Goal: Transaction & Acquisition: Purchase product/service

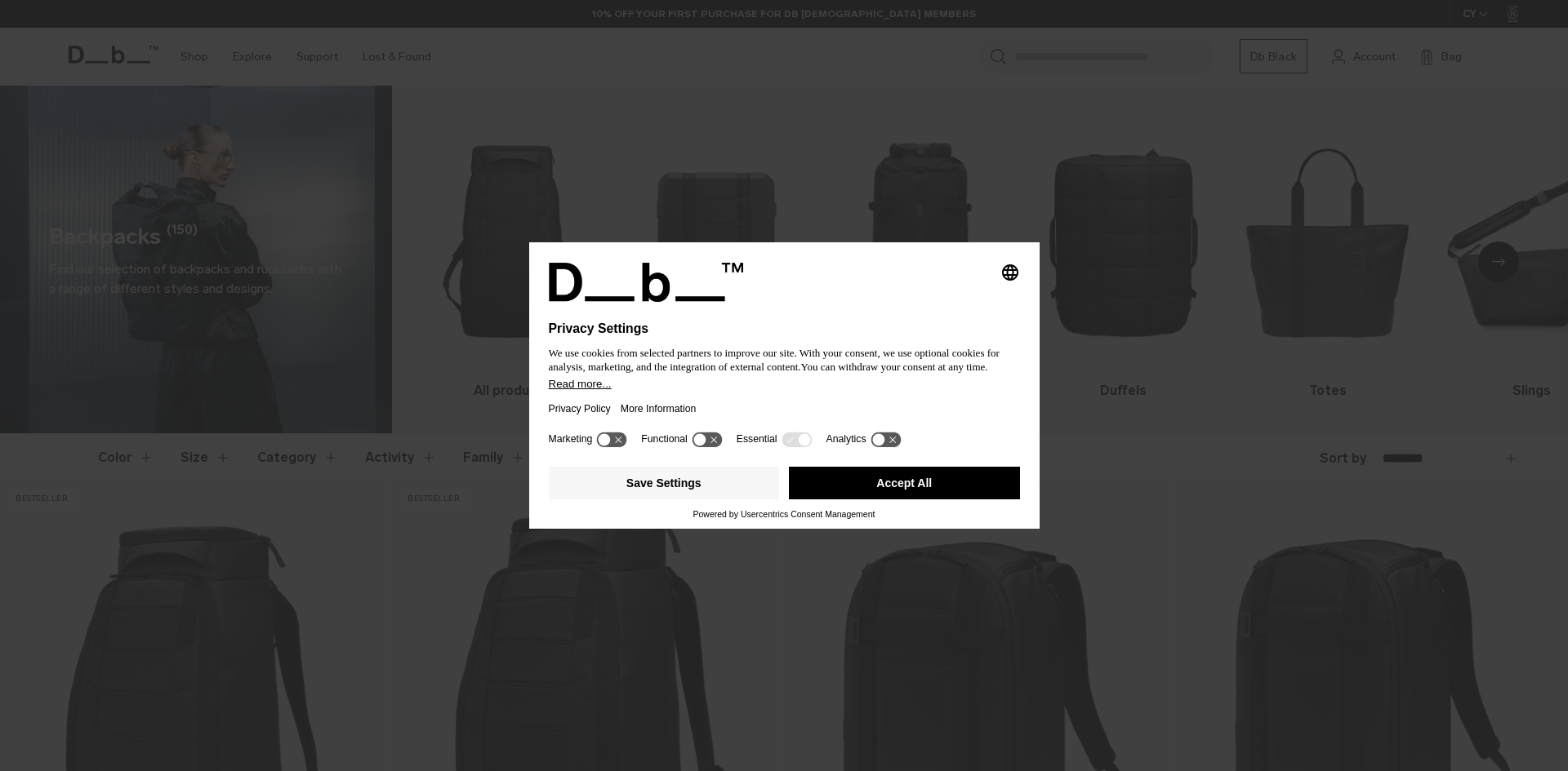
drag, startPoint x: 904, startPoint y: 488, endPoint x: 847, endPoint y: 501, distance: 58.5
click at [904, 488] on button "Accept All" at bounding box center [904, 483] width 231 height 33
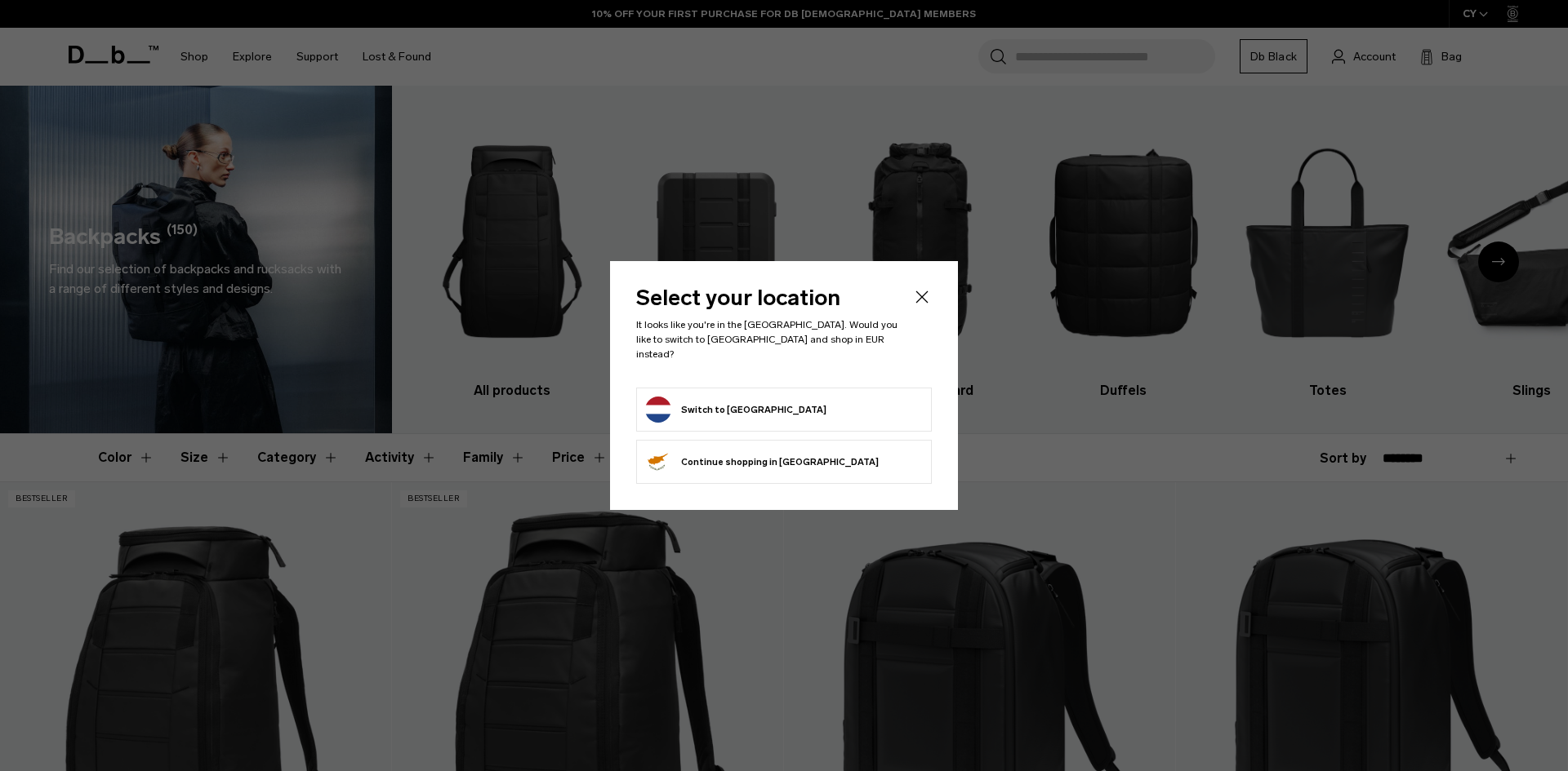
click at [721, 408] on button "Switch to Netherlands" at bounding box center [735, 409] width 181 height 26
click at [746, 397] on button "Switch to Netherlands" at bounding box center [735, 409] width 181 height 26
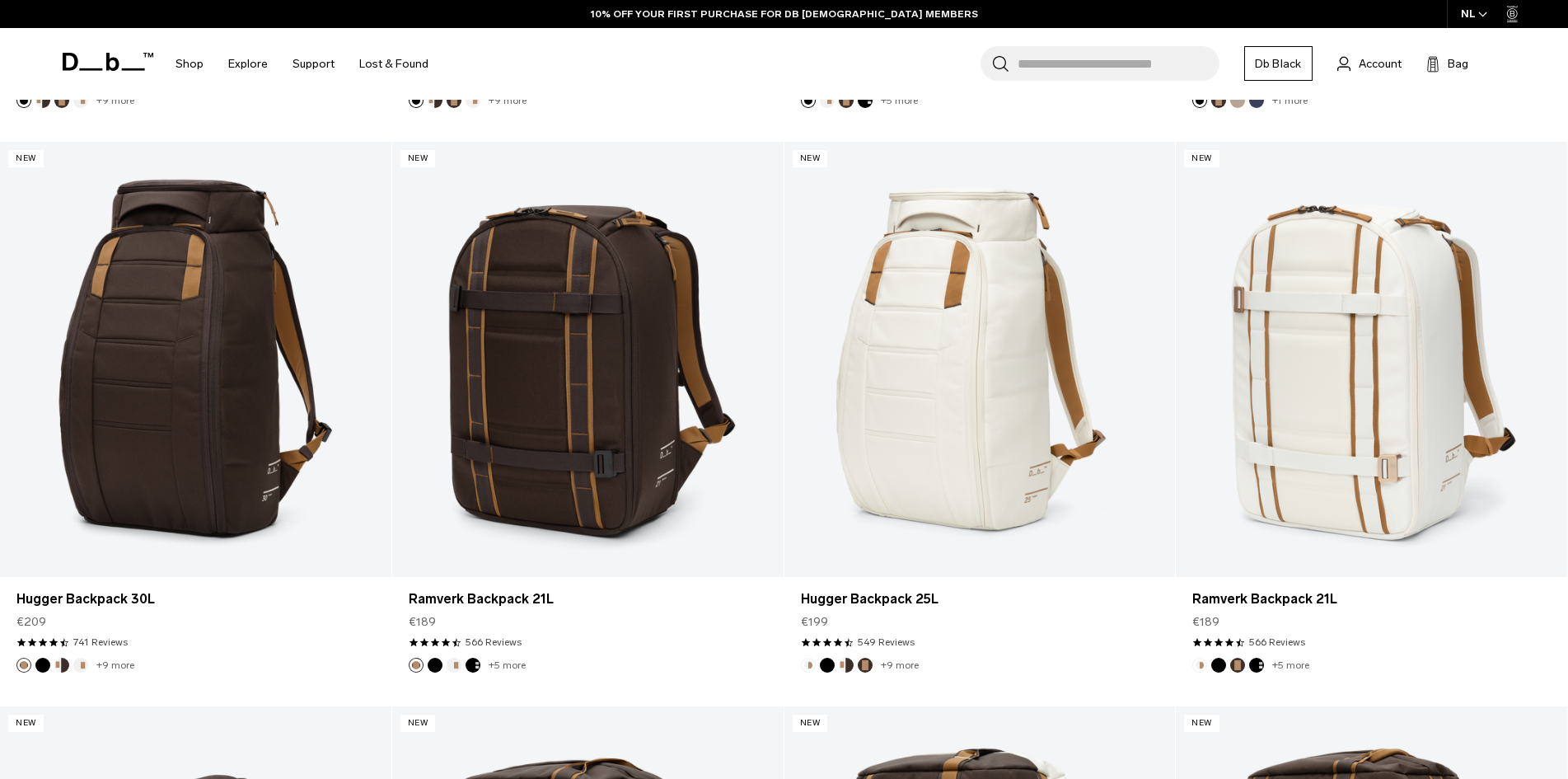
scroll to position [330, 0]
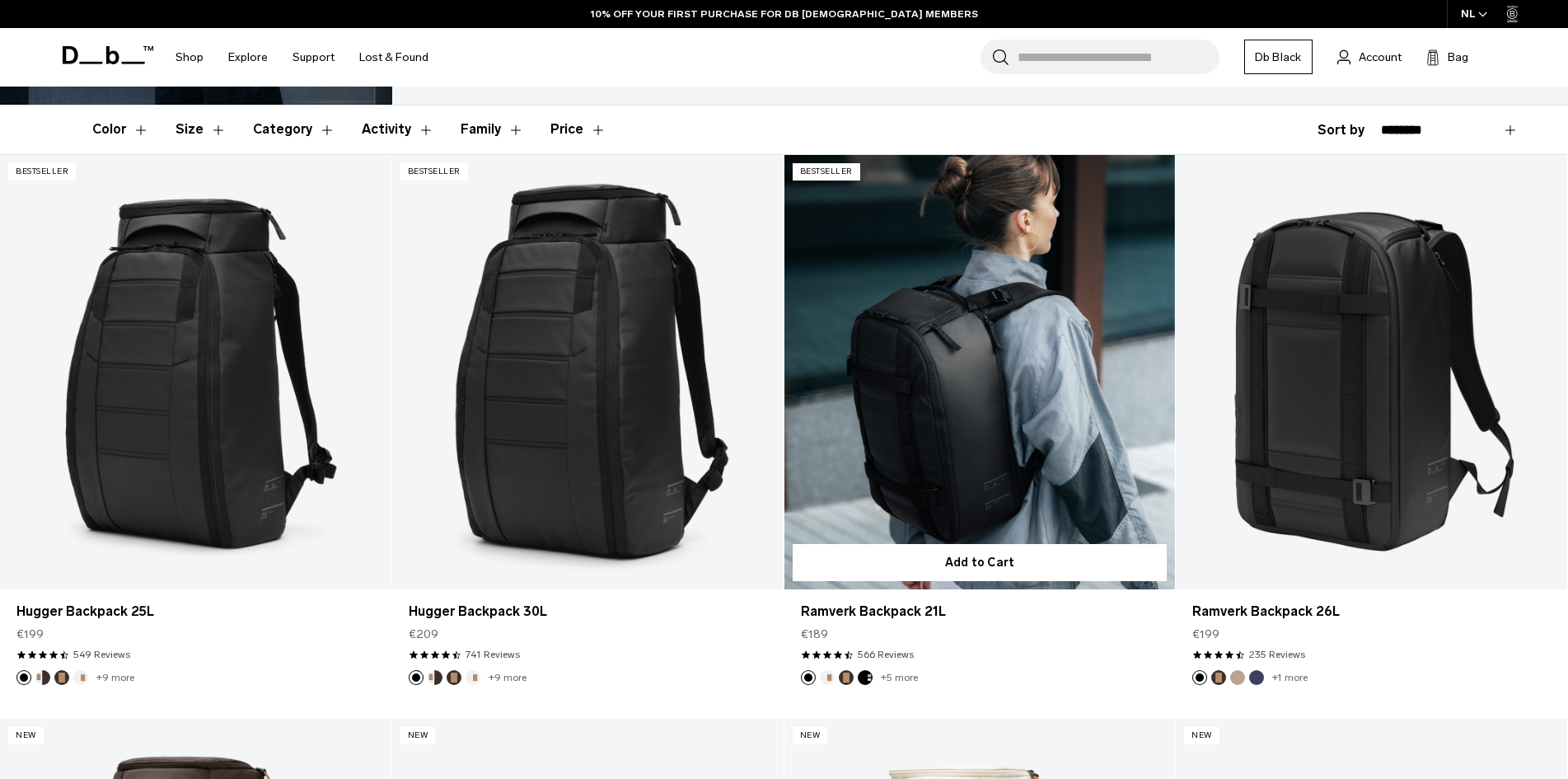
click at [992, 407] on link "Ramverk Backpack 21L" at bounding box center [980, 372] width 391 height 435
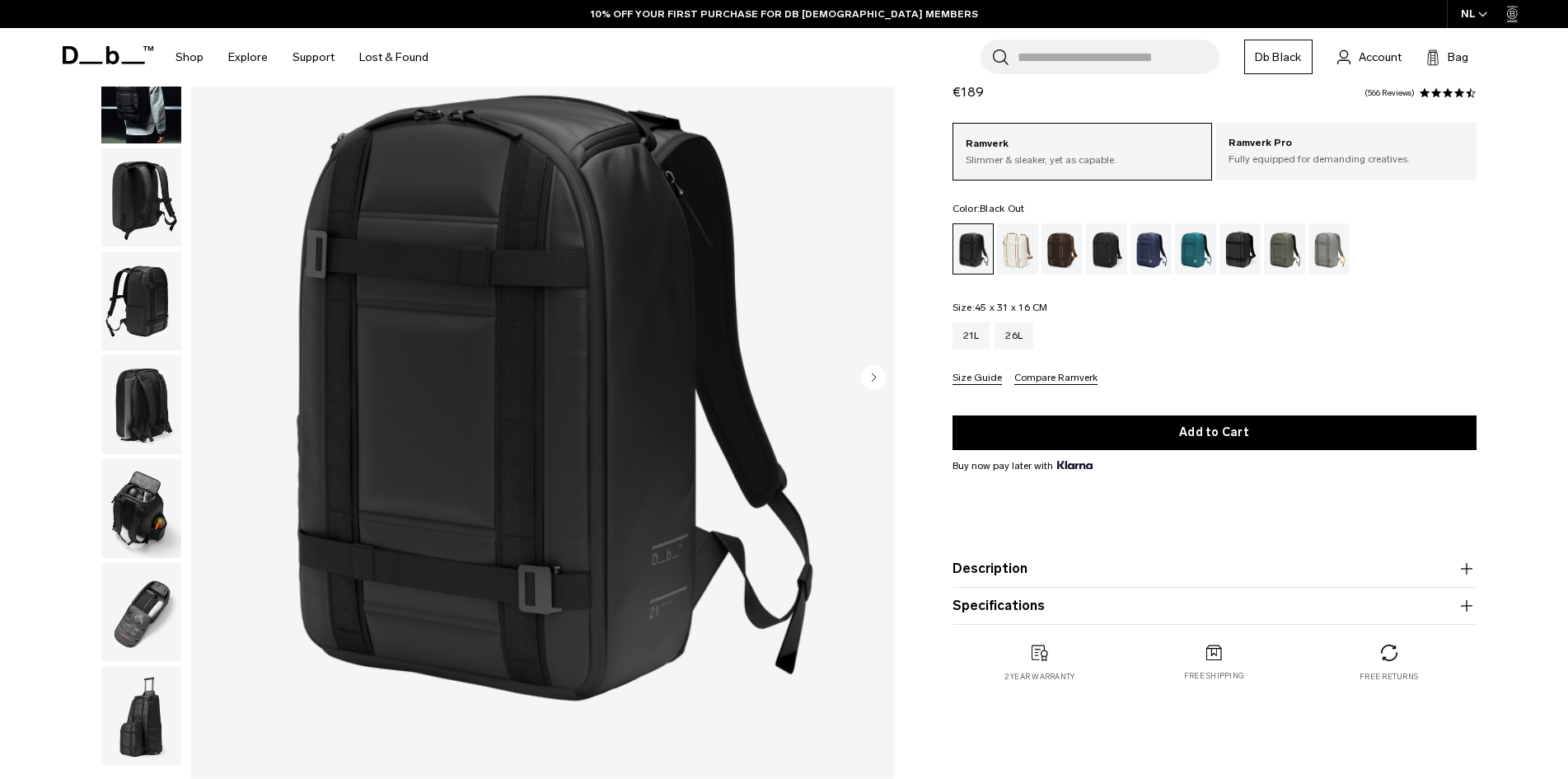
scroll to position [82, 0]
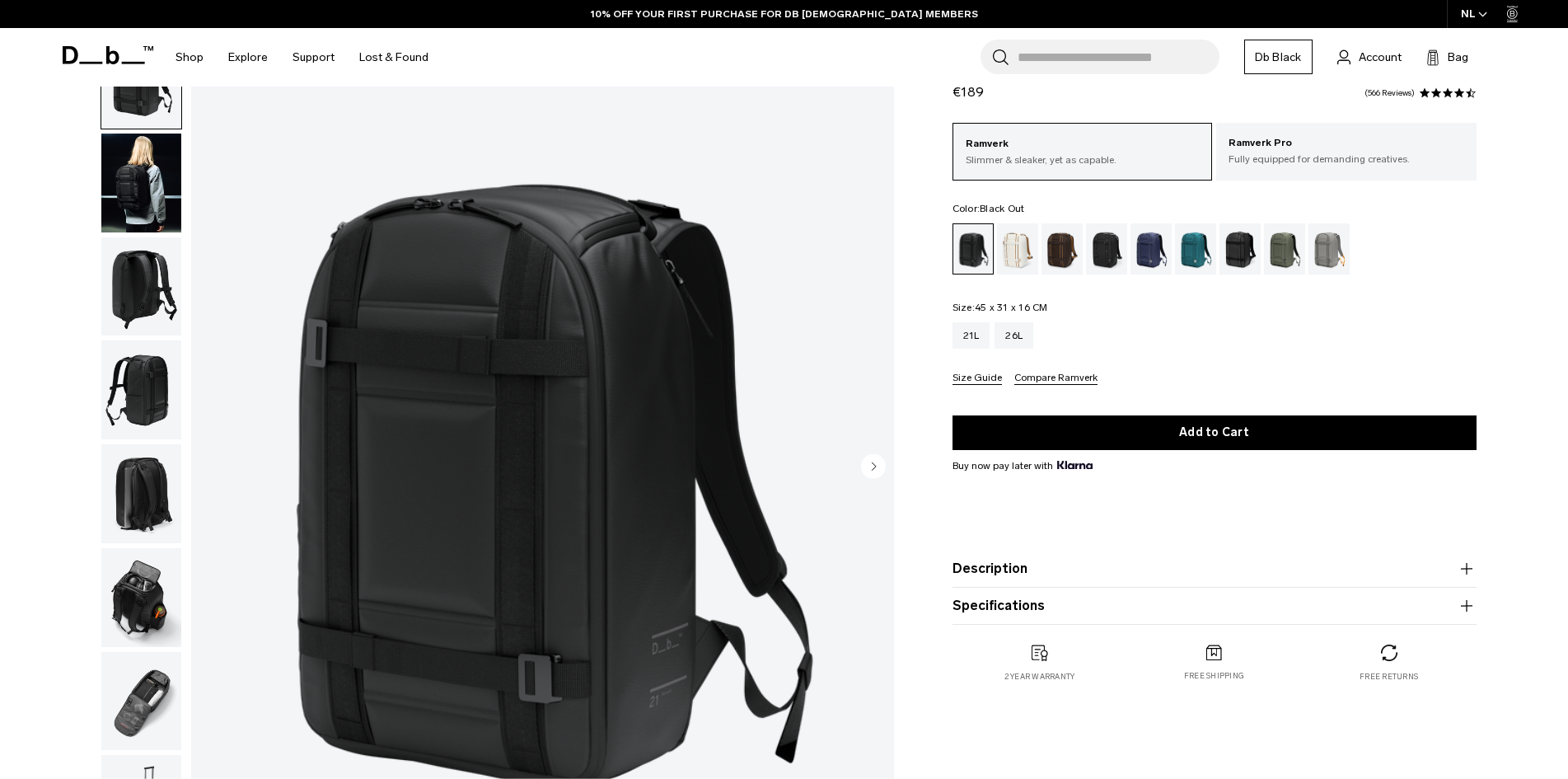
click at [145, 709] on img "button" at bounding box center [141, 701] width 80 height 99
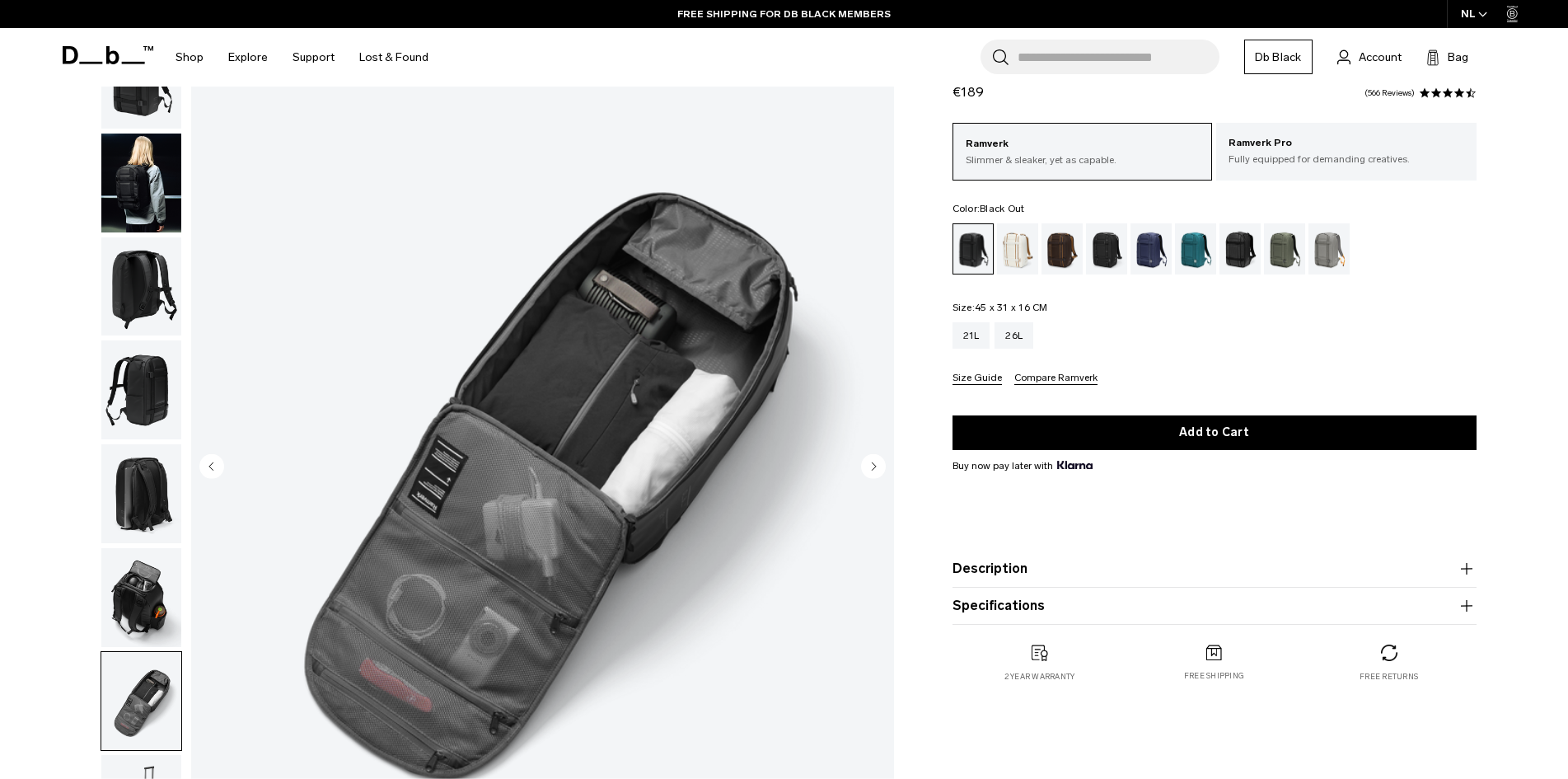
click at [145, 629] on img "button" at bounding box center [141, 598] width 80 height 99
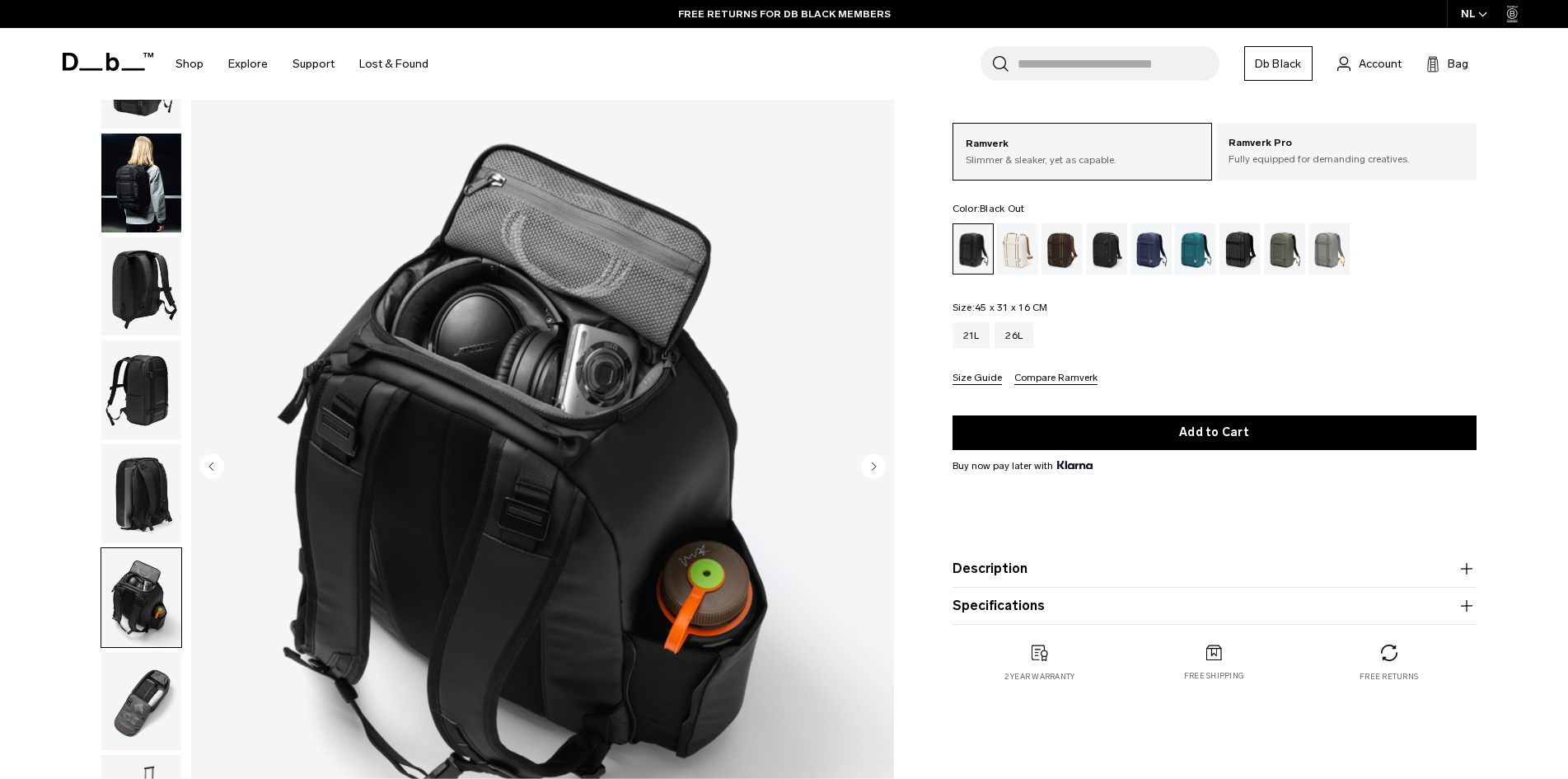
click at [153, 499] on img "button" at bounding box center [141, 494] width 80 height 99
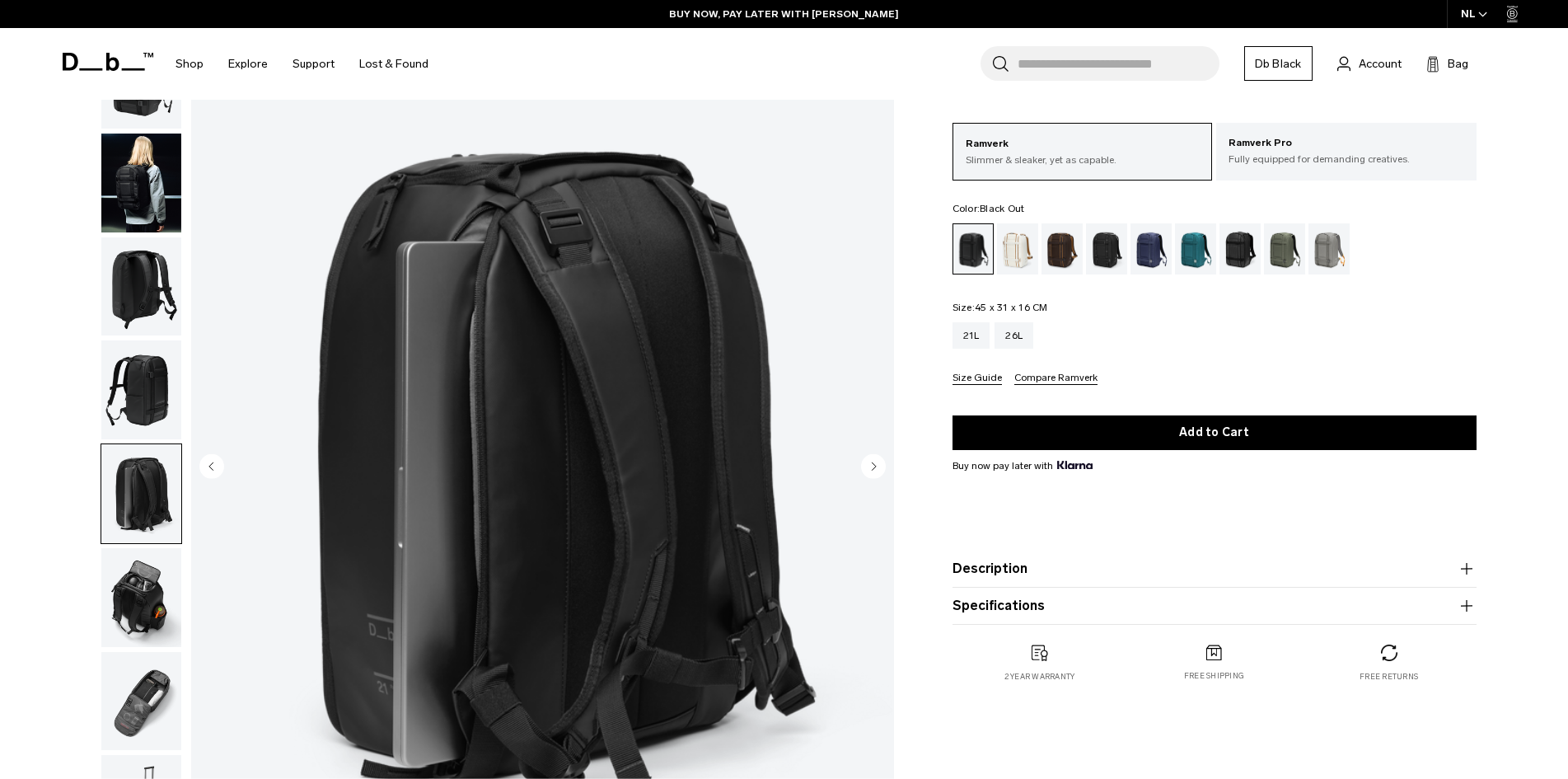
click at [161, 401] on img "button" at bounding box center [141, 390] width 80 height 99
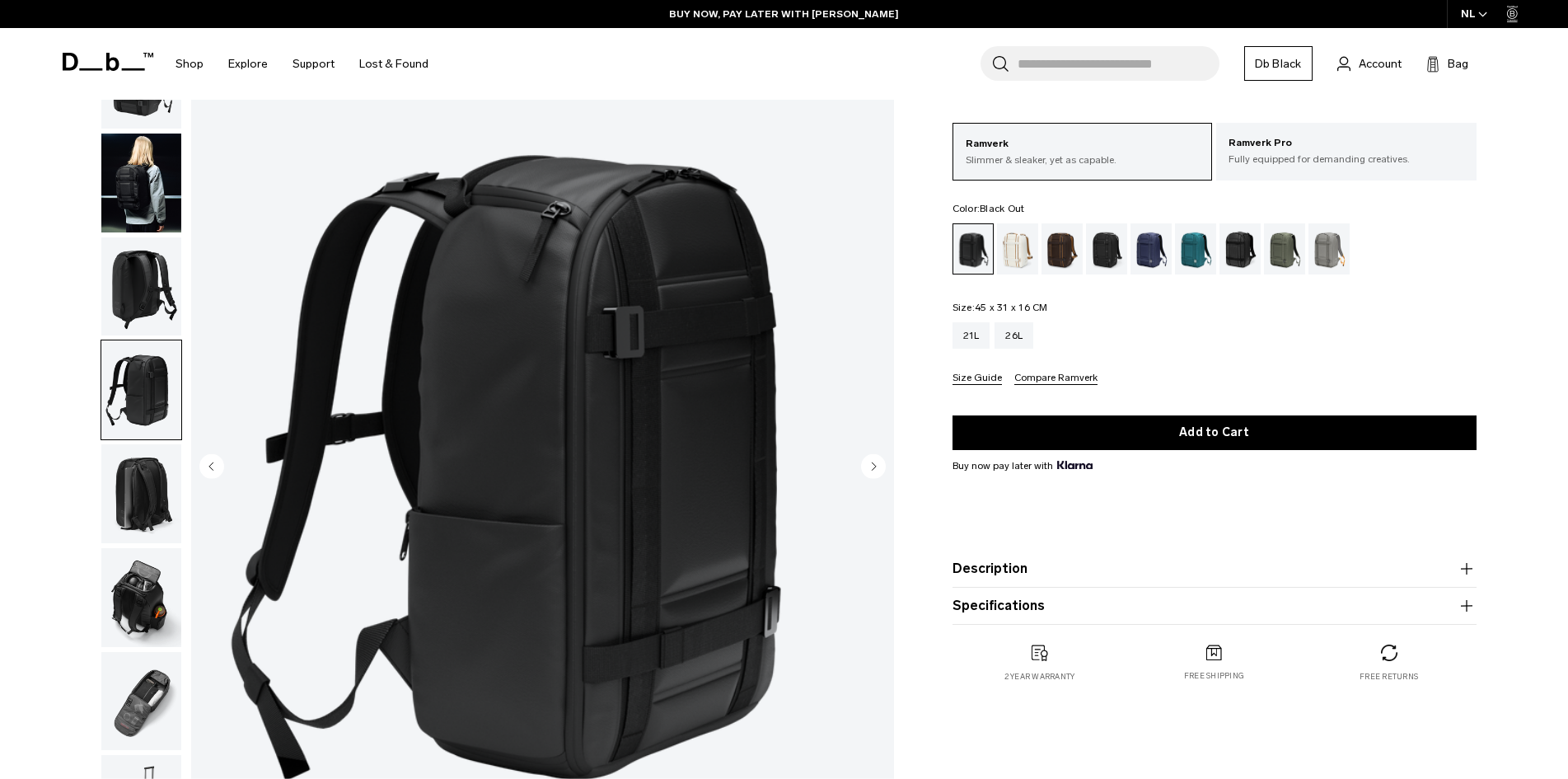
click at [150, 290] on img "button" at bounding box center [141, 287] width 80 height 99
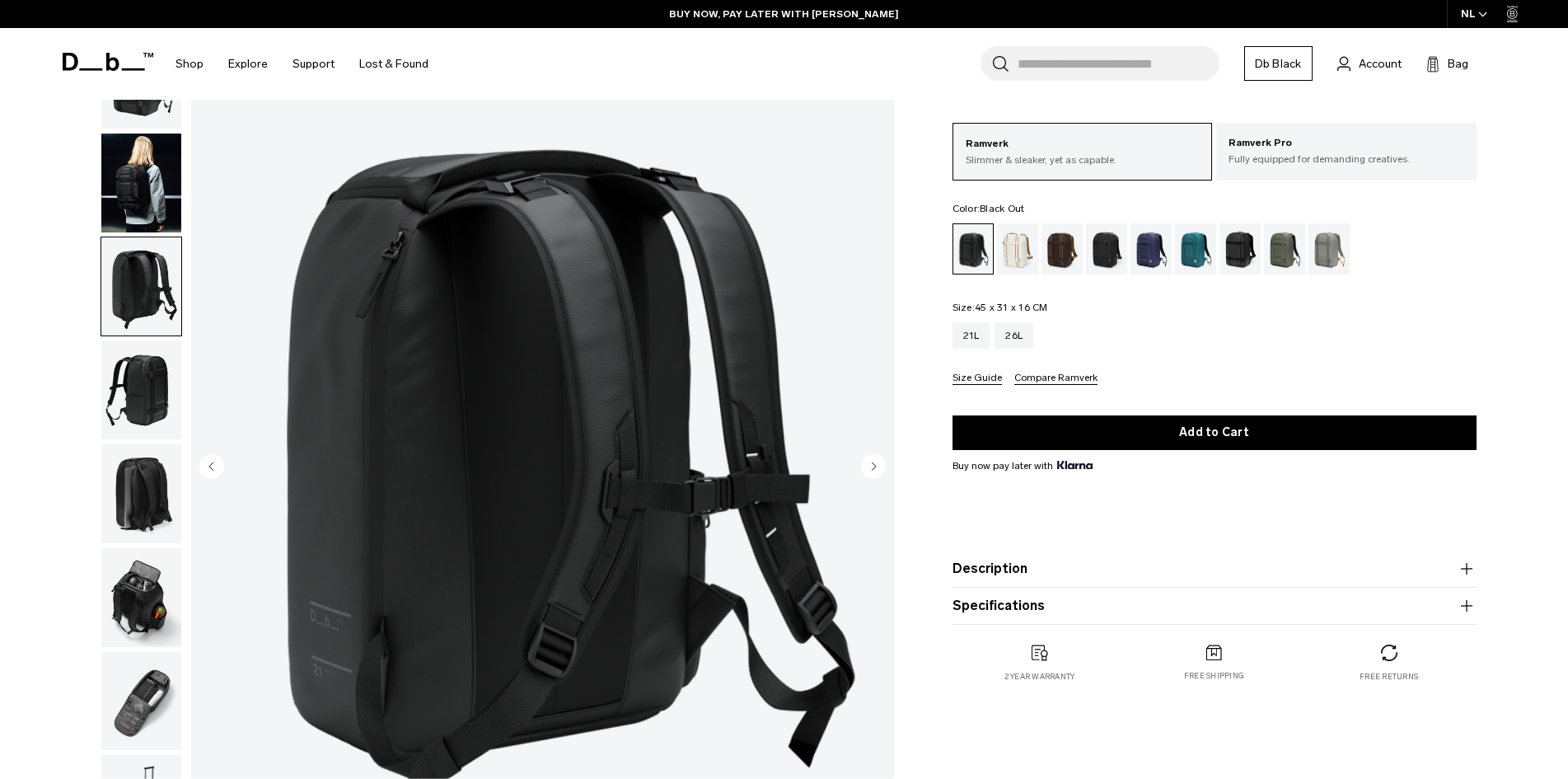
click at [151, 197] on img "button" at bounding box center [141, 183] width 80 height 99
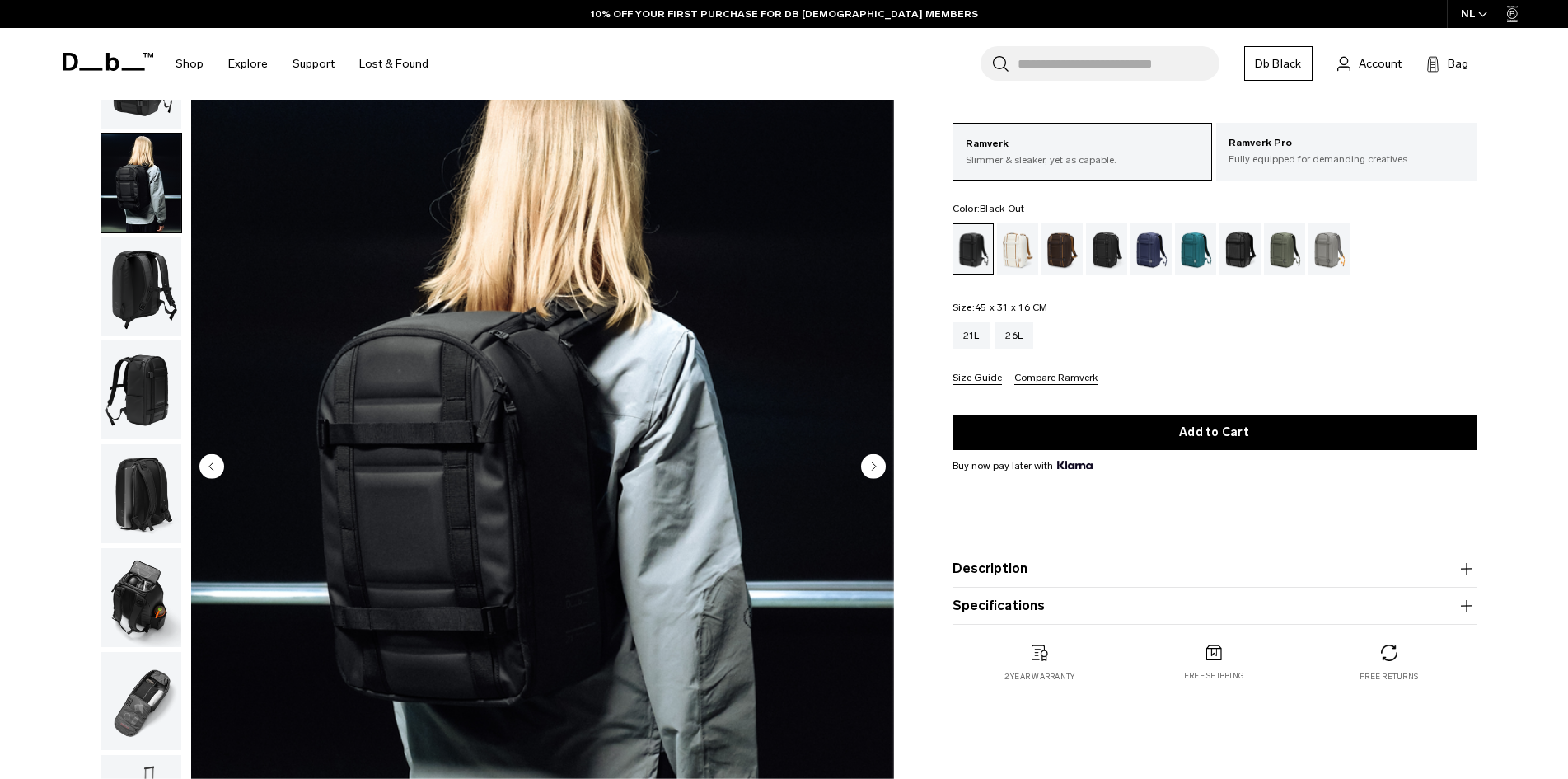
click at [879, 466] on circle "Next slide" at bounding box center [873, 465] width 24 height 24
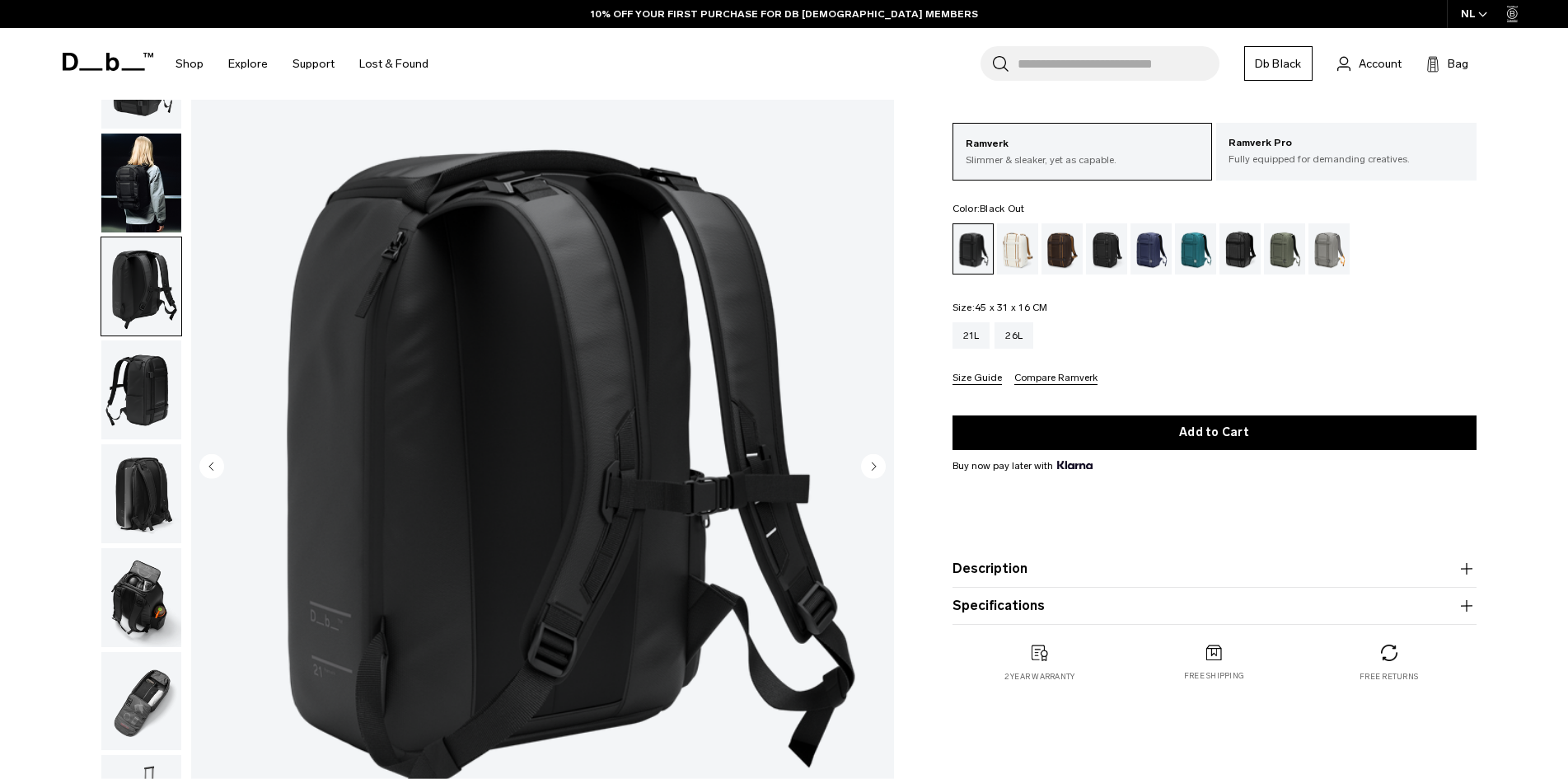
click at [879, 466] on circle "Next slide" at bounding box center [873, 465] width 24 height 24
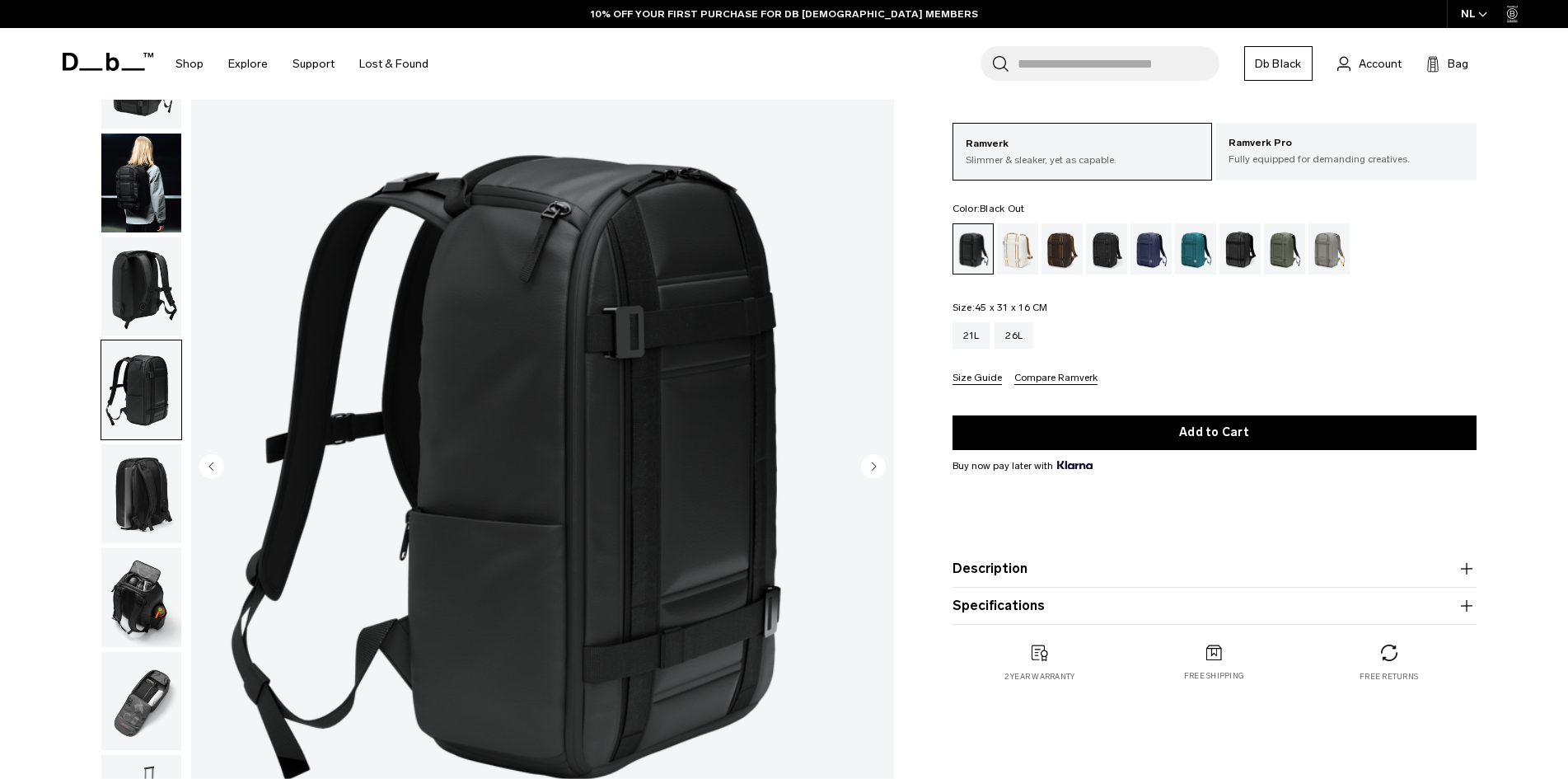
click at [879, 466] on circle "Next slide" at bounding box center [873, 465] width 24 height 24
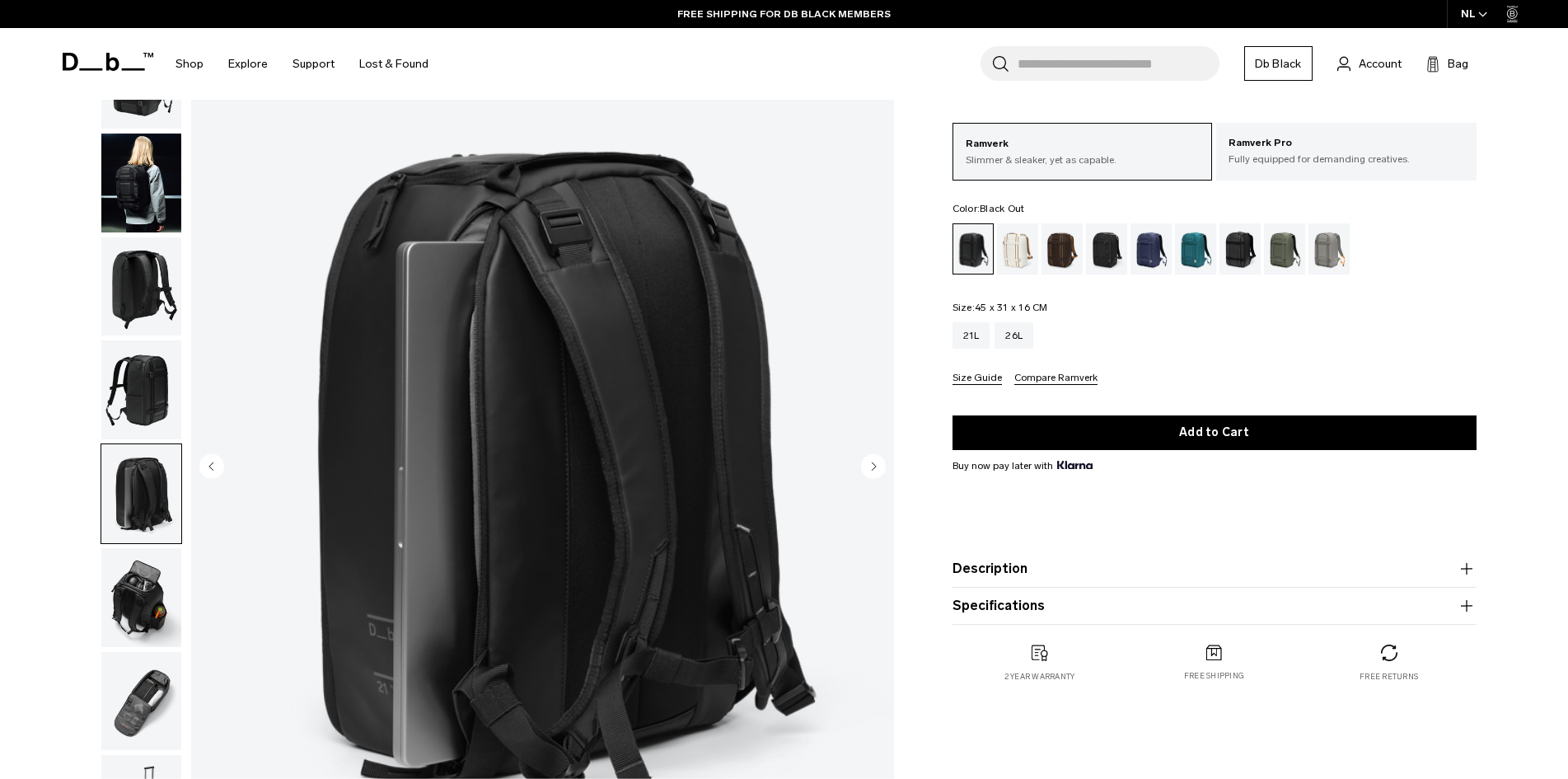
click at [879, 466] on circle "Next slide" at bounding box center [873, 465] width 24 height 24
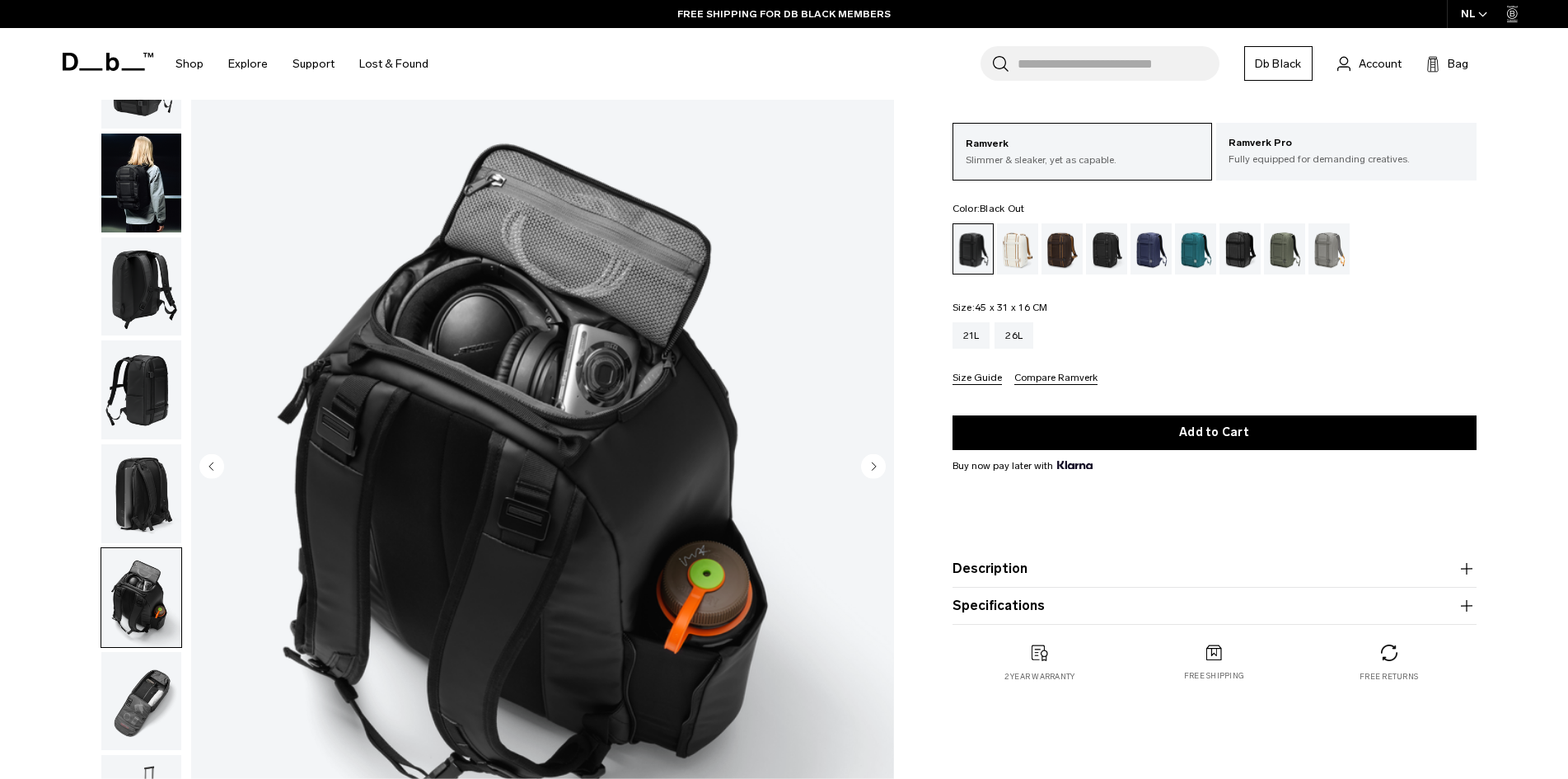
click at [879, 466] on circle "Next slide" at bounding box center [873, 465] width 24 height 24
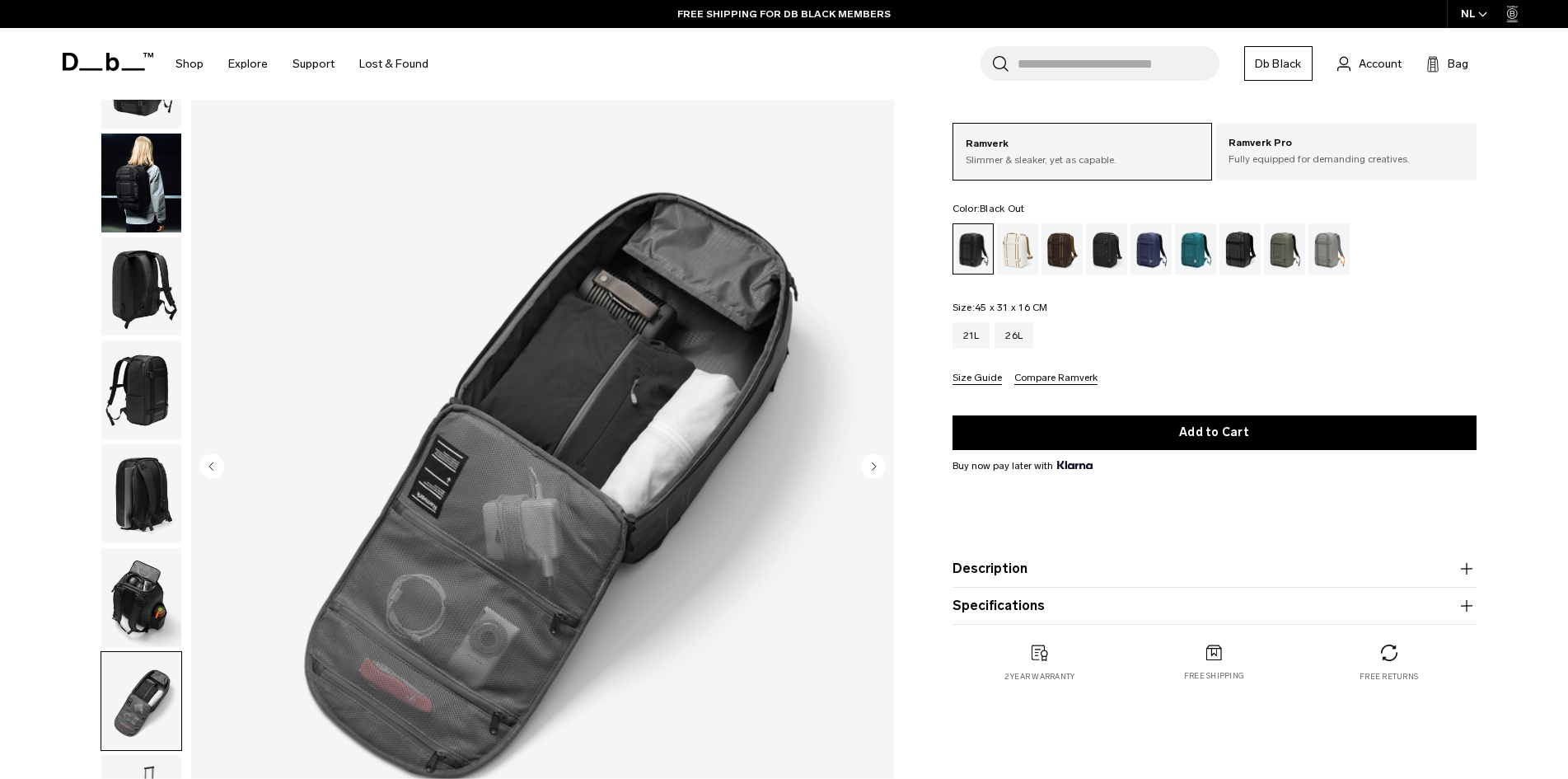
click at [879, 466] on circle "Next slide" at bounding box center [873, 465] width 24 height 24
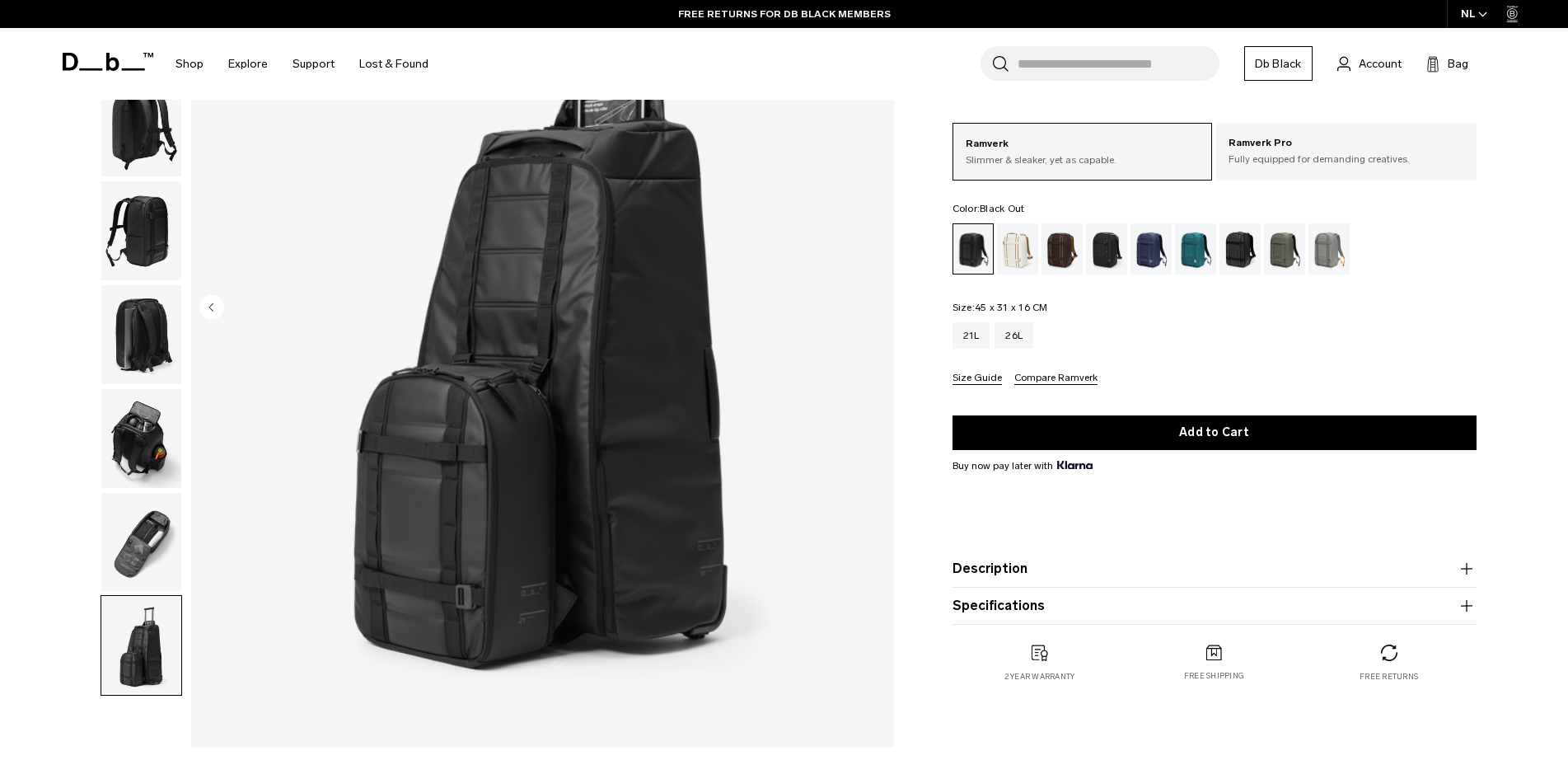
scroll to position [247, 0]
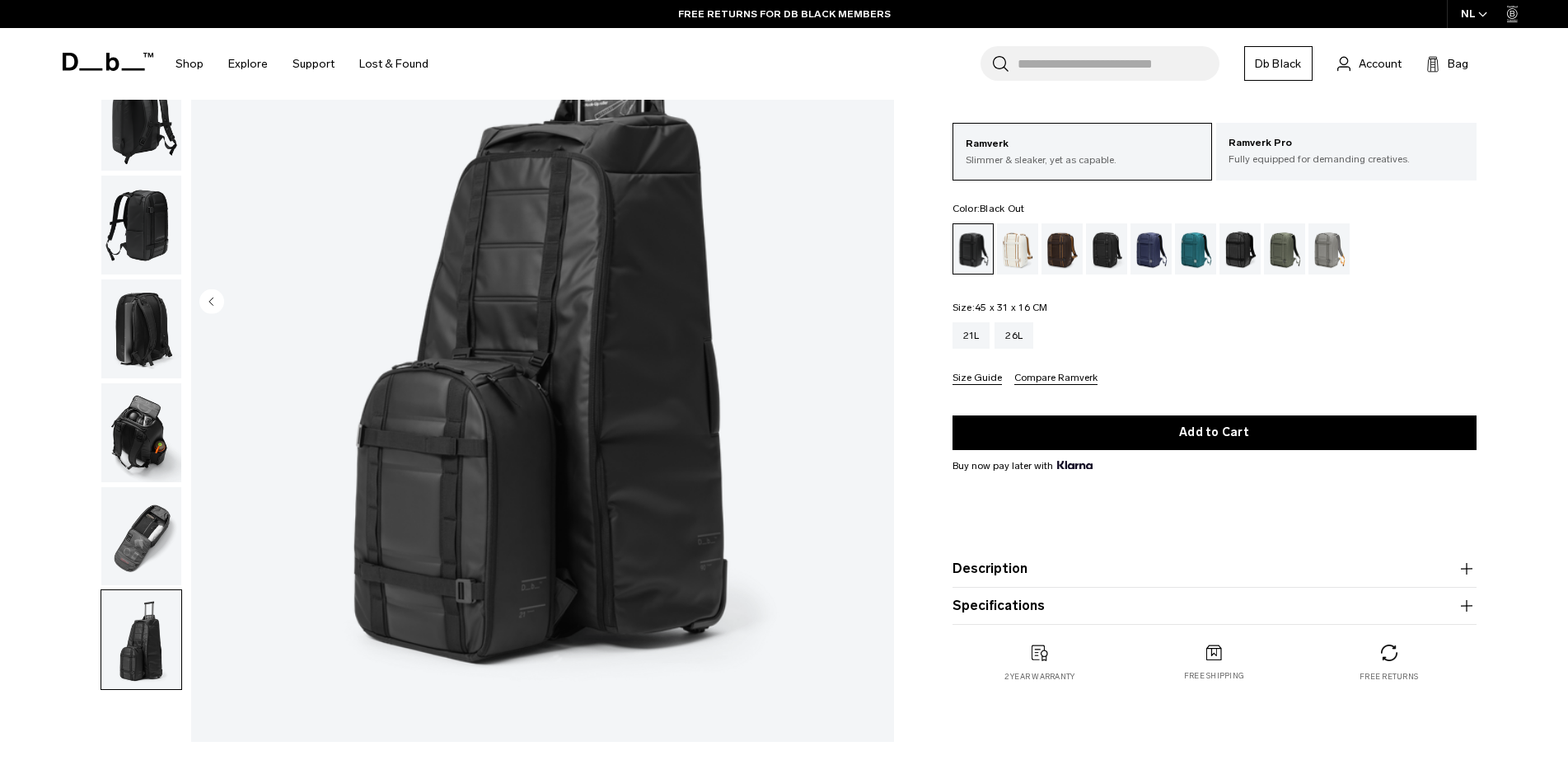
click at [130, 549] on img "button" at bounding box center [141, 536] width 80 height 99
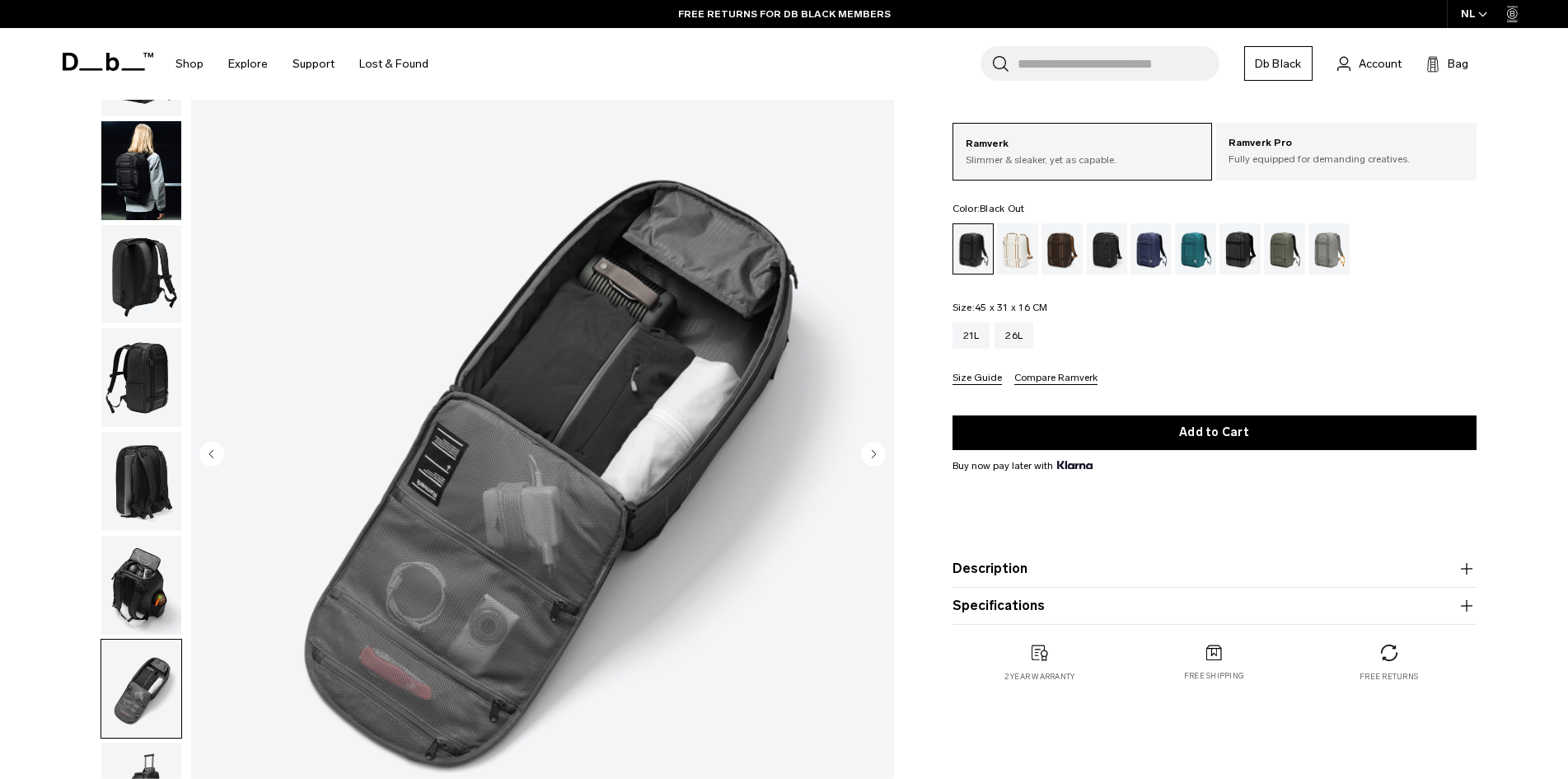
scroll to position [82, 0]
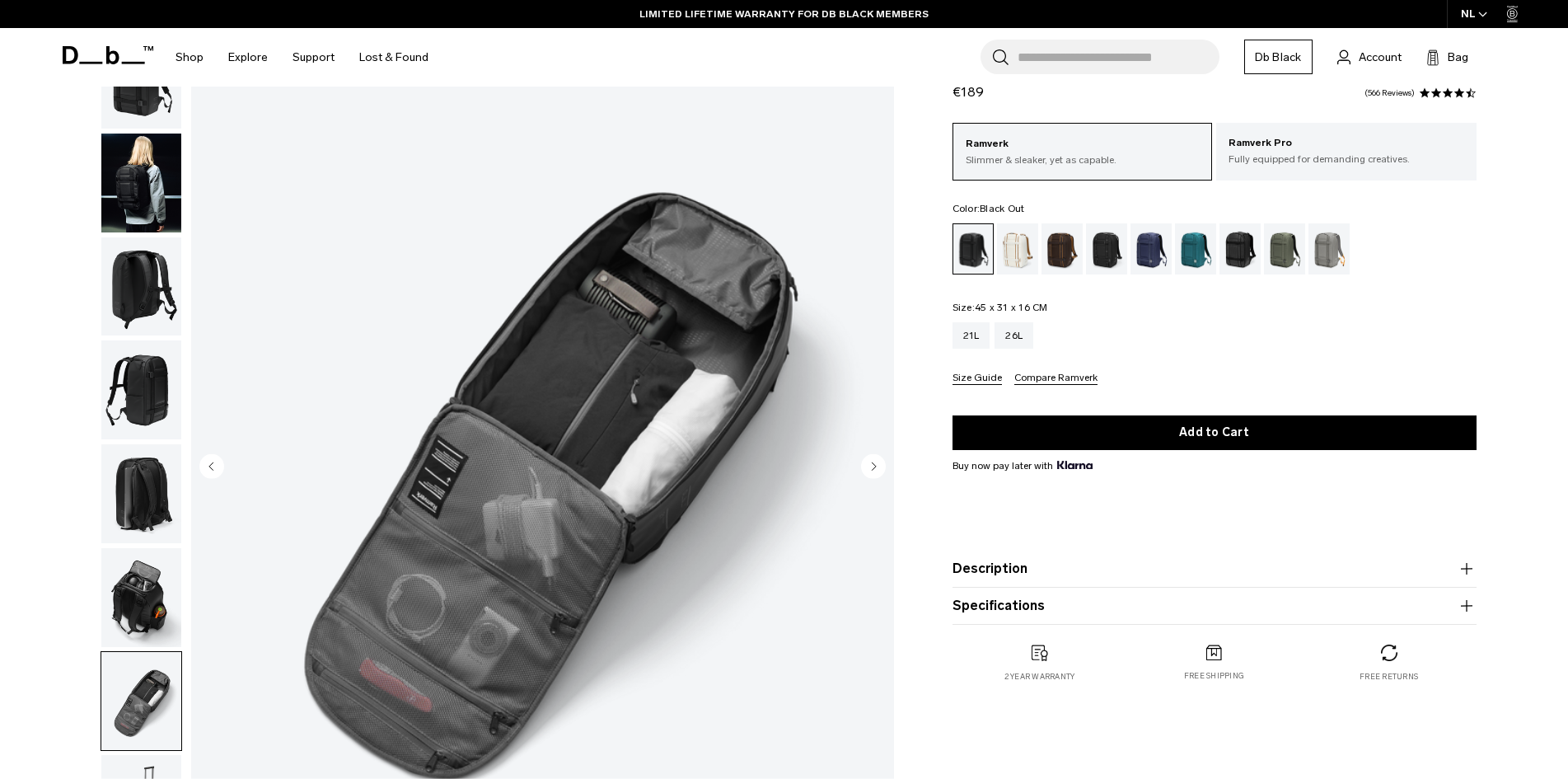
click at [130, 605] on img "button" at bounding box center [141, 598] width 80 height 99
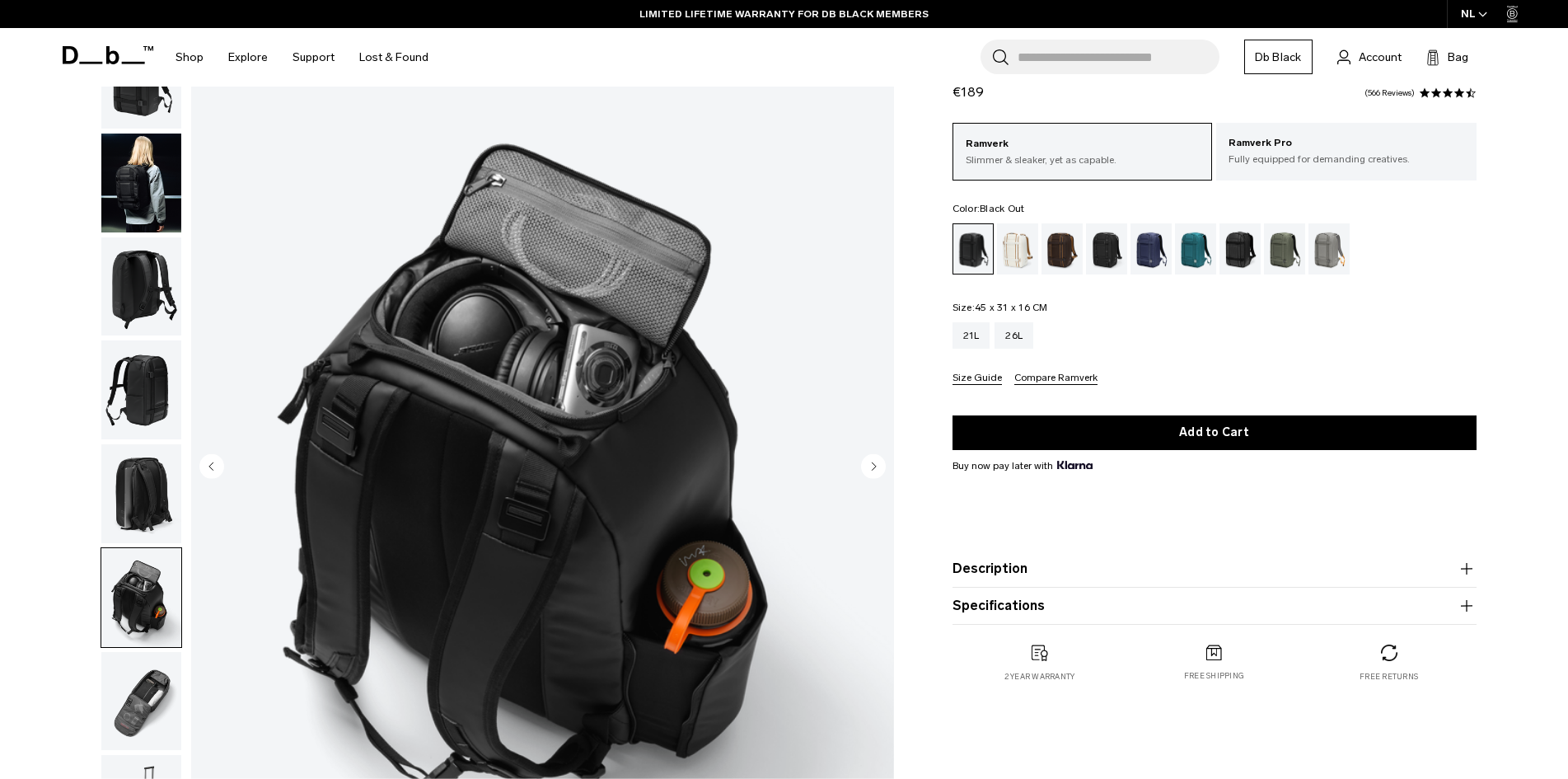
scroll to position [0, 0]
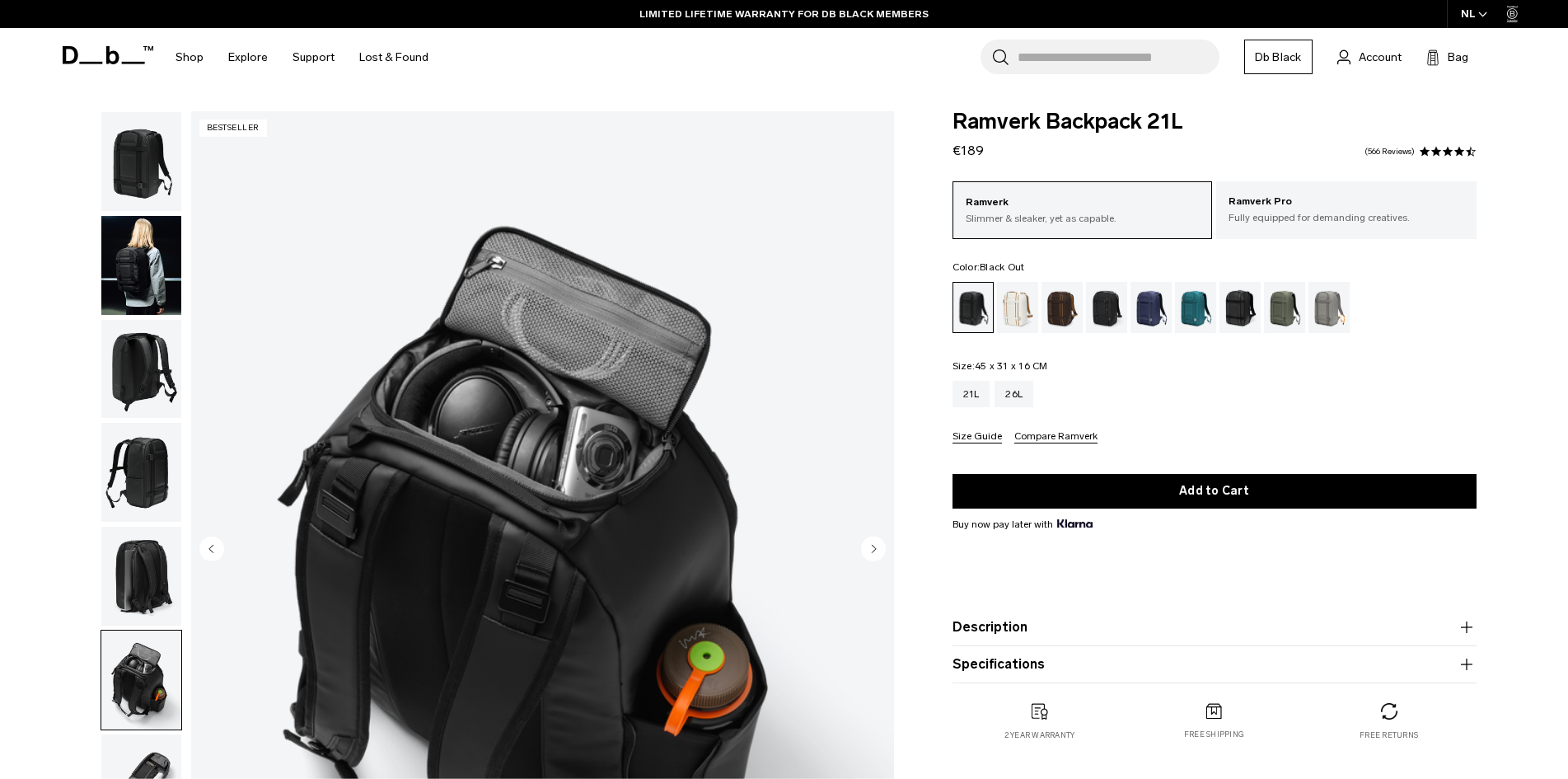
click at [132, 572] on img "button" at bounding box center [141, 576] width 80 height 99
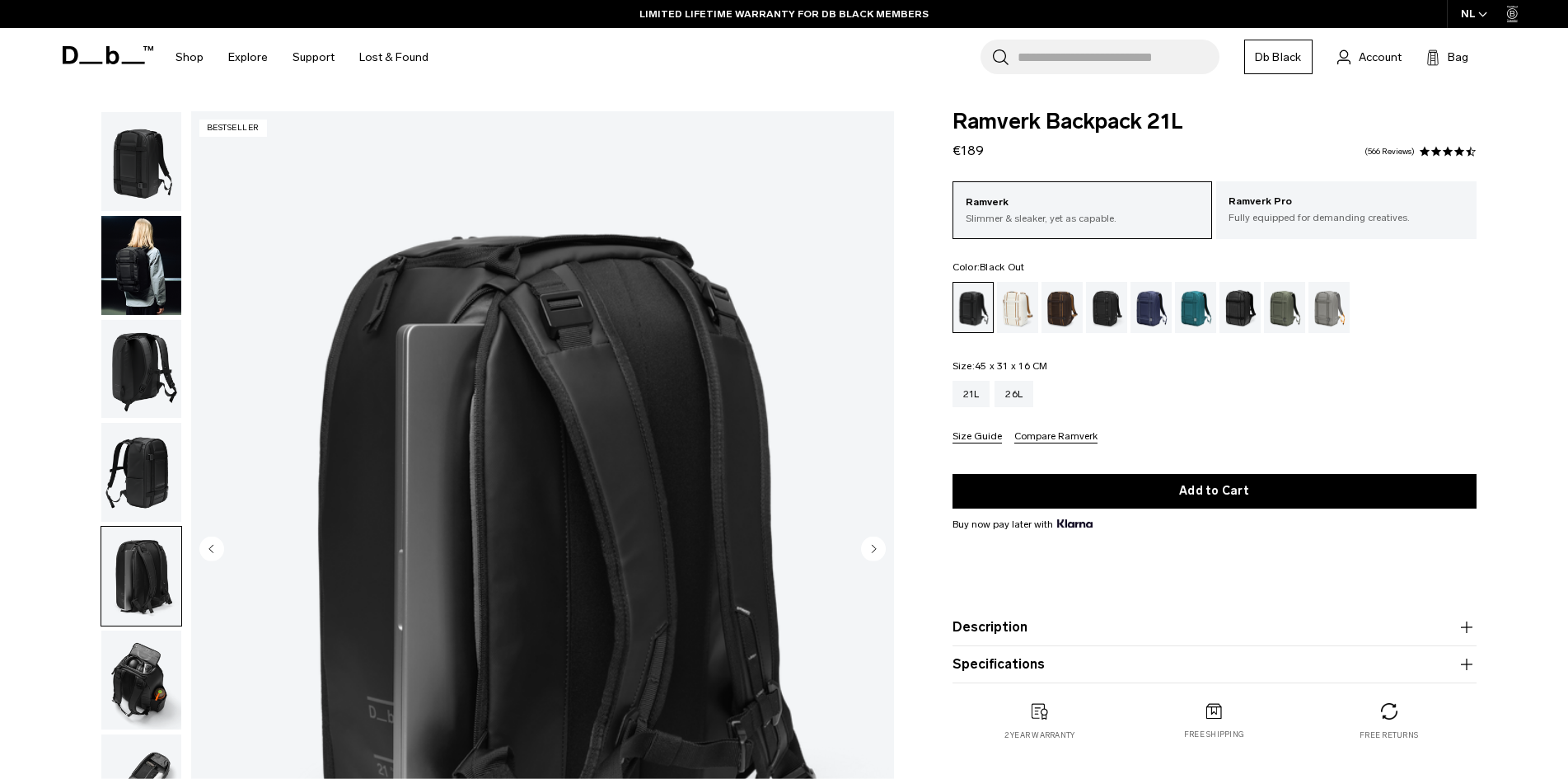
click at [145, 494] on img "button" at bounding box center [141, 472] width 80 height 99
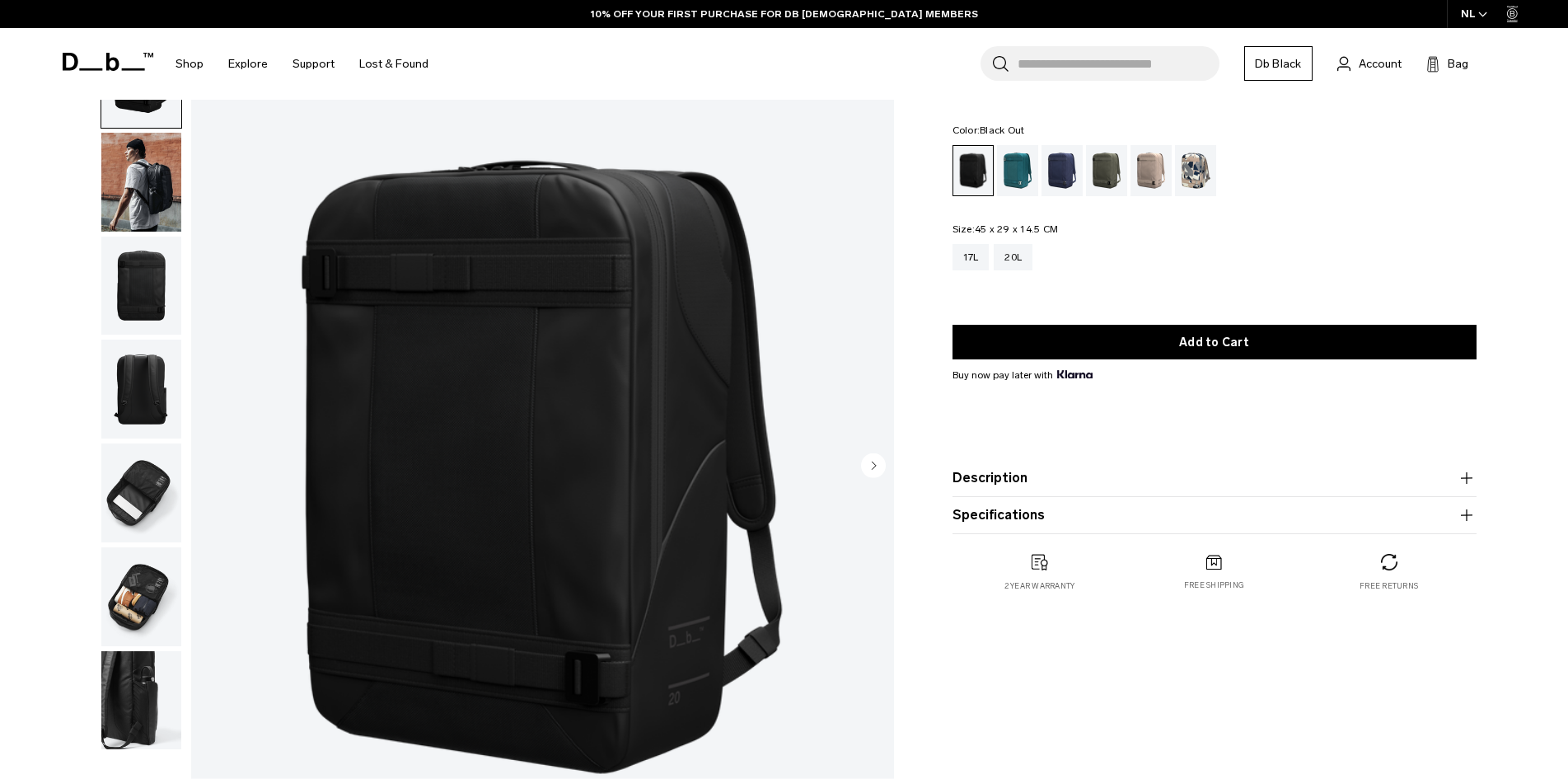
scroll to position [82, 0]
click at [1029, 169] on div "Midnight Teal" at bounding box center [1017, 170] width 42 height 51
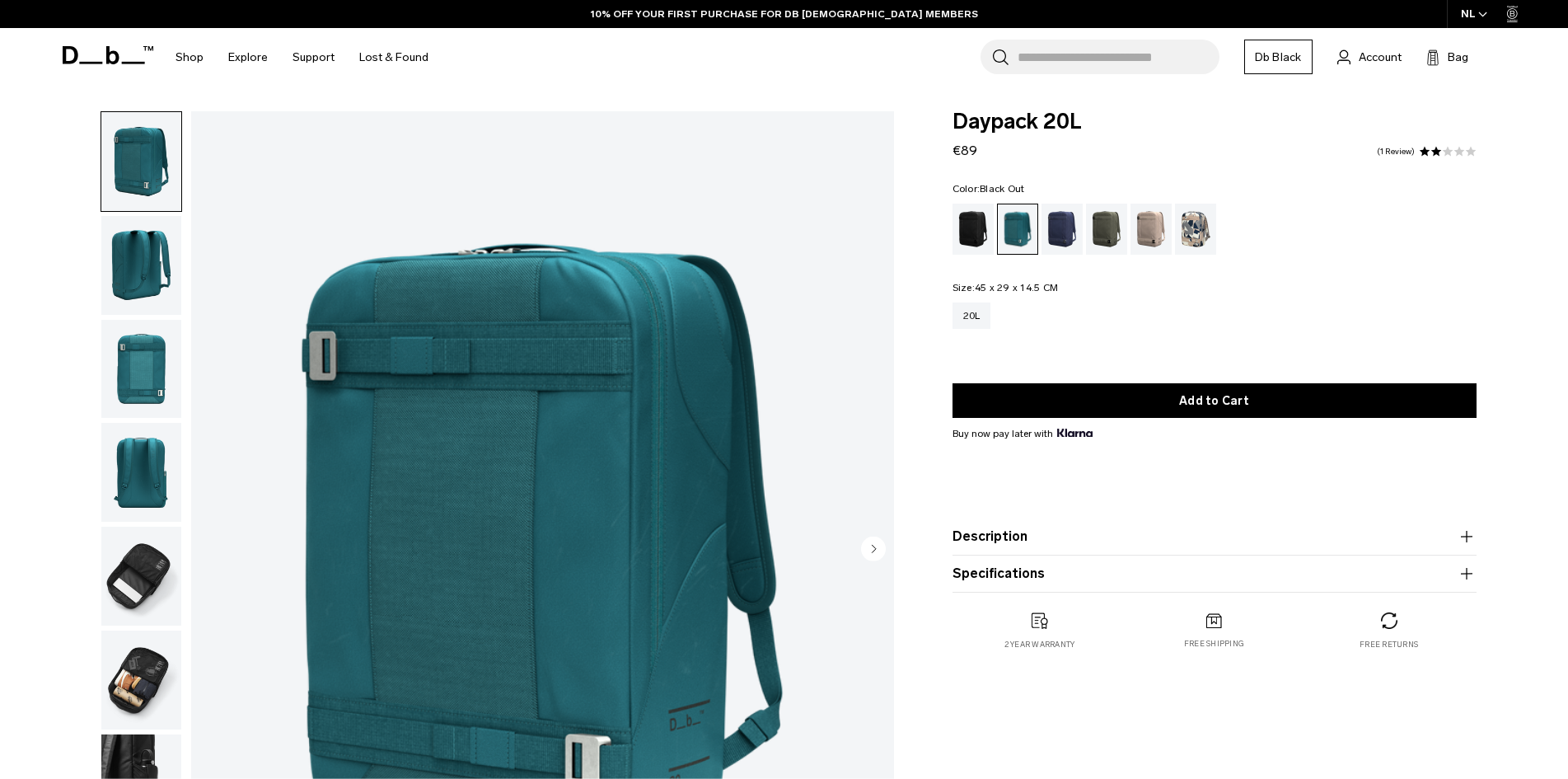
click at [978, 225] on div "Black Out" at bounding box center [973, 229] width 42 height 51
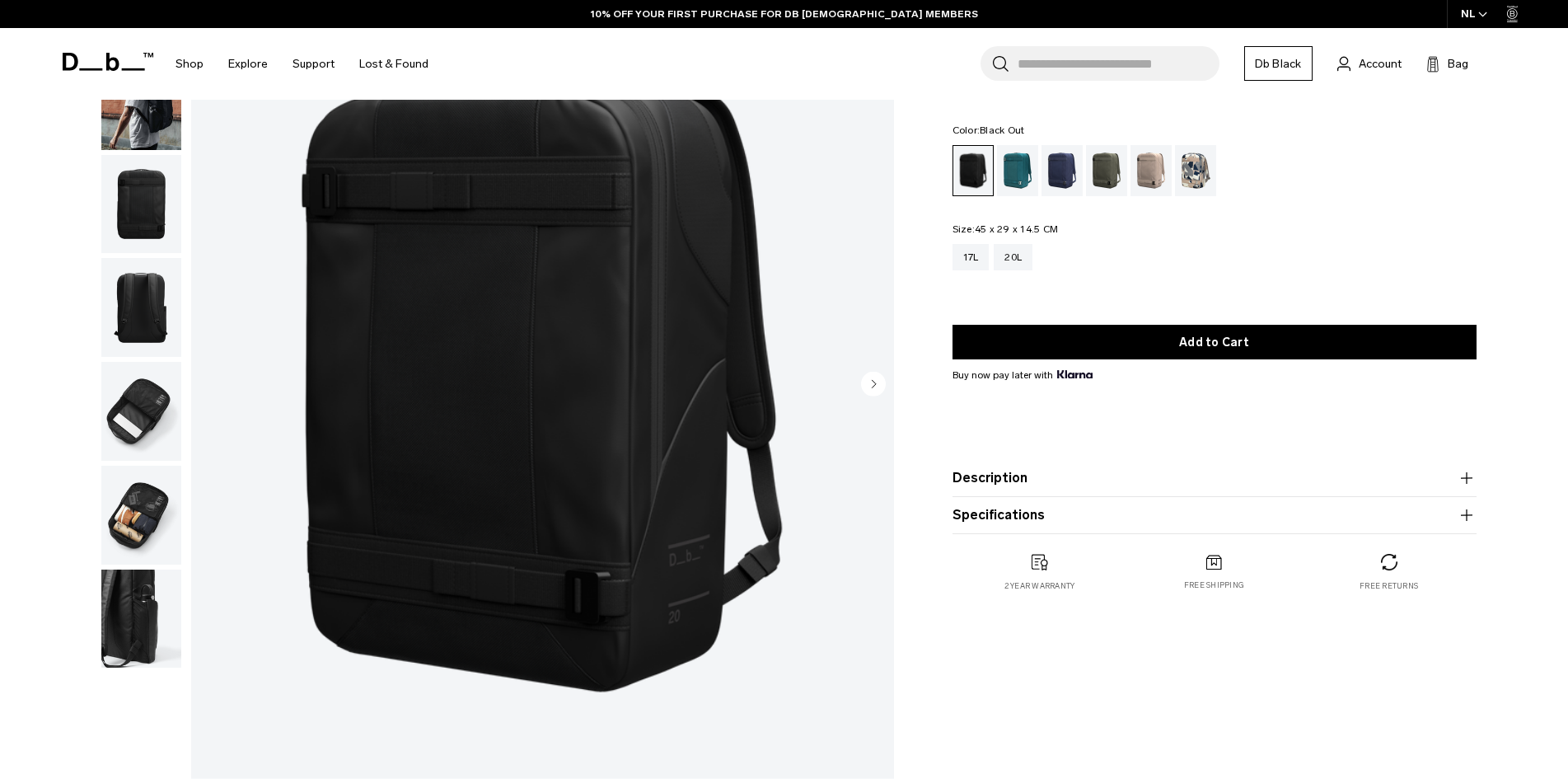
click at [868, 381] on circle "Next slide" at bounding box center [873, 382] width 24 height 24
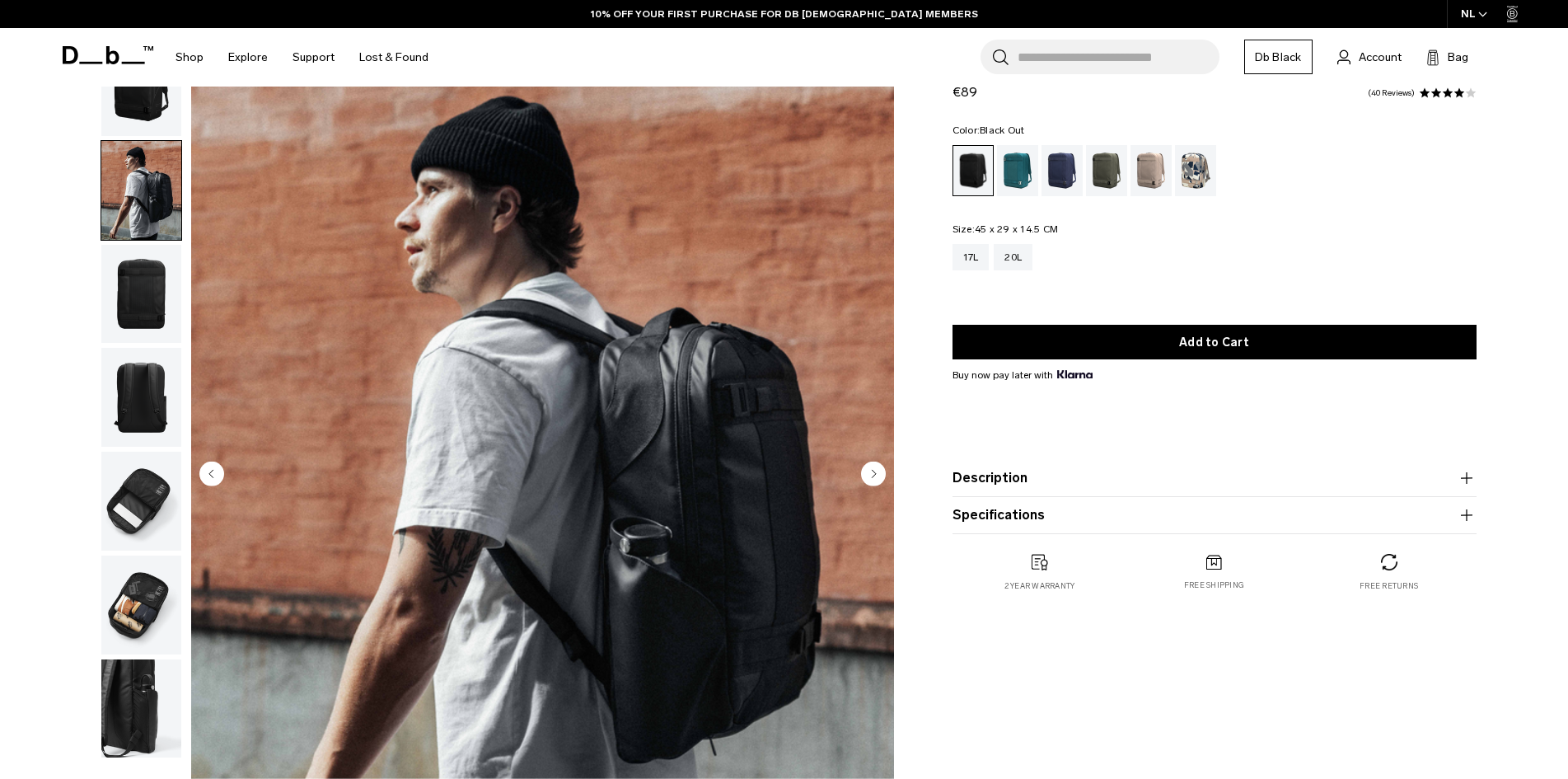
scroll to position [165, 0]
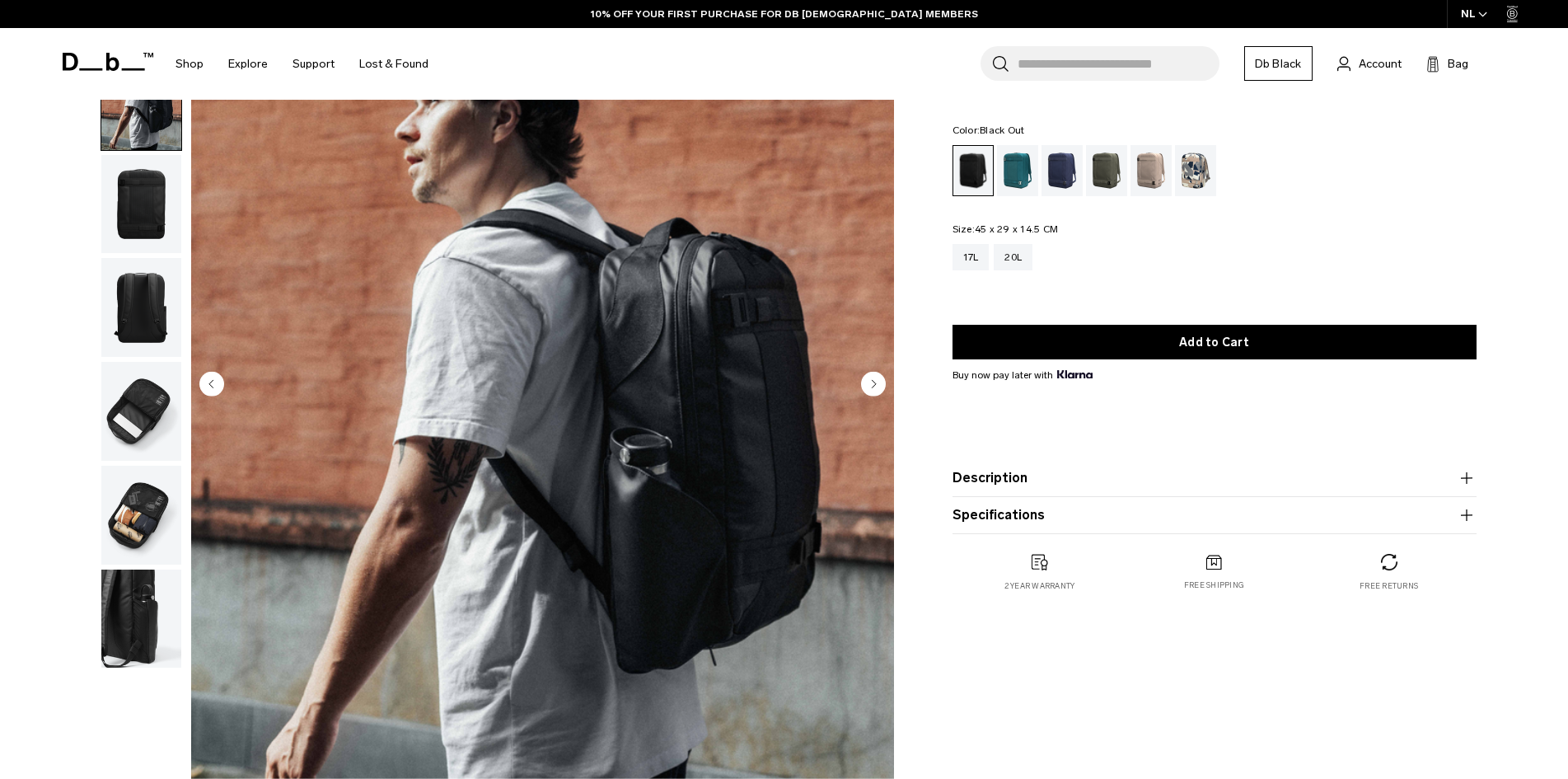
click at [868, 381] on circle "Next slide" at bounding box center [873, 382] width 24 height 24
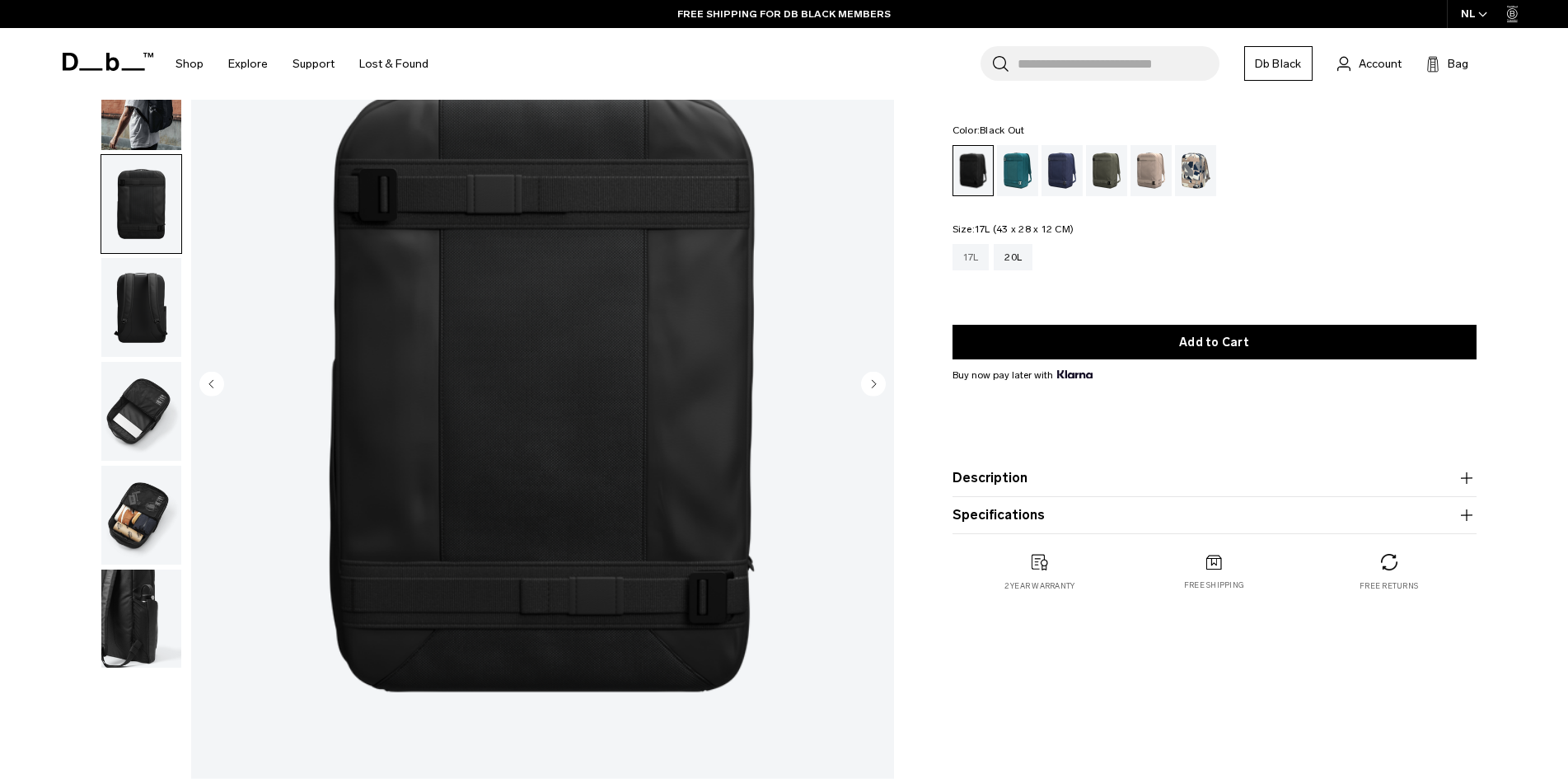
click at [967, 259] on div "17L" at bounding box center [971, 257] width 37 height 26
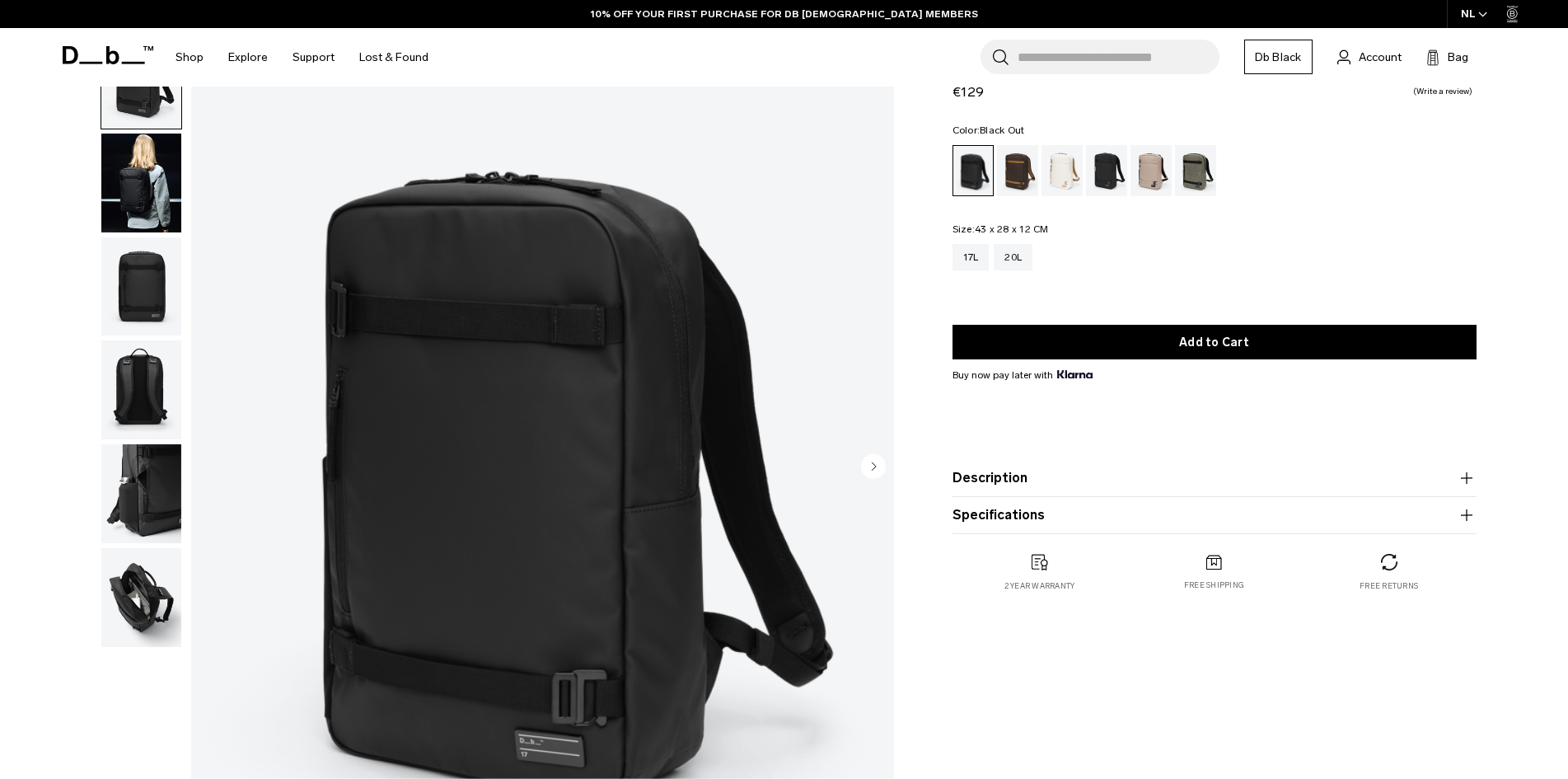
click at [880, 472] on circle "Next slide" at bounding box center [873, 465] width 24 height 24
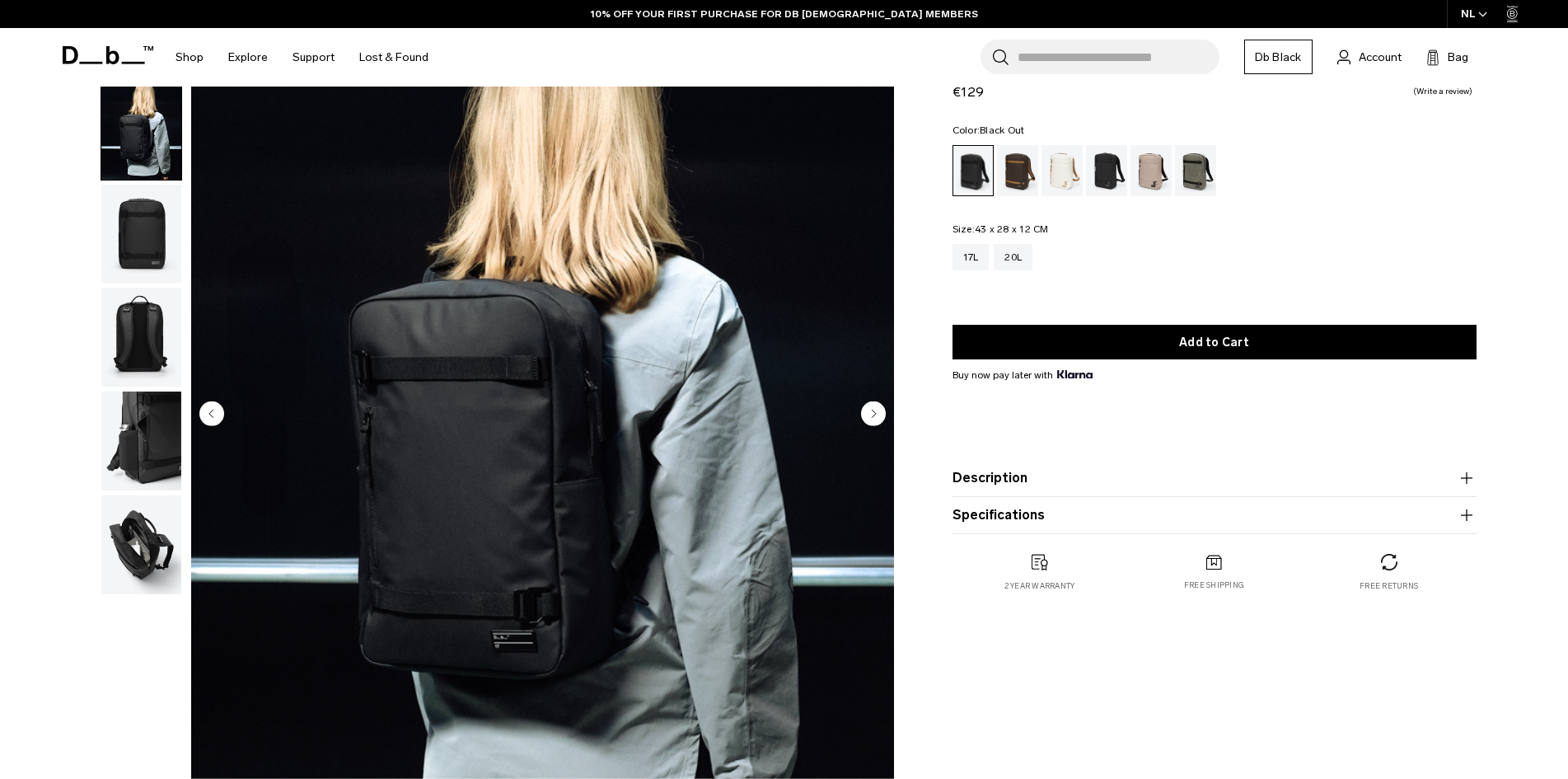
scroll to position [165, 0]
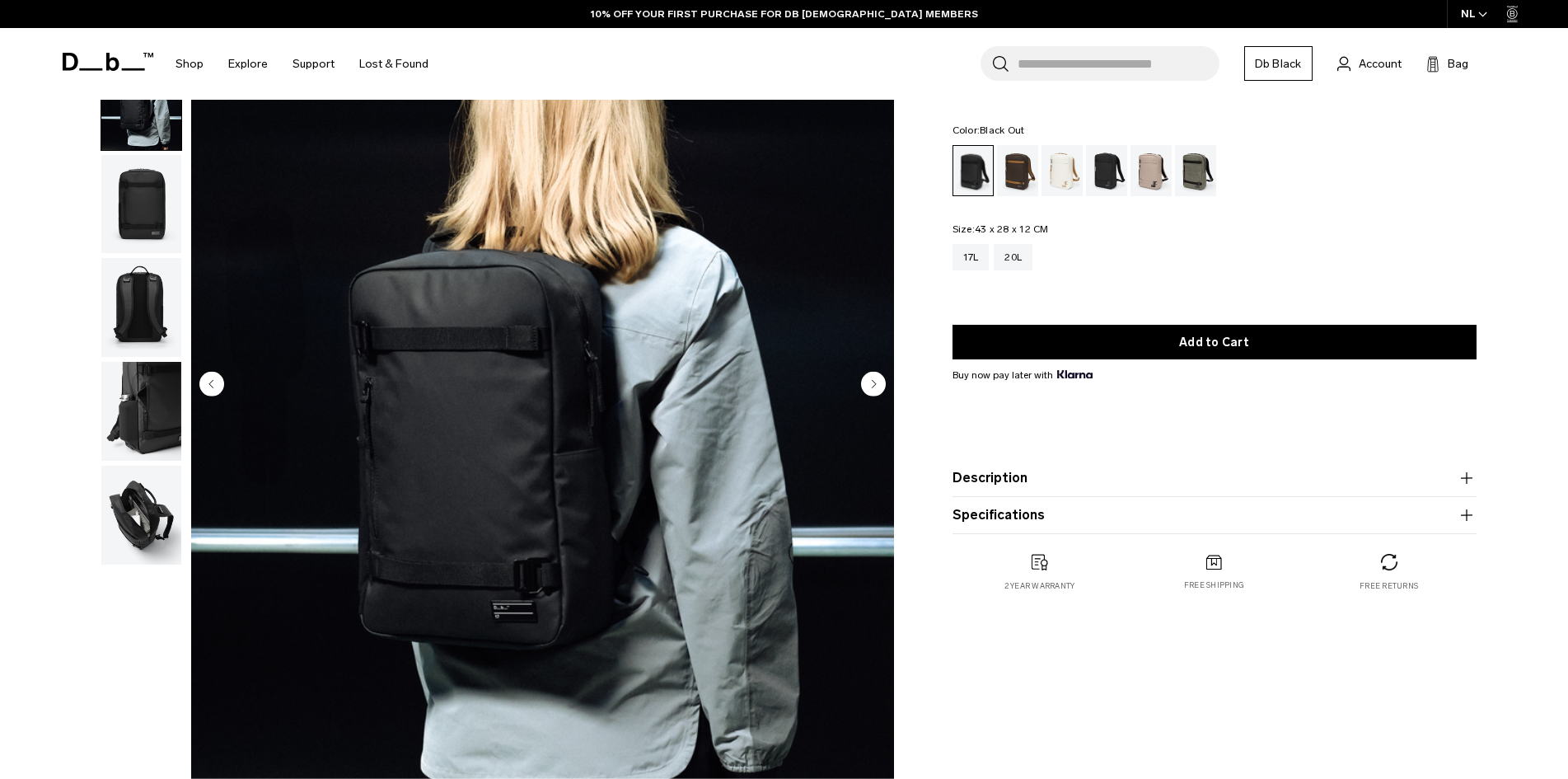
click at [871, 379] on circle "Next slide" at bounding box center [873, 382] width 24 height 24
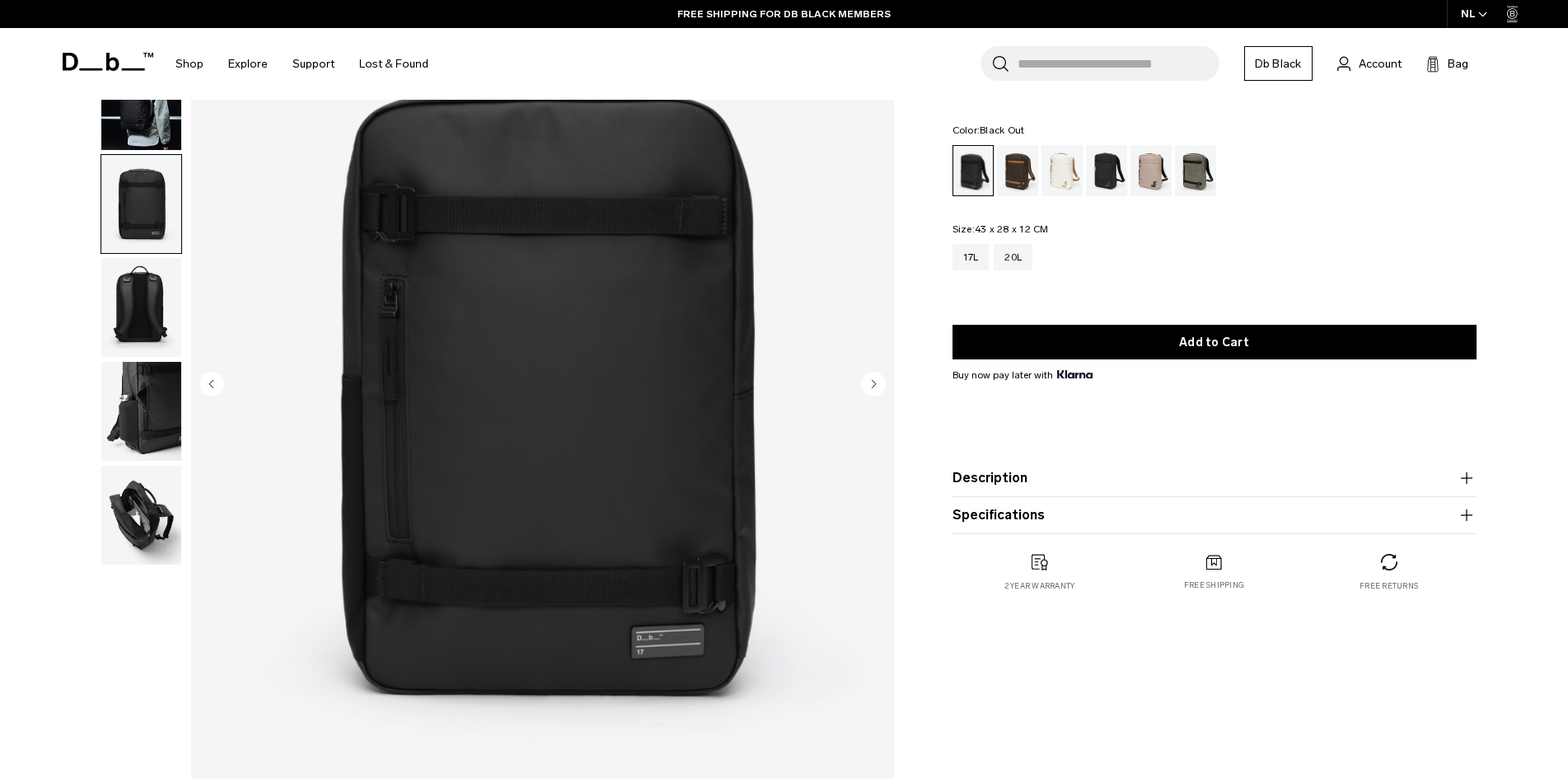
click at [871, 379] on circle "Next slide" at bounding box center [873, 382] width 24 height 24
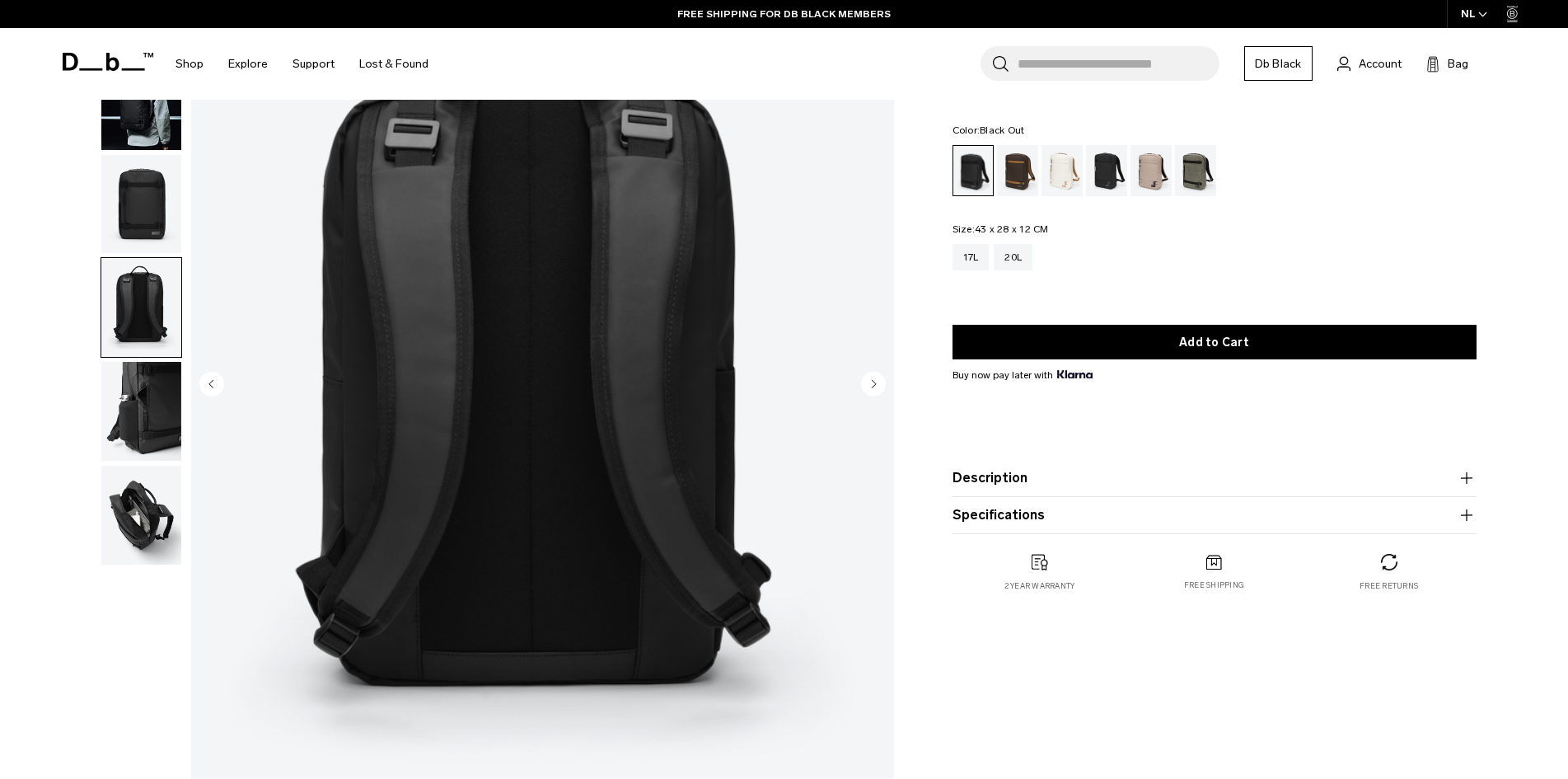
click at [871, 379] on circle "Next slide" at bounding box center [873, 382] width 24 height 24
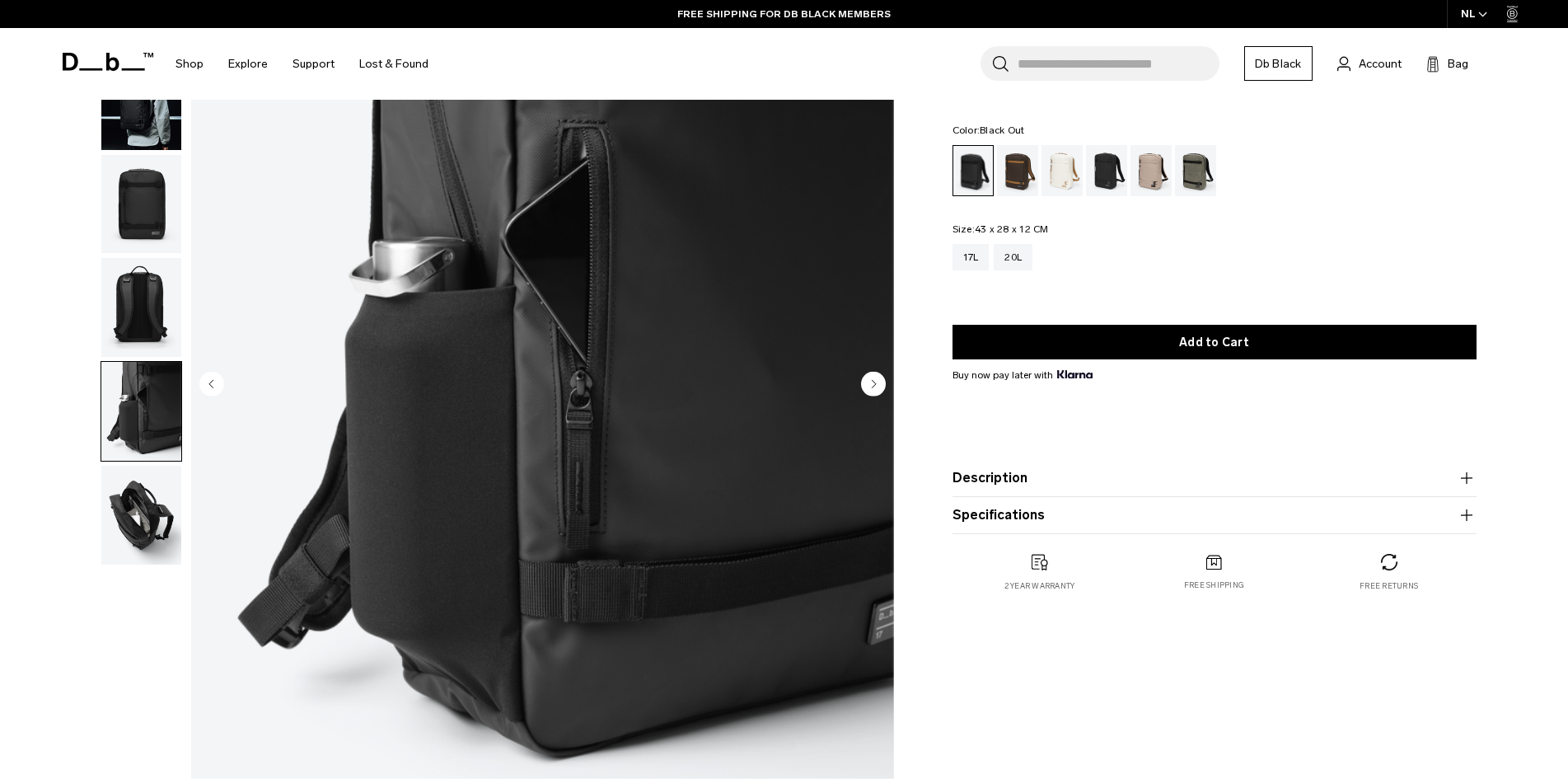
click at [871, 379] on circle "Next slide" at bounding box center [873, 382] width 24 height 24
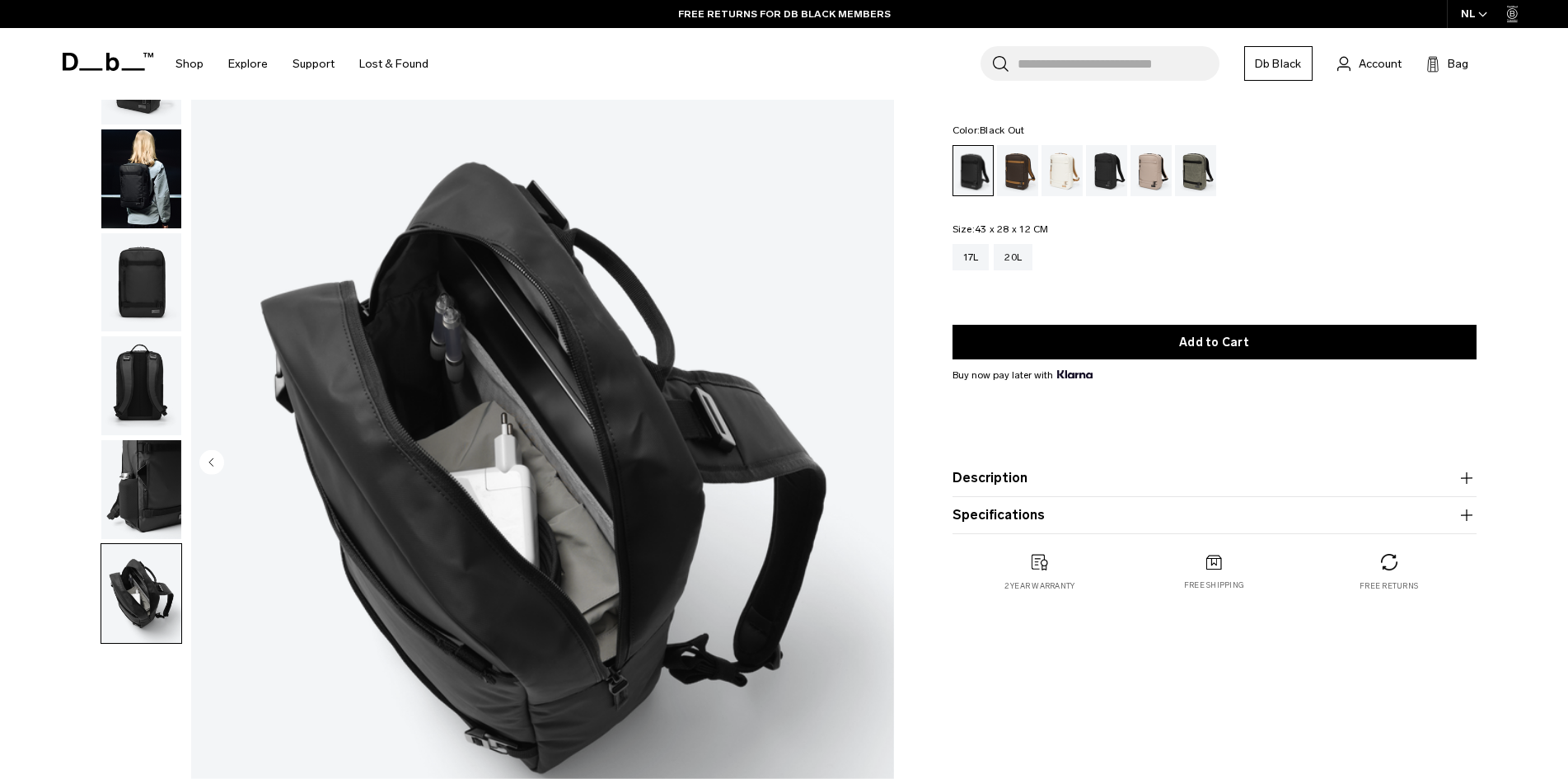
scroll to position [0, 0]
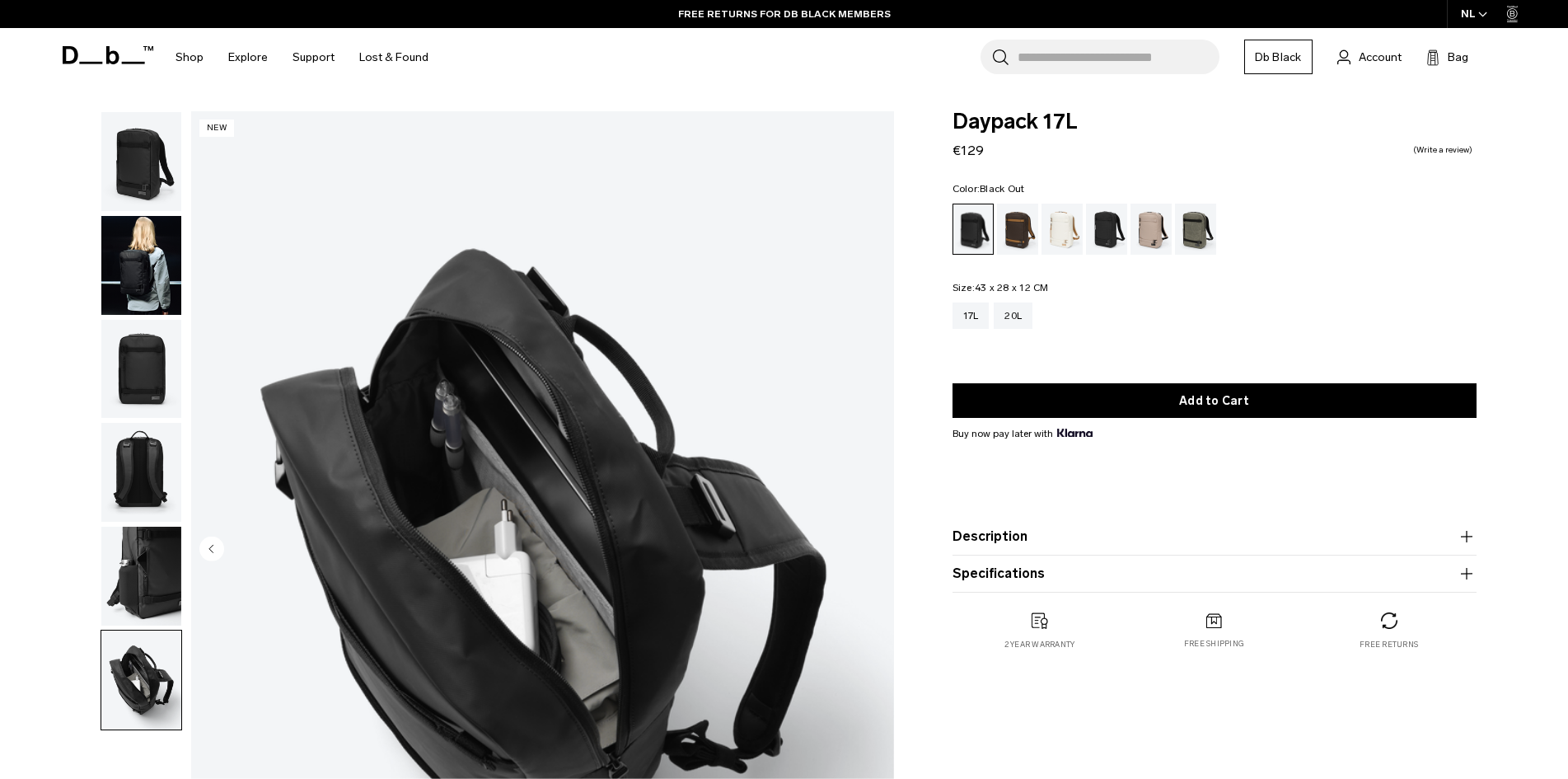
click at [149, 156] on img "button" at bounding box center [141, 161] width 80 height 99
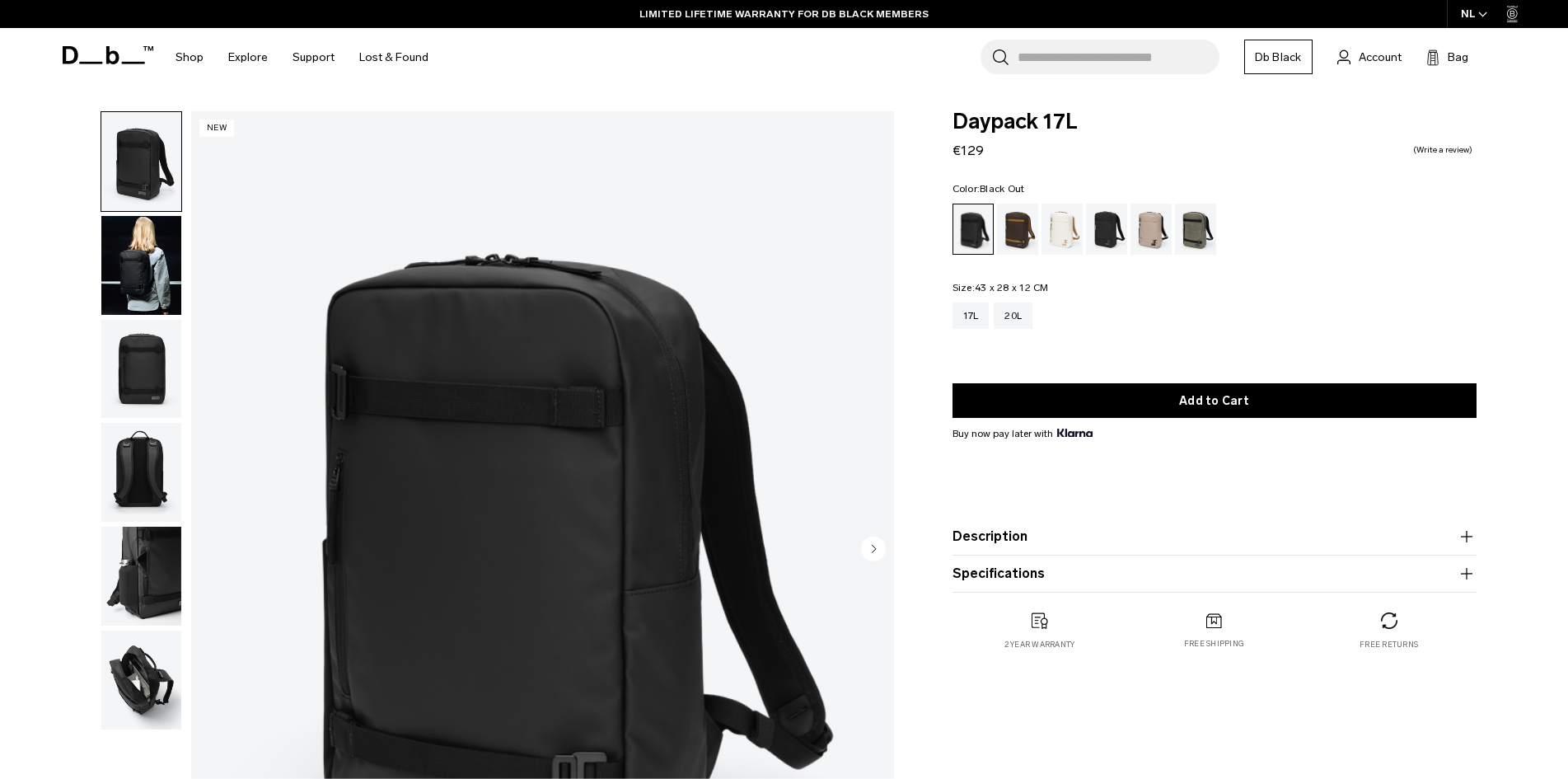
click at [158, 256] on img "button" at bounding box center [141, 266] width 80 height 99
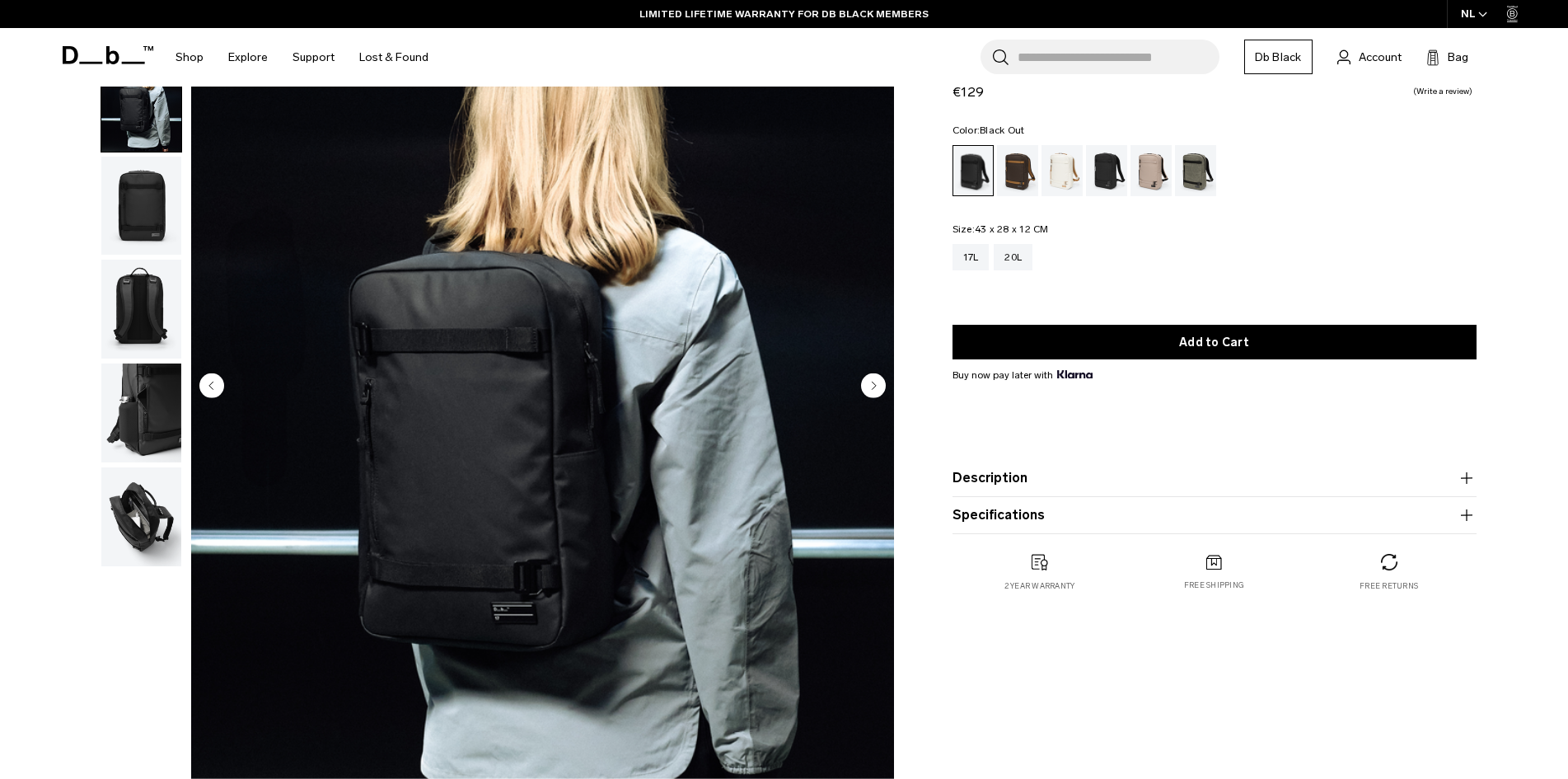
scroll to position [165, 0]
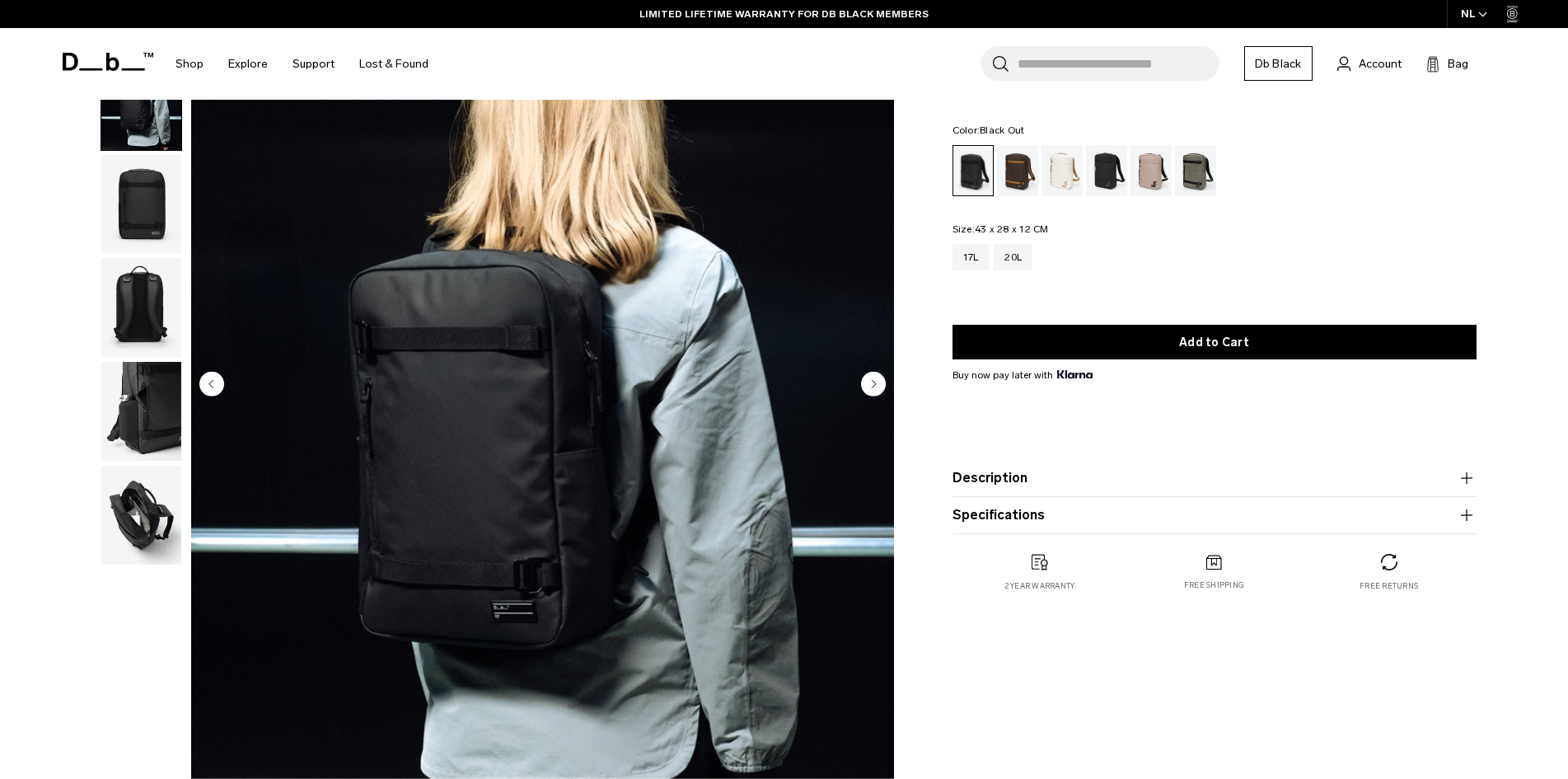
click at [143, 224] on img "button" at bounding box center [141, 205] width 80 height 99
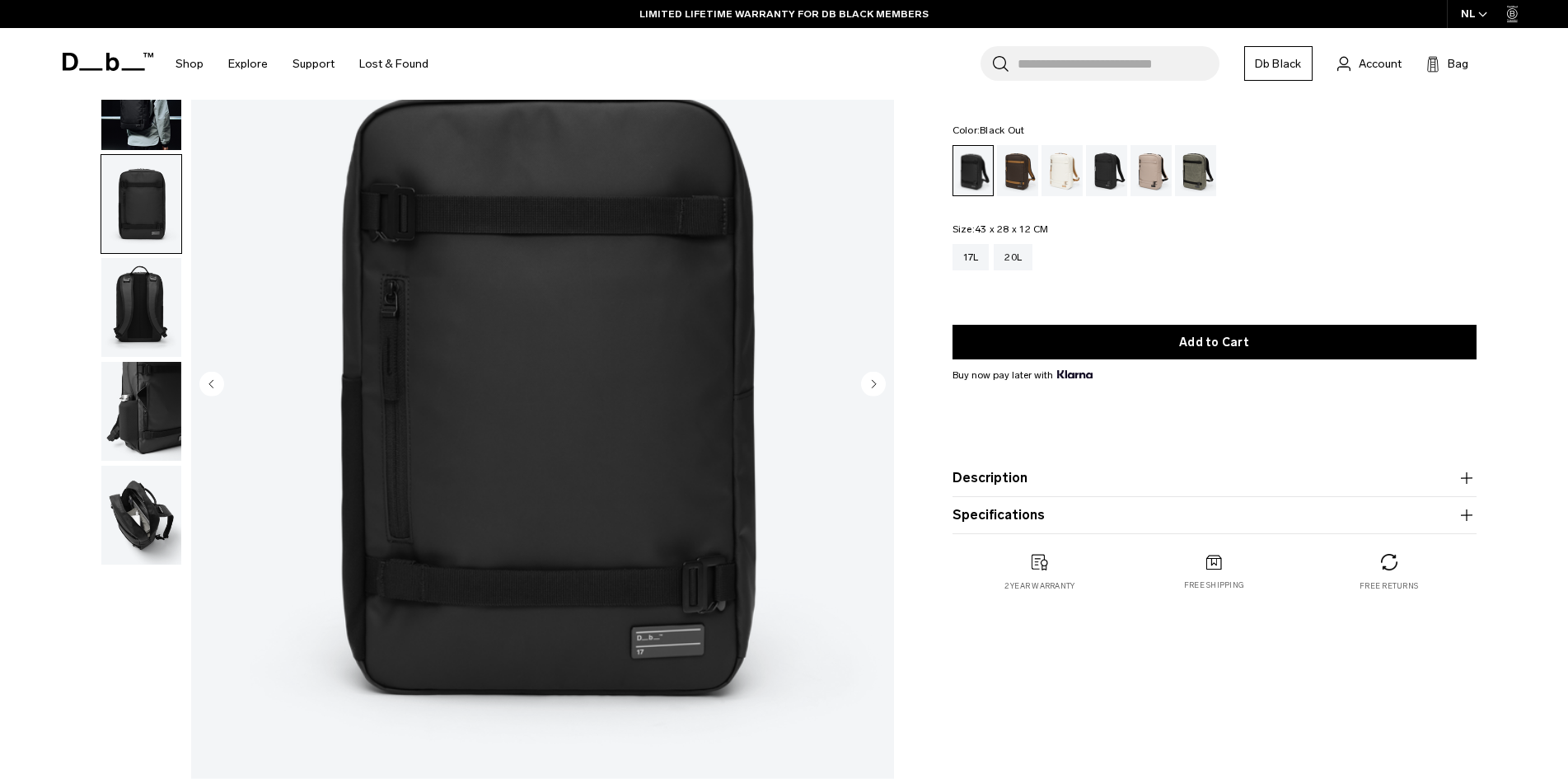
click at [129, 265] on img "button" at bounding box center [141, 307] width 80 height 99
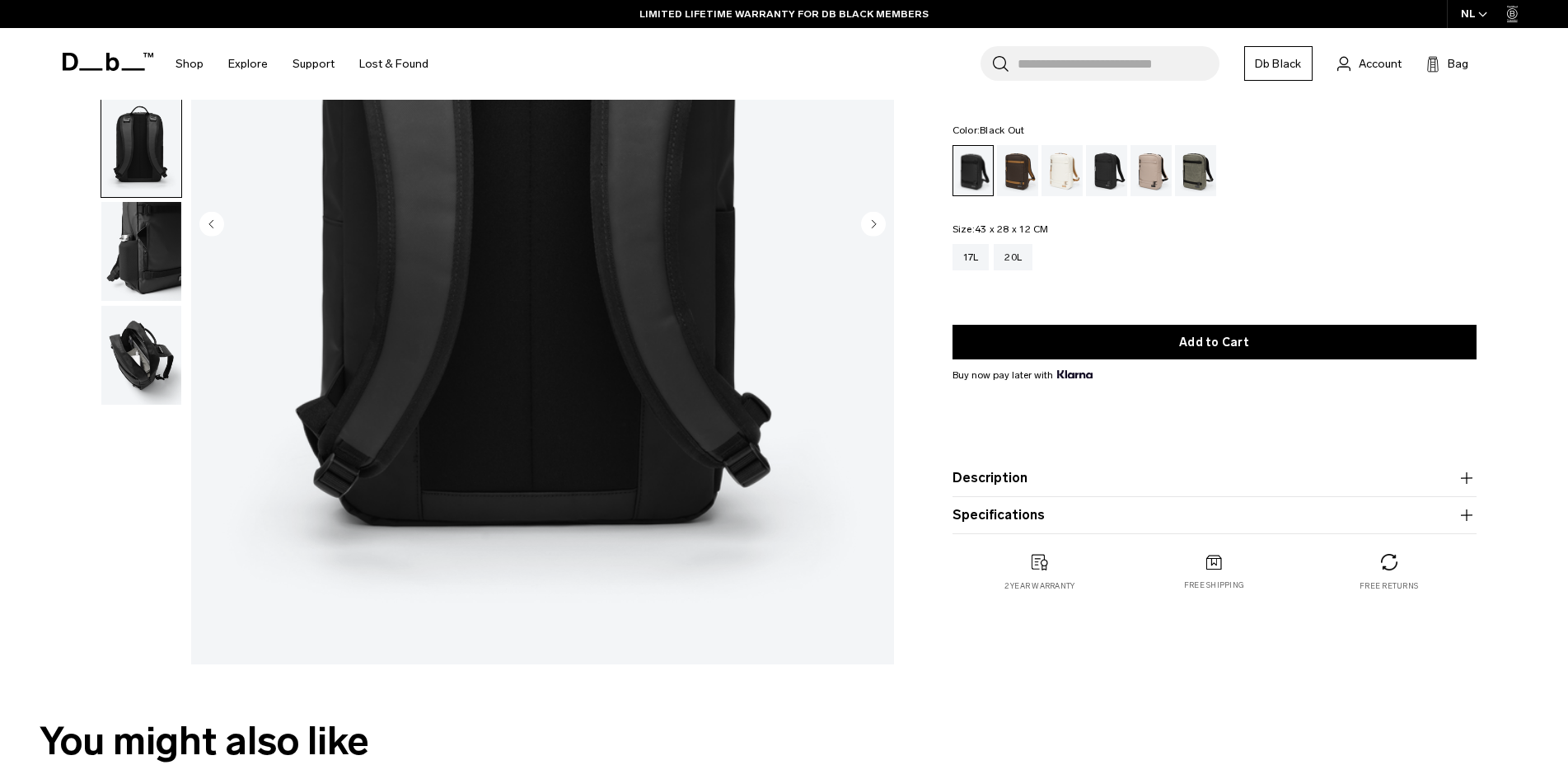
scroll to position [330, 0]
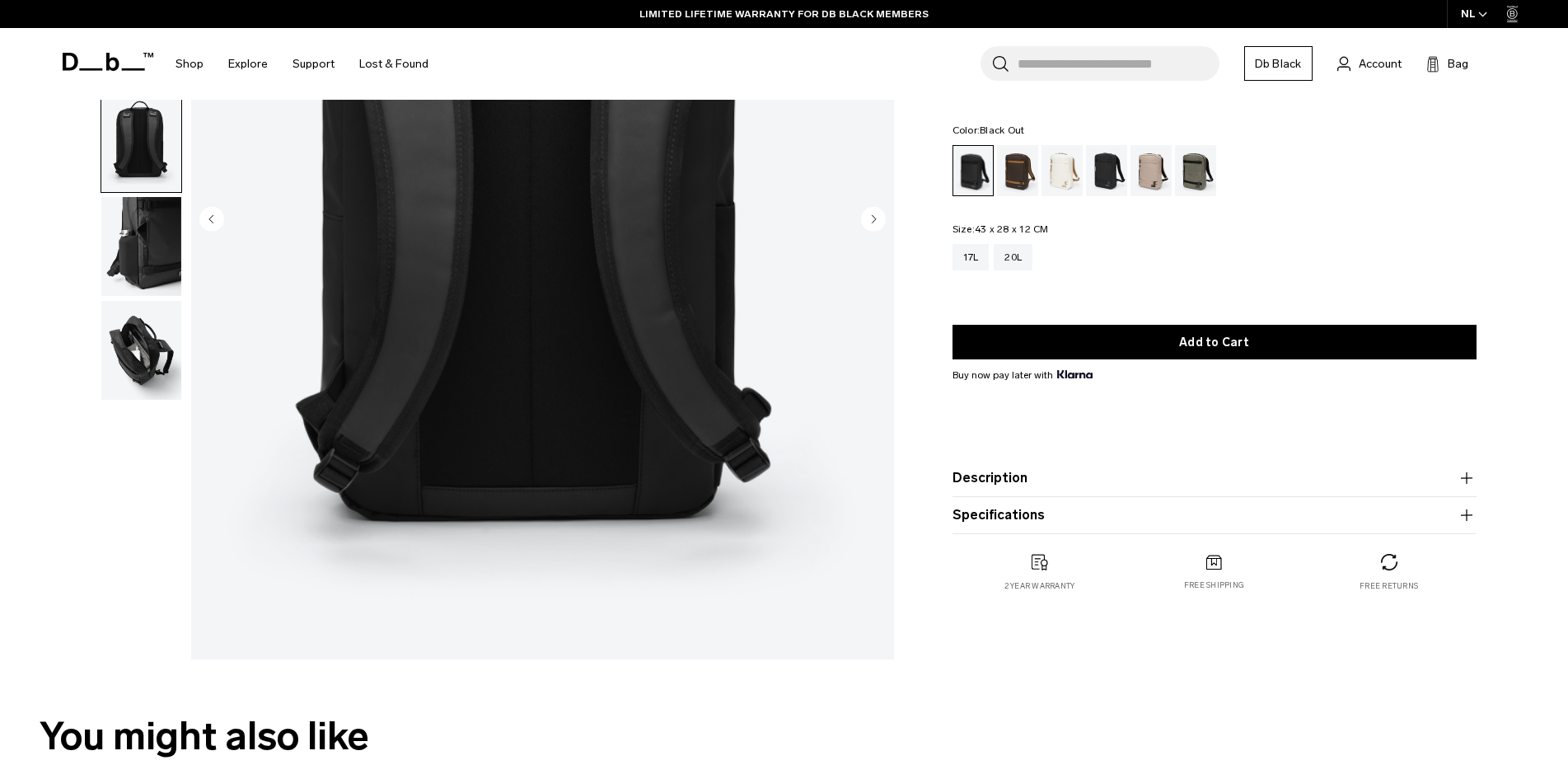
click at [134, 249] on img "button" at bounding box center [141, 247] width 80 height 99
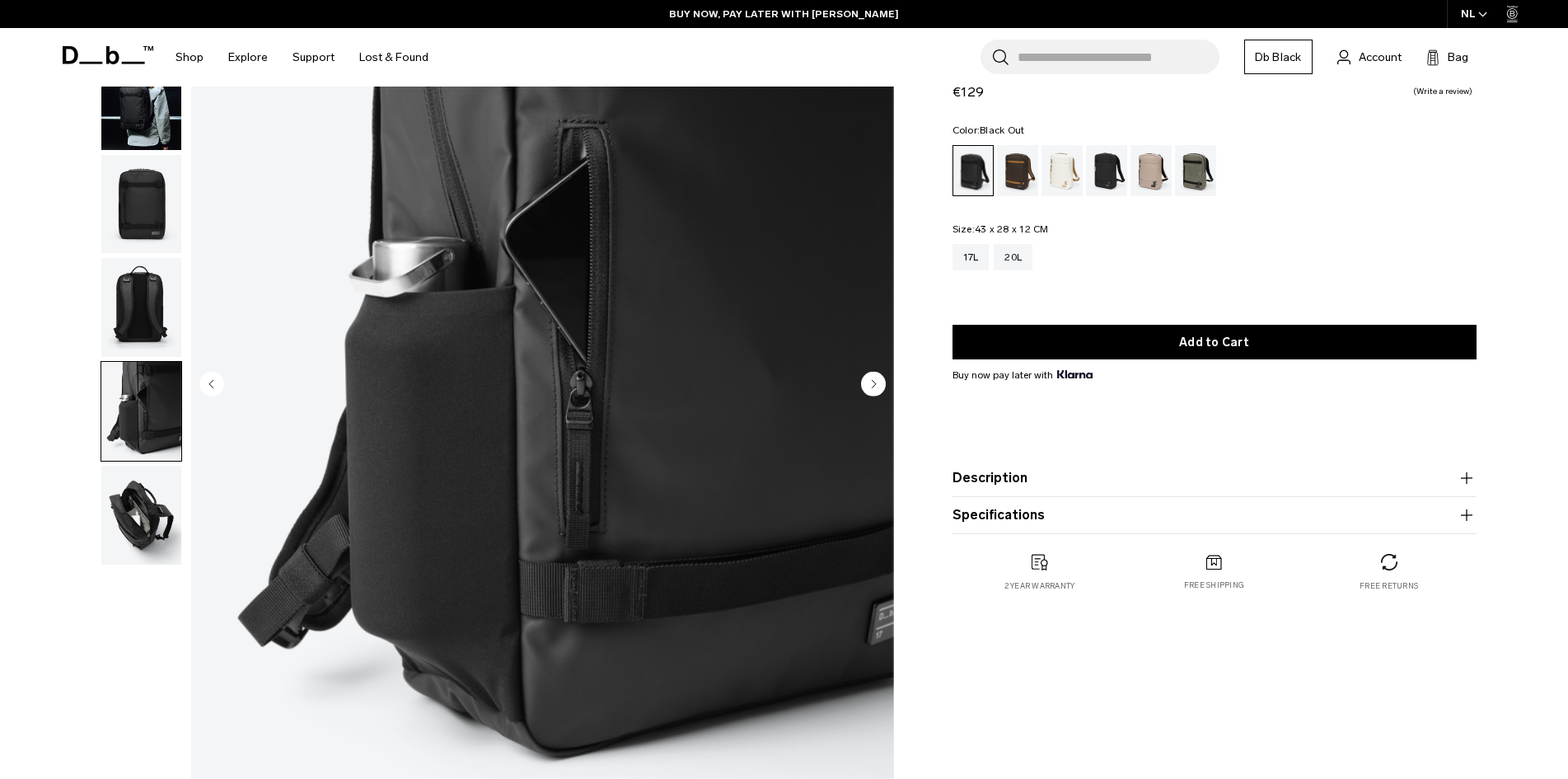
scroll to position [0, 0]
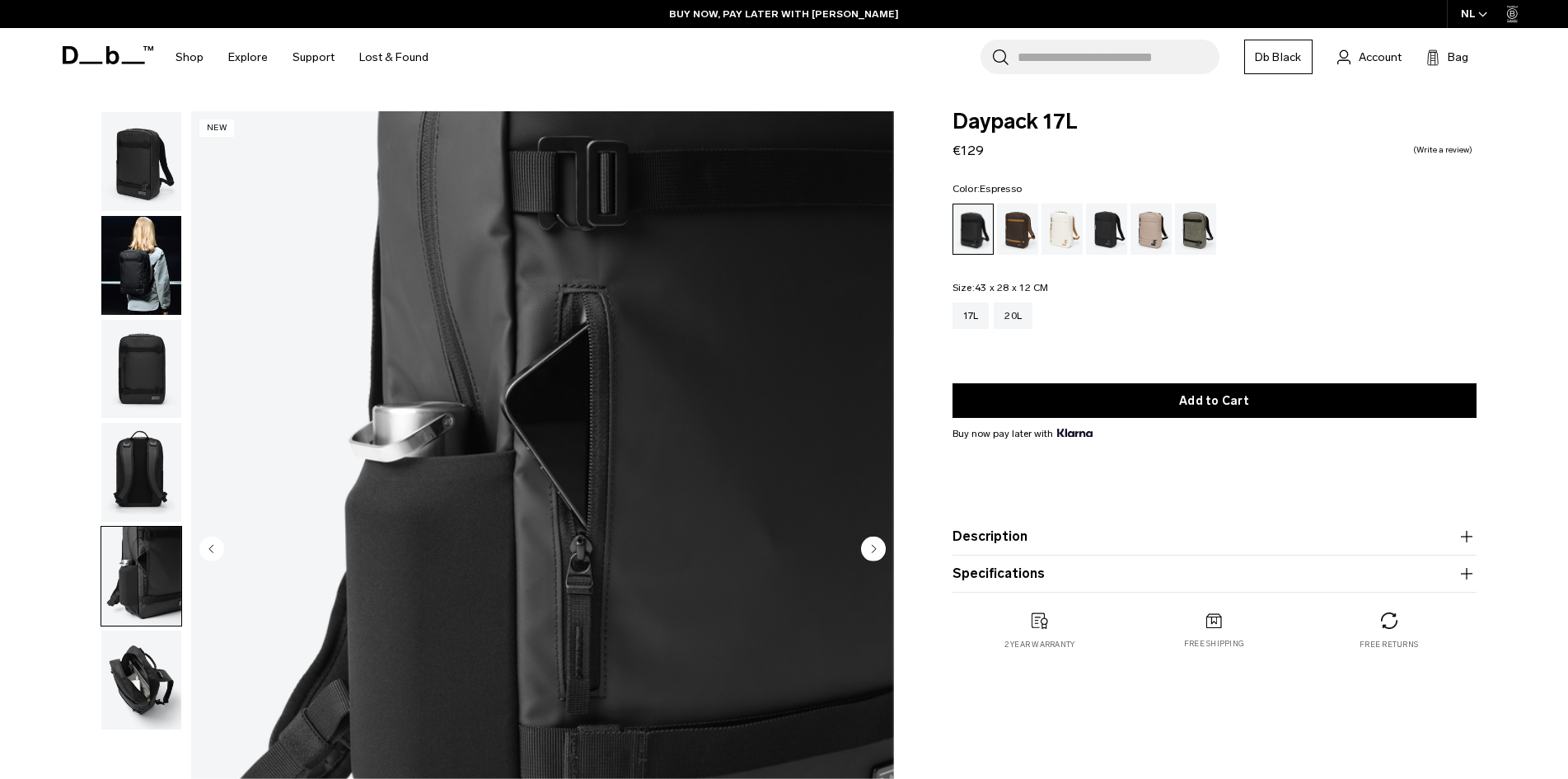
click at [1007, 226] on div "Espresso" at bounding box center [1017, 229] width 42 height 51
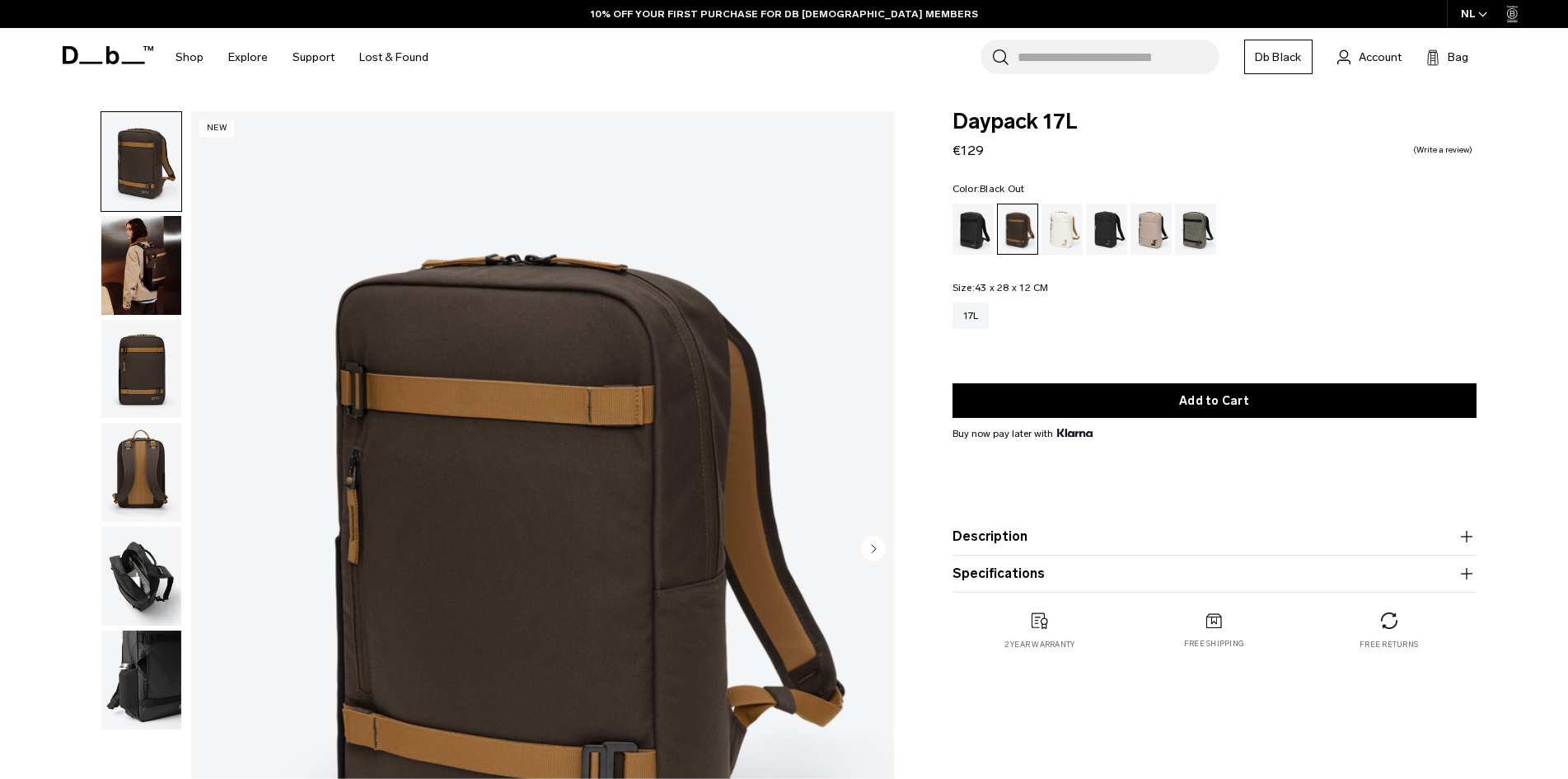
click at [976, 230] on div "Black Out" at bounding box center [973, 229] width 42 height 51
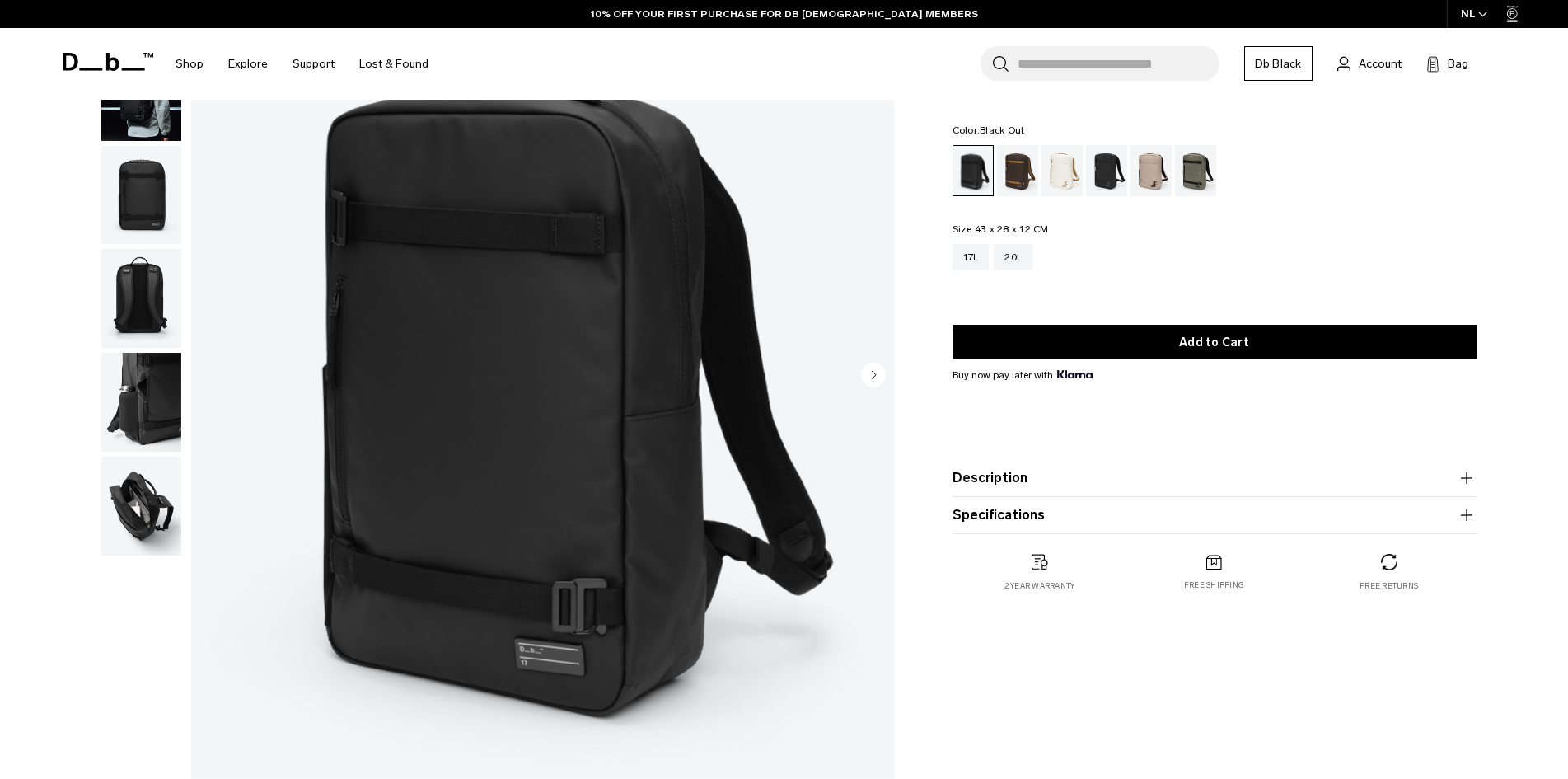
scroll to position [82, 0]
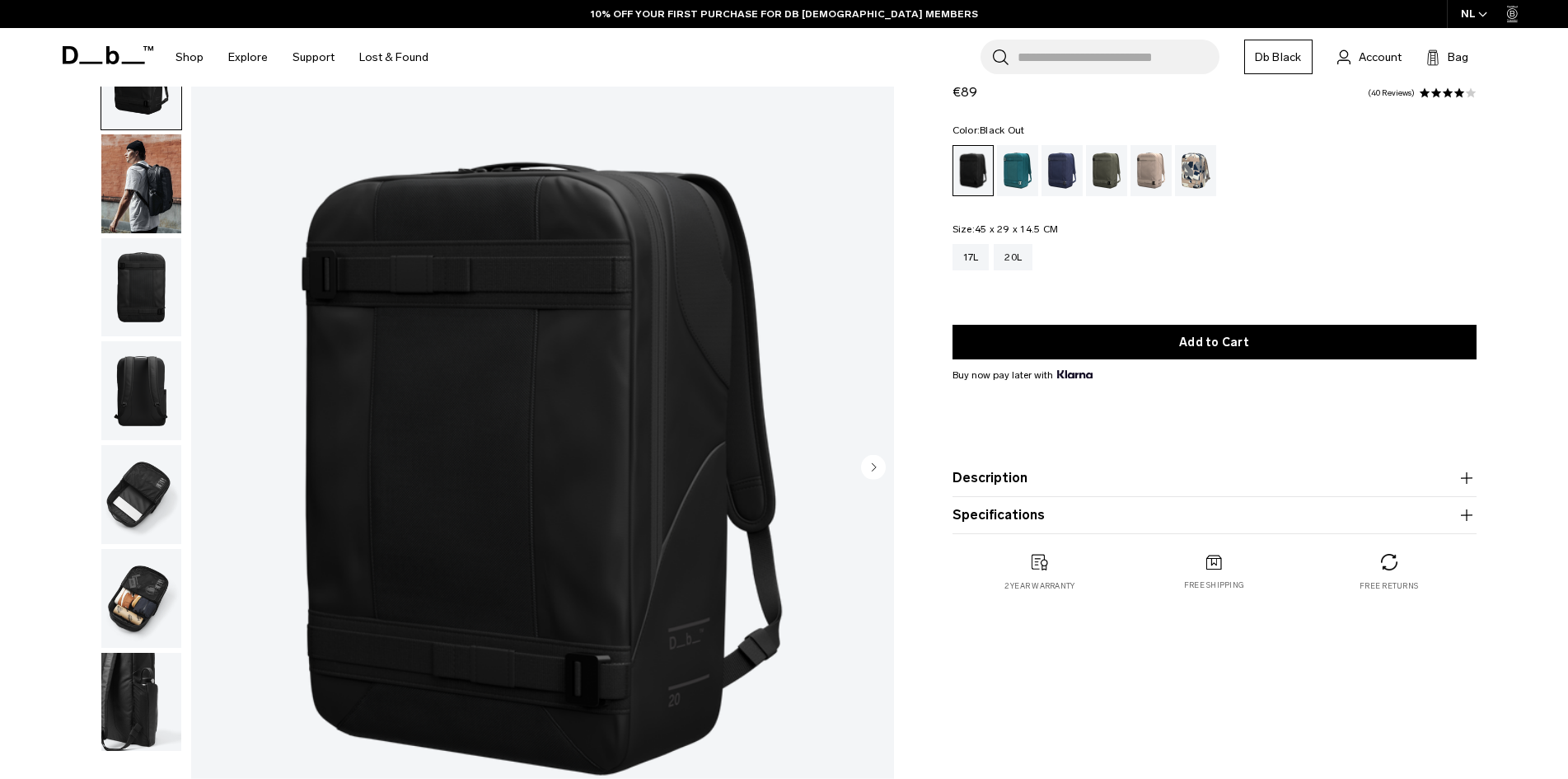
scroll to position [82, 0]
click at [872, 463] on circle "Next slide" at bounding box center [873, 465] width 24 height 24
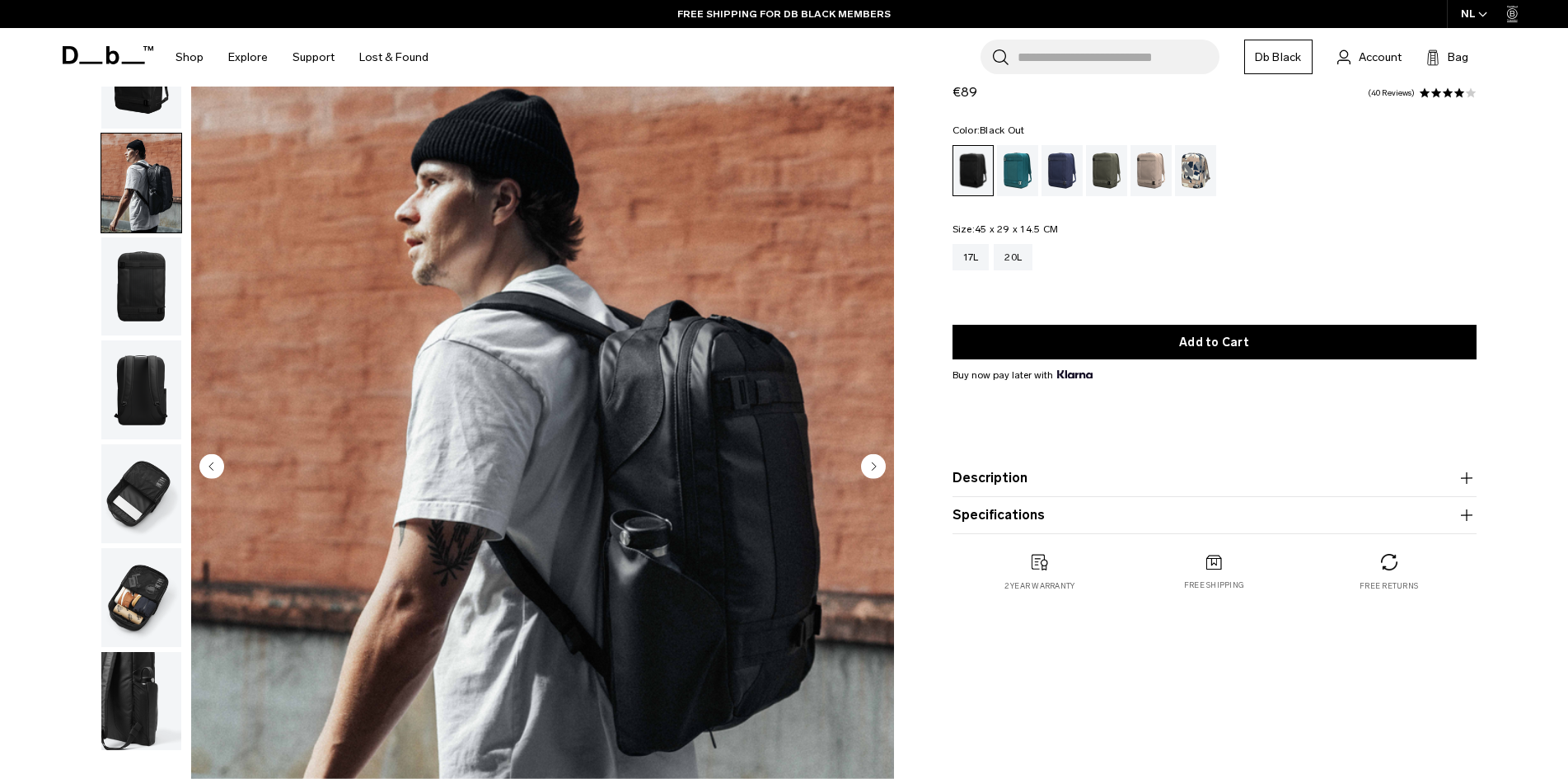
click at [211, 464] on icon "Previous slide" at bounding box center [211, 466] width 5 height 7
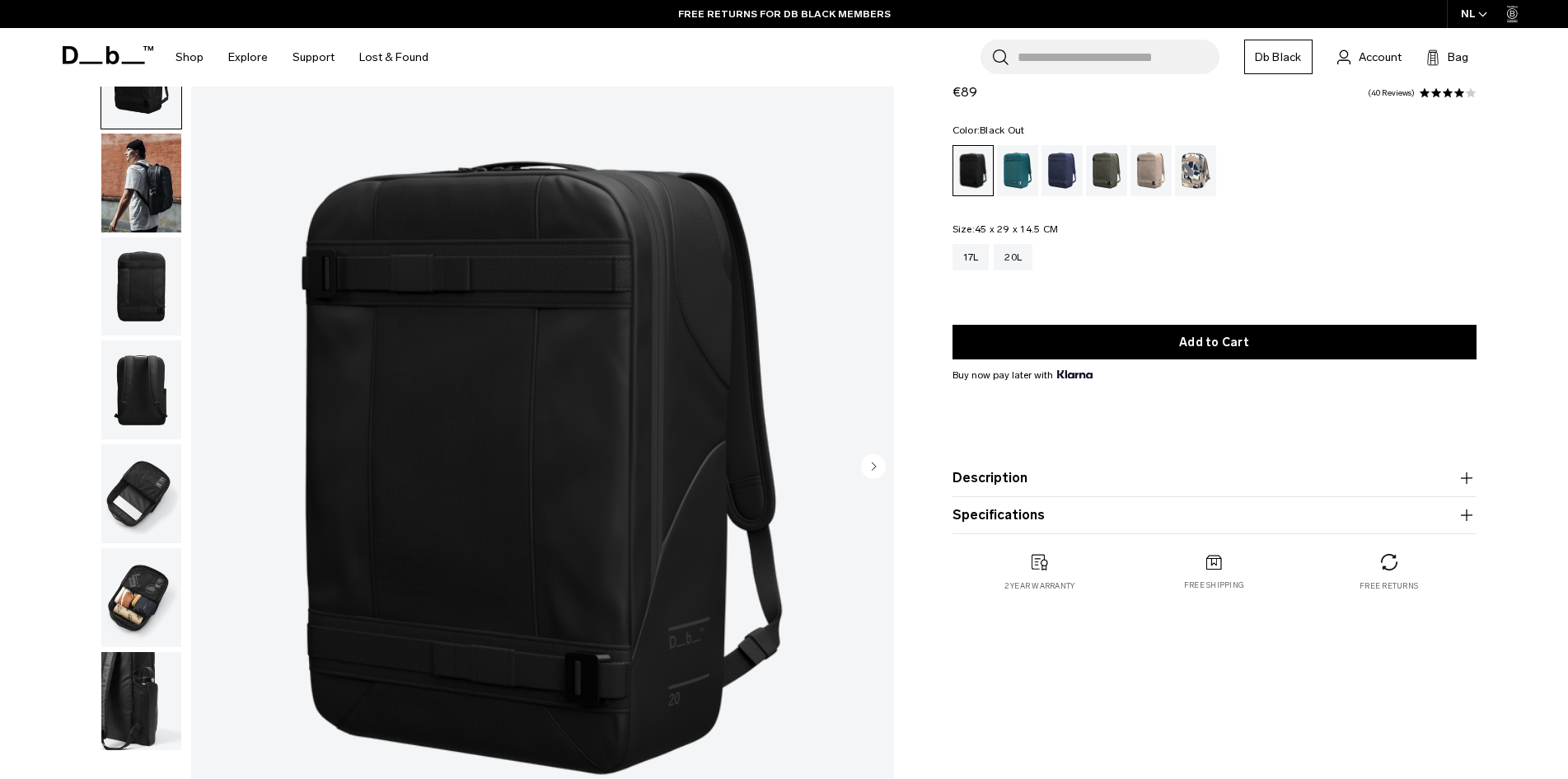
click at [873, 464] on icon "Next slide" at bounding box center [873, 466] width 5 height 7
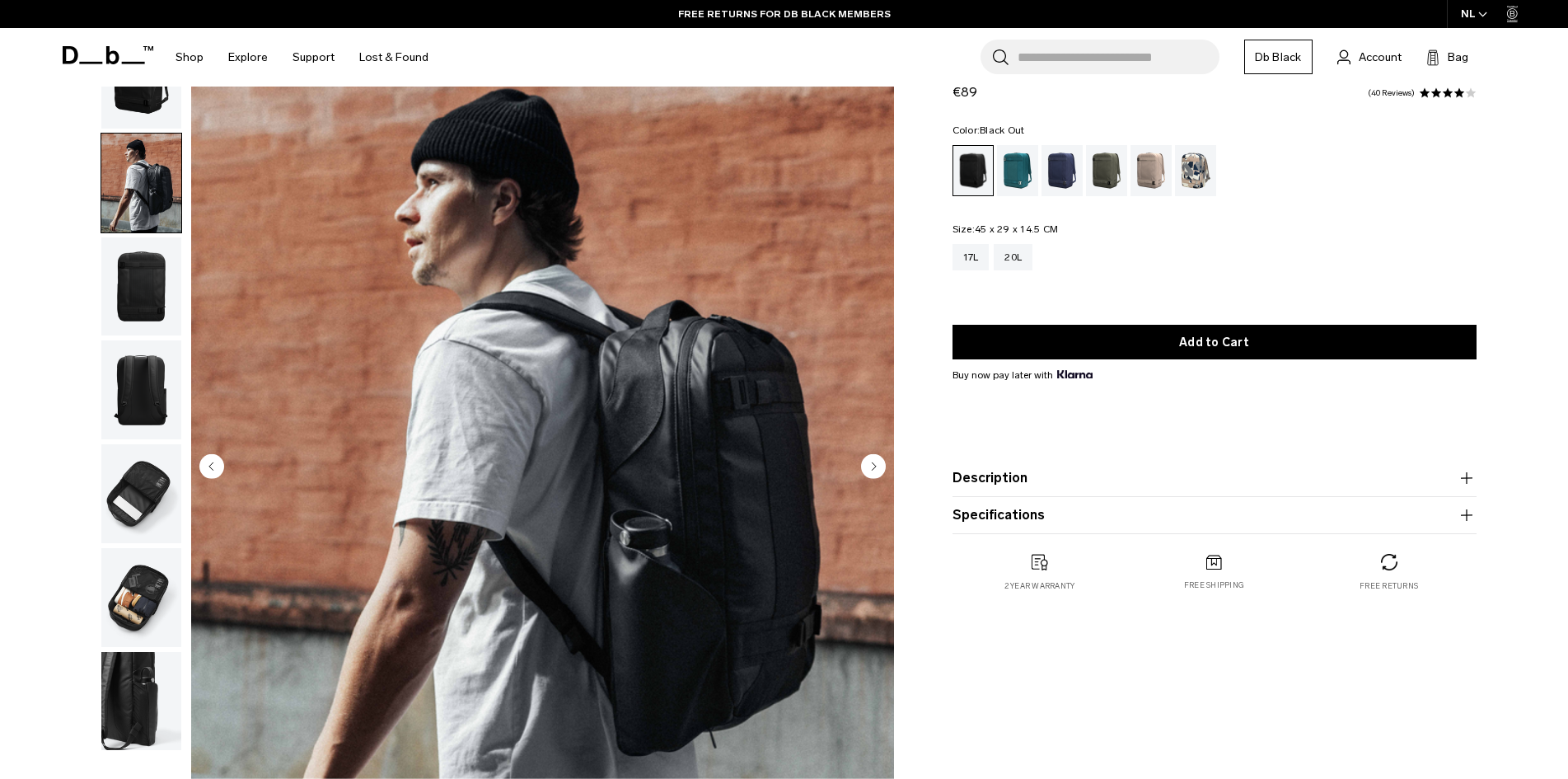
click at [873, 464] on icon "Next slide" at bounding box center [873, 466] width 5 height 7
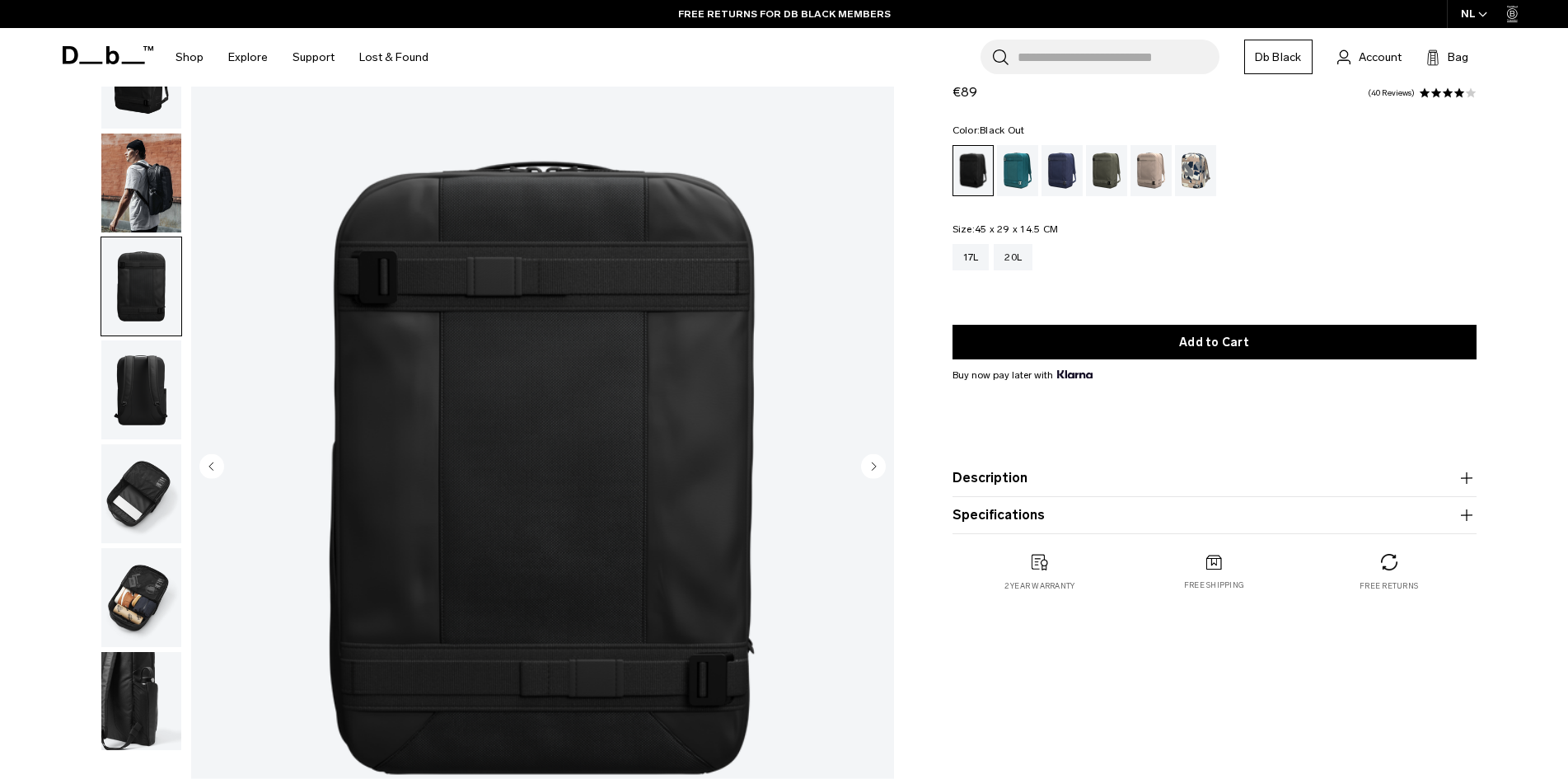
click at [873, 464] on icon "Next slide" at bounding box center [873, 466] width 5 height 7
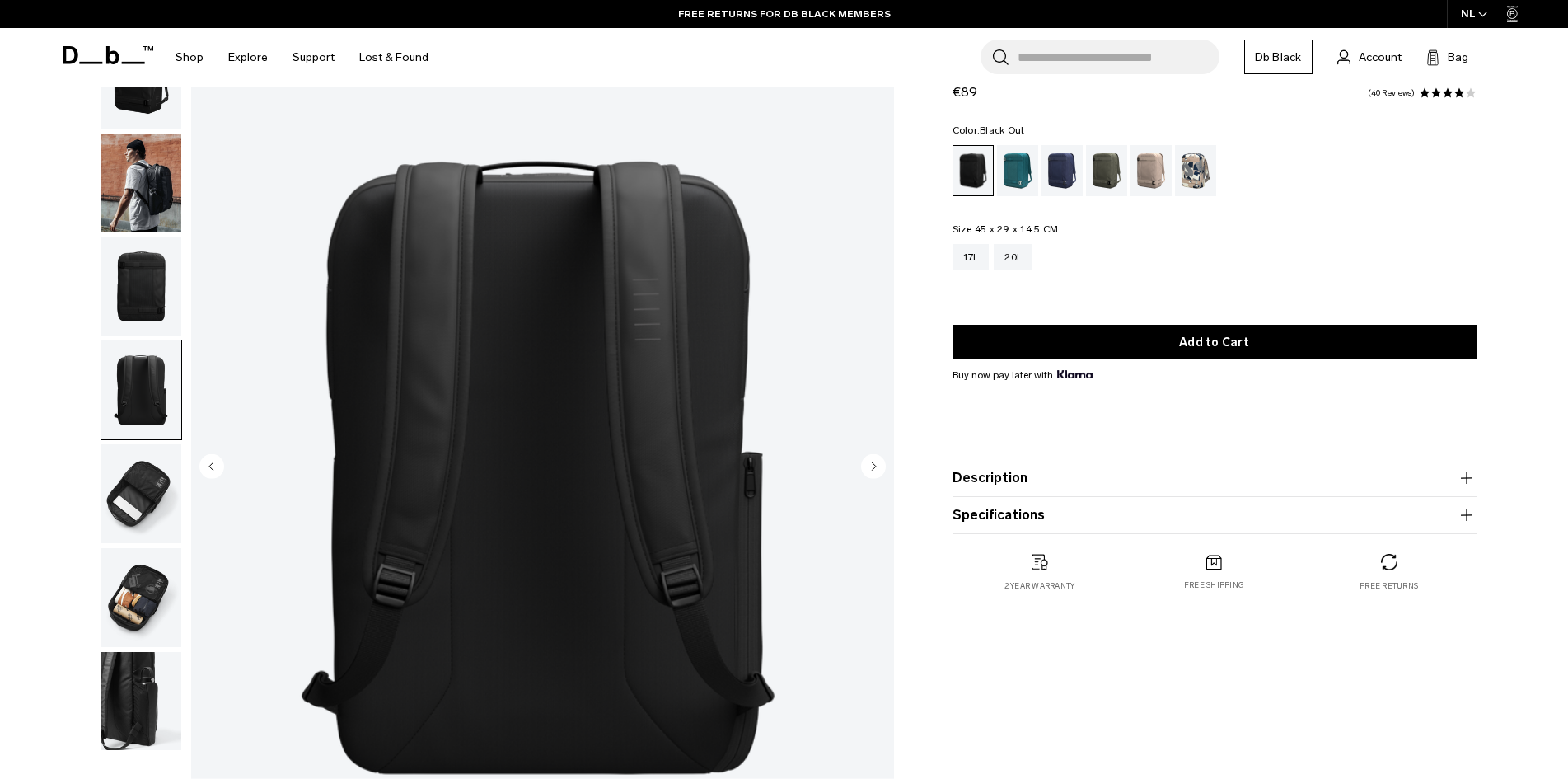
click at [873, 464] on icon "Next slide" at bounding box center [873, 466] width 5 height 7
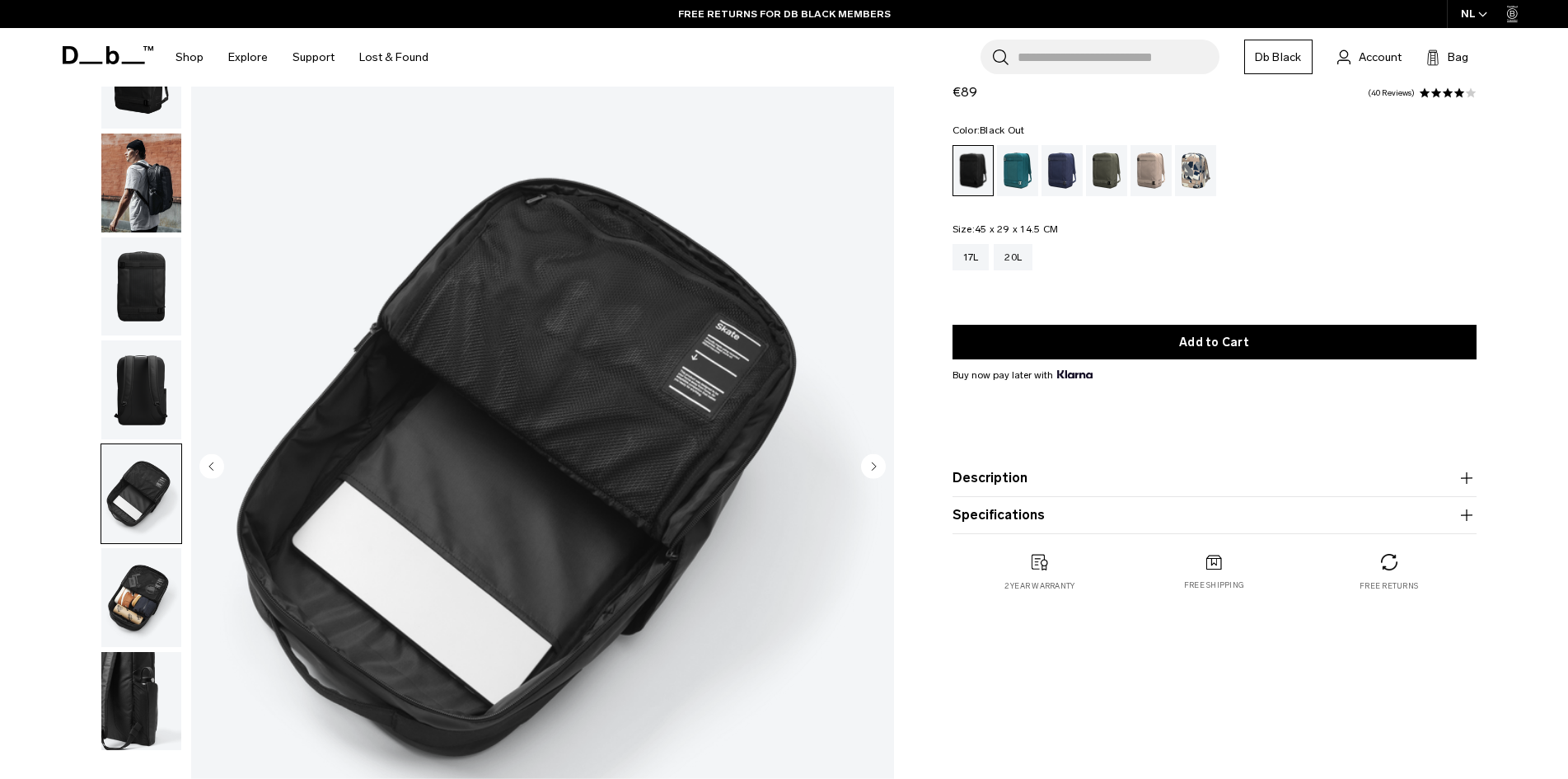
click at [873, 464] on icon "Next slide" at bounding box center [873, 466] width 5 height 7
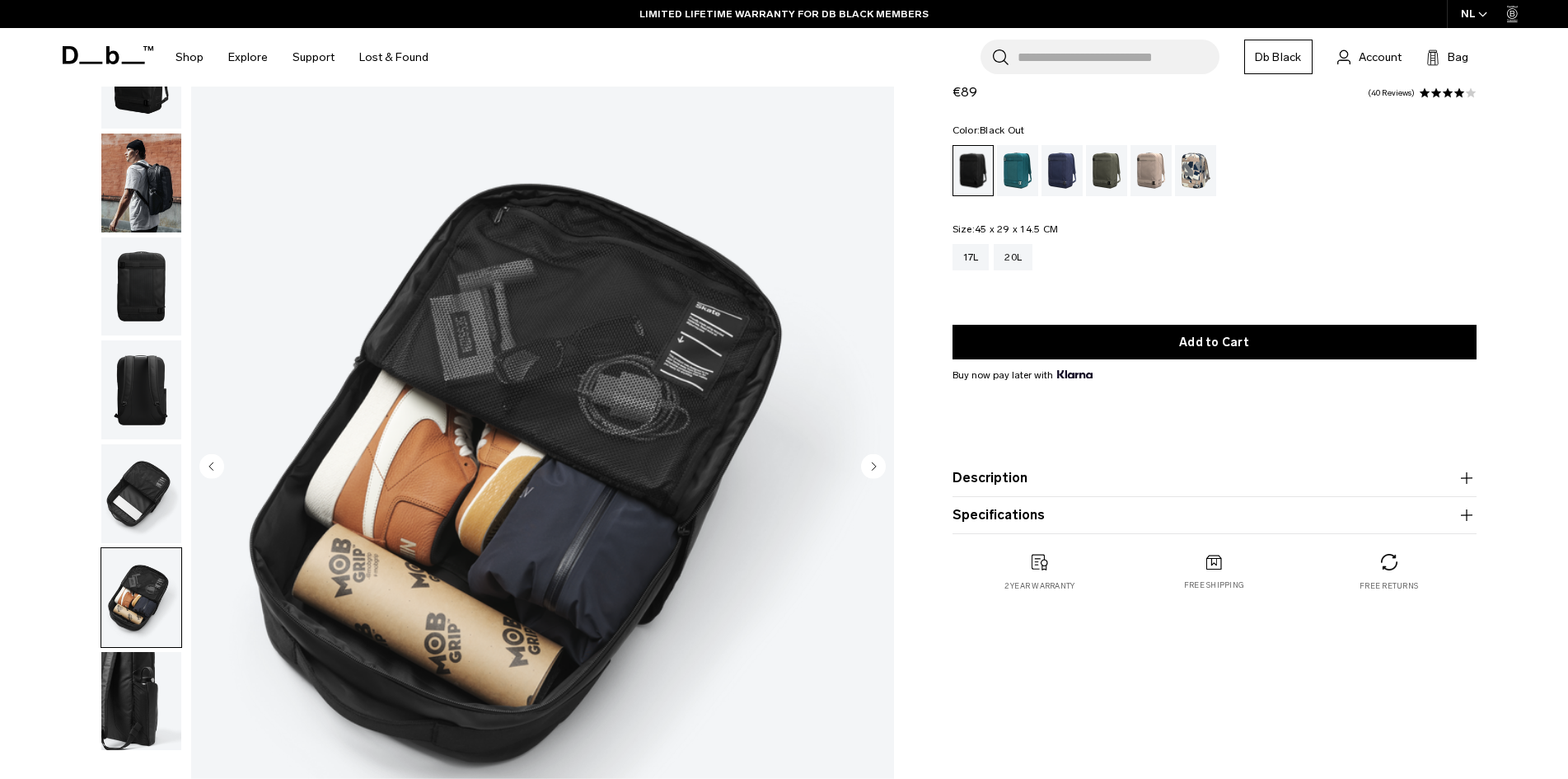
click at [873, 464] on icon "Next slide" at bounding box center [873, 466] width 5 height 7
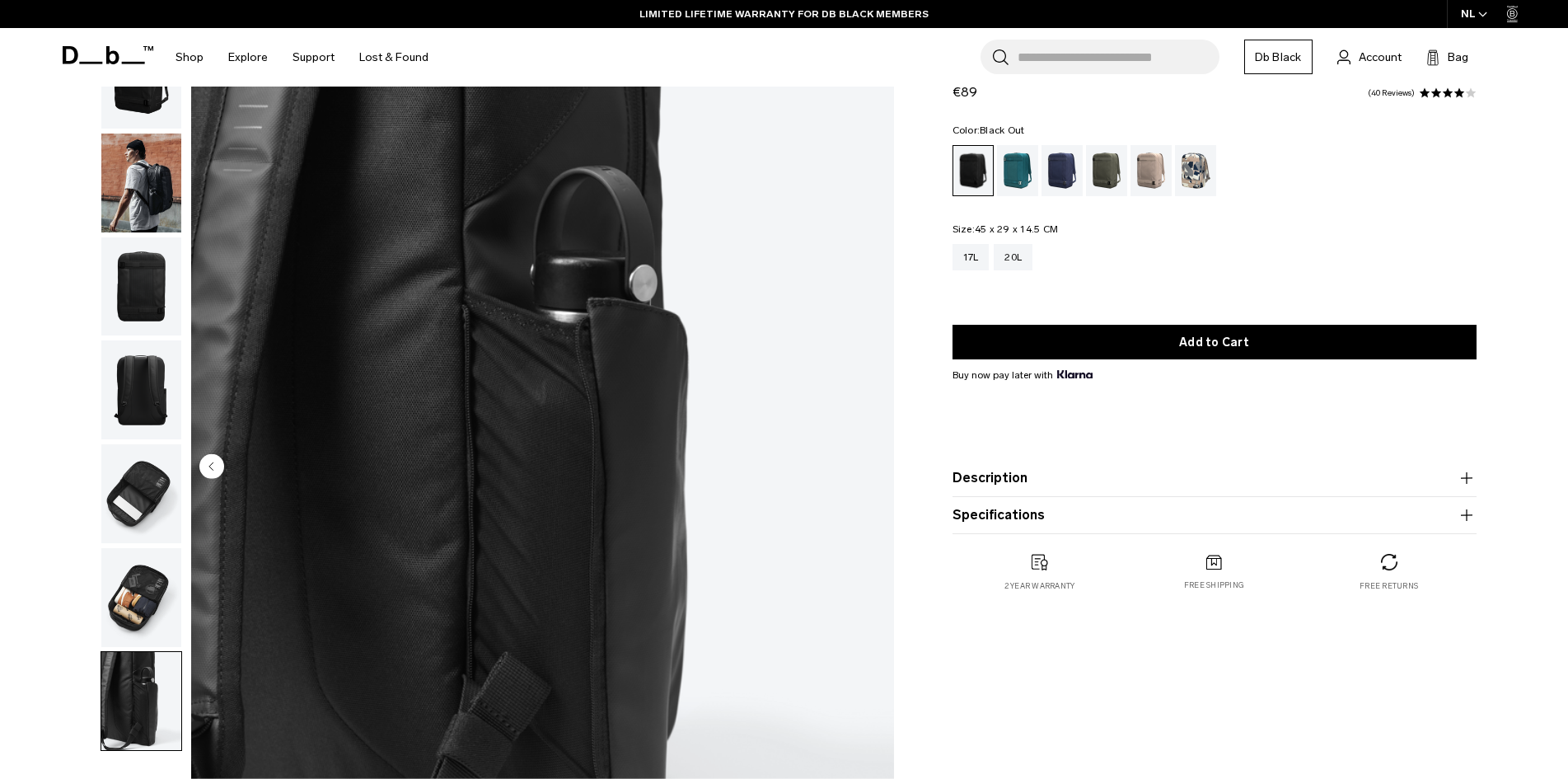
click at [873, 464] on img "7 / 7" at bounding box center [542, 468] width 703 height 878
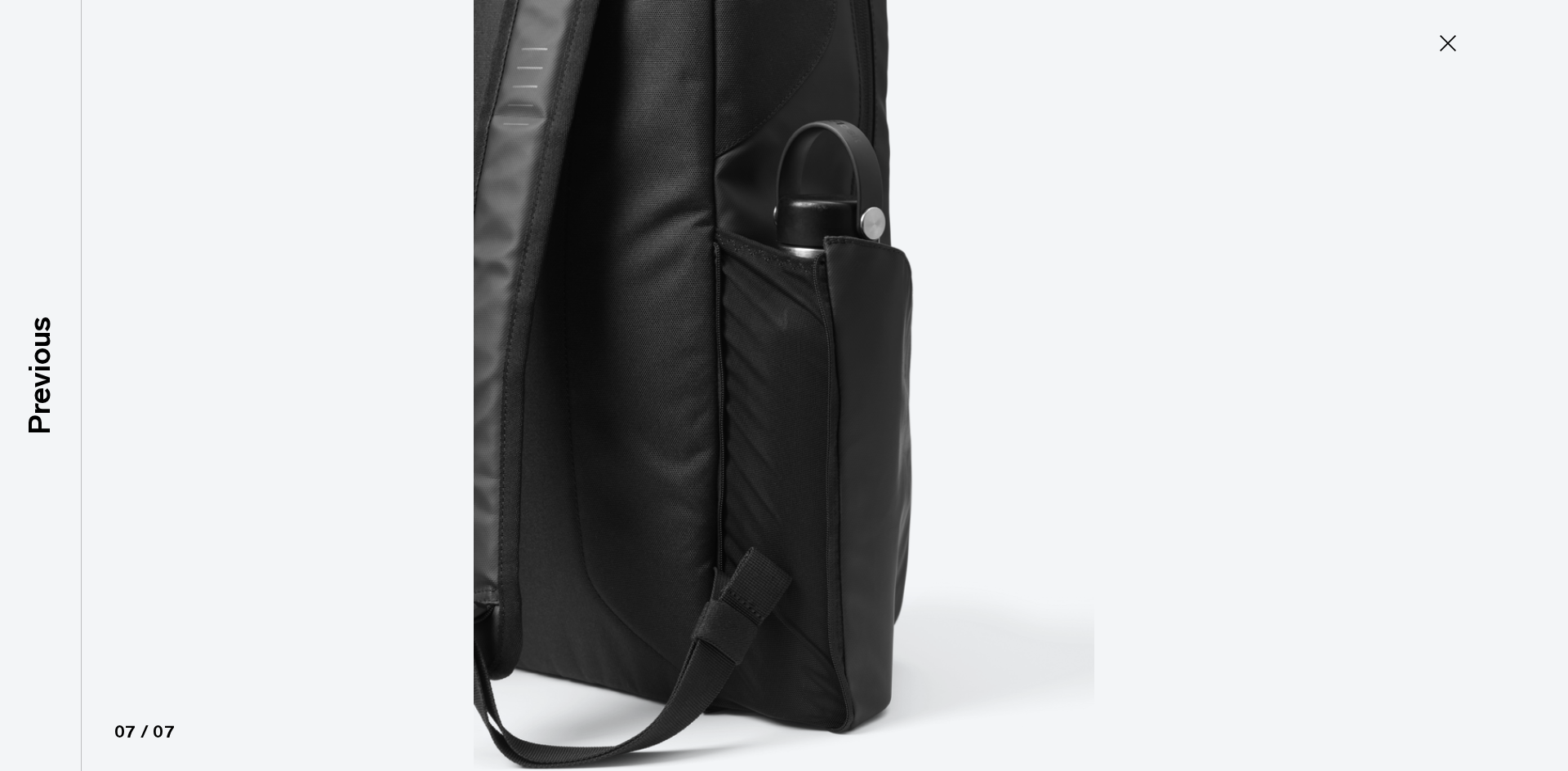
click at [865, 460] on img at bounding box center [783, 386] width 735 height 771
click at [1453, 29] on button "Close" at bounding box center [1447, 43] width 54 height 34
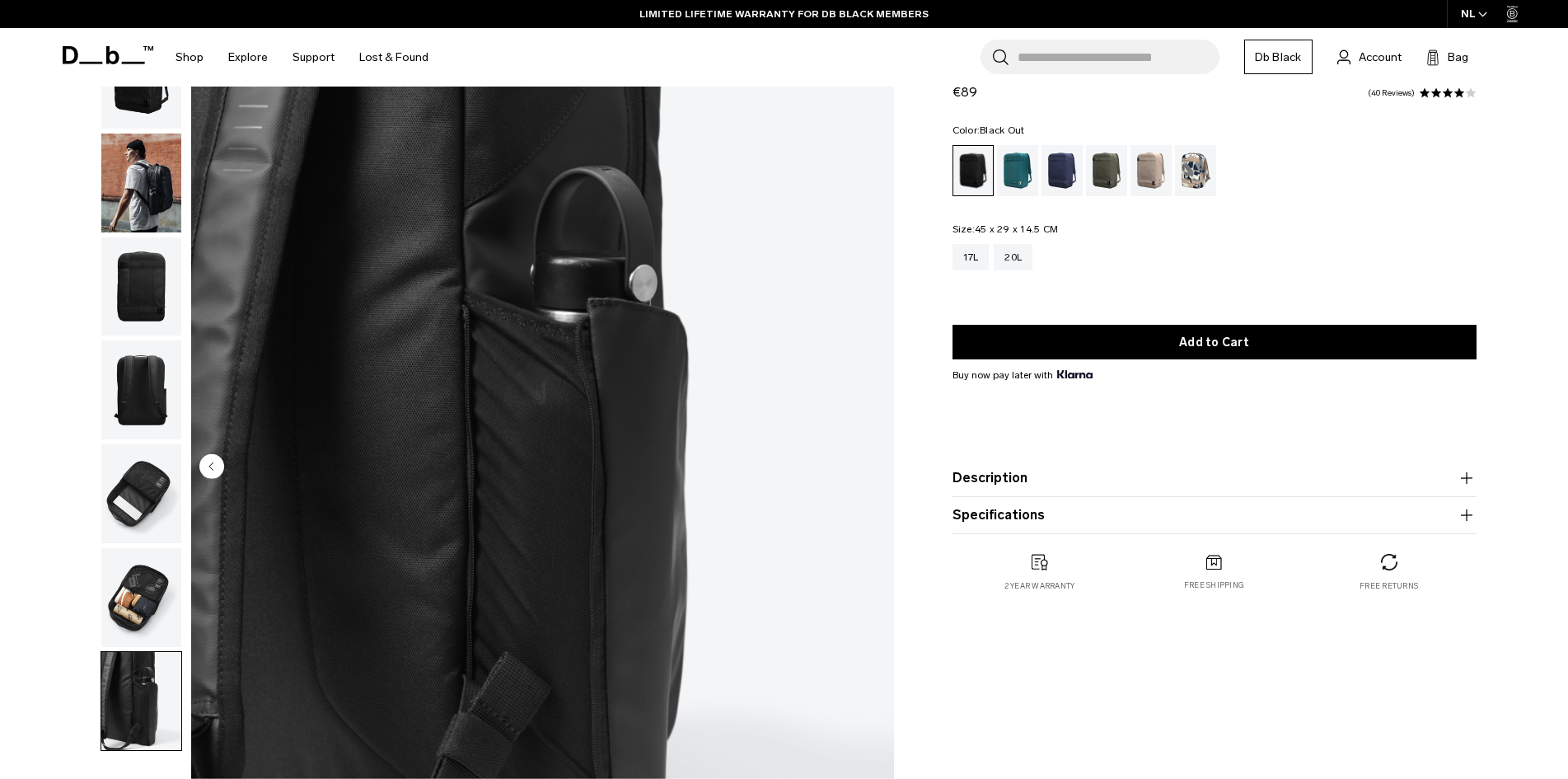
scroll to position [0, 0]
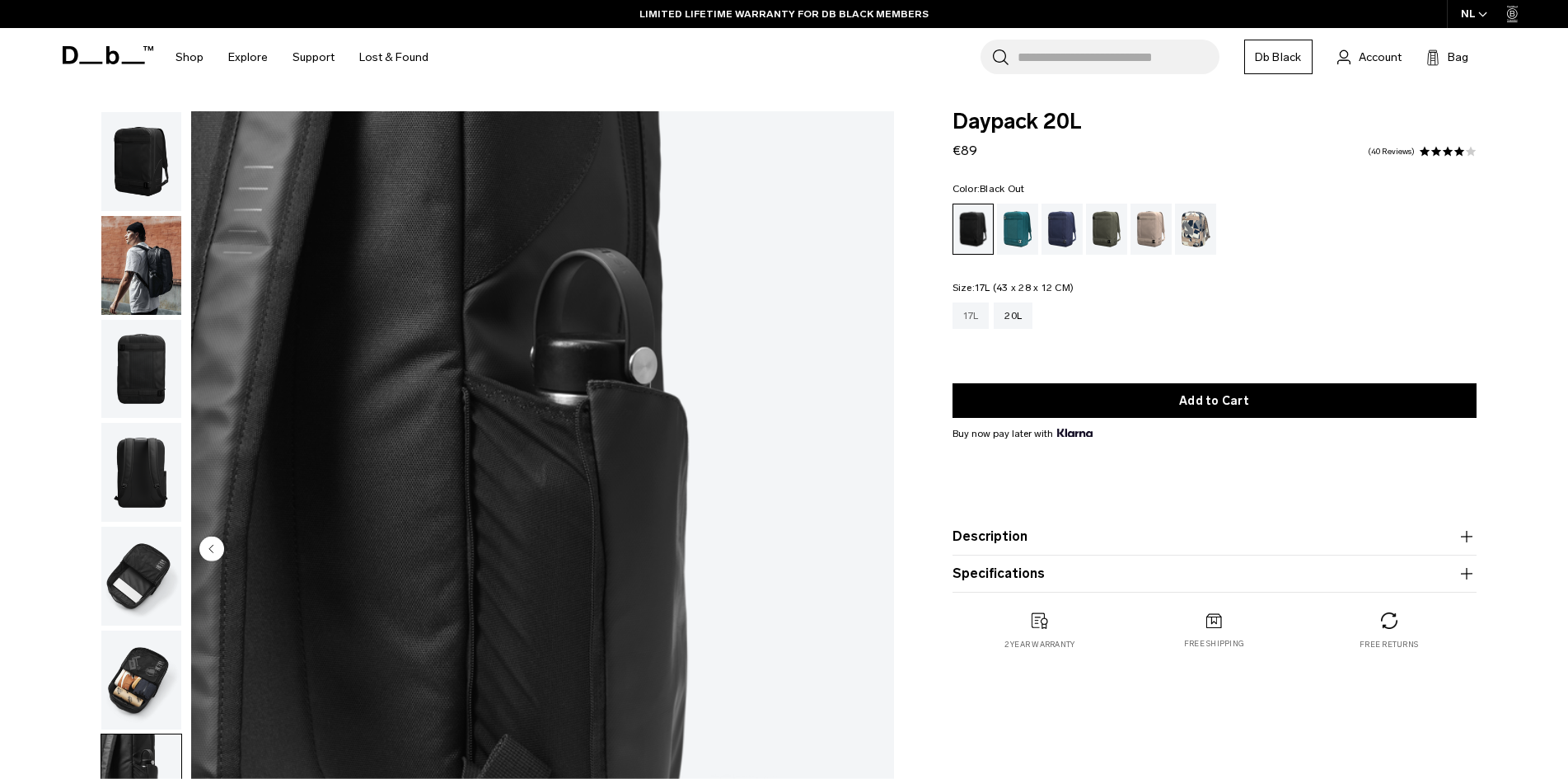
click at [960, 308] on div "17L" at bounding box center [971, 316] width 37 height 26
